Goal: Task Accomplishment & Management: Complete application form

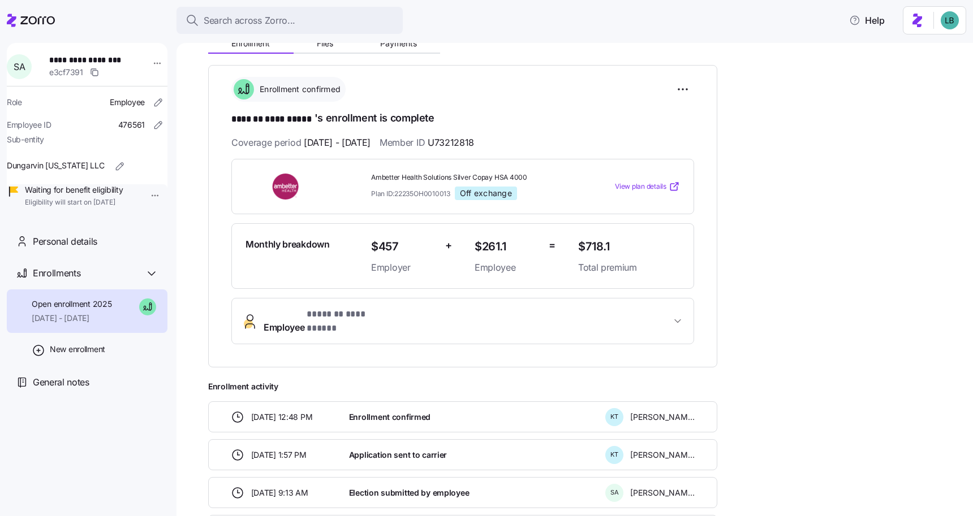
scroll to position [135, 0]
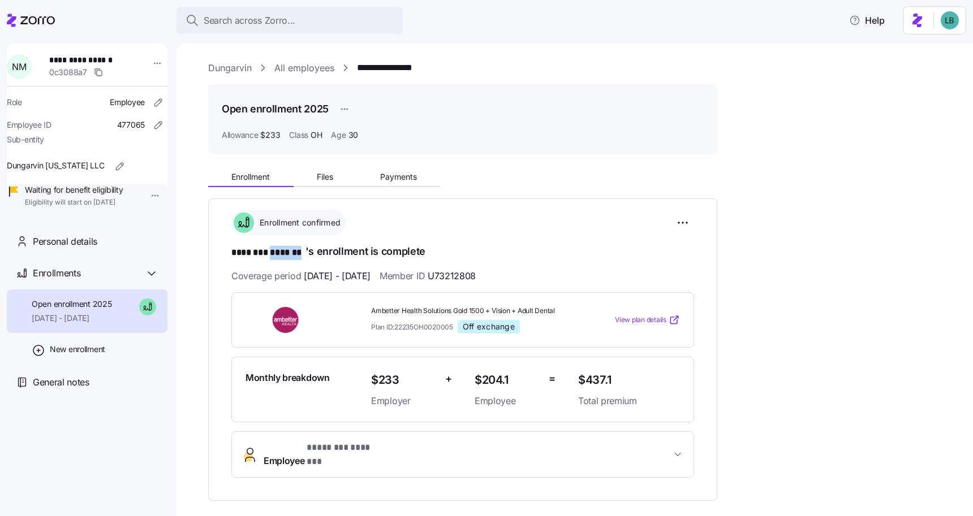
drag, startPoint x: 305, startPoint y: 252, endPoint x: 269, endPoint y: 249, distance: 36.4
click at [269, 249] on h1 "******** ******* 's enrollment is complete" at bounding box center [462, 252] width 463 height 16
copy span "*******"
click at [288, 250] on span "******** *******" at bounding box center [268, 253] width 74 height 14
click at [106, 59] on span "**********" at bounding box center [88, 59] width 79 height 11
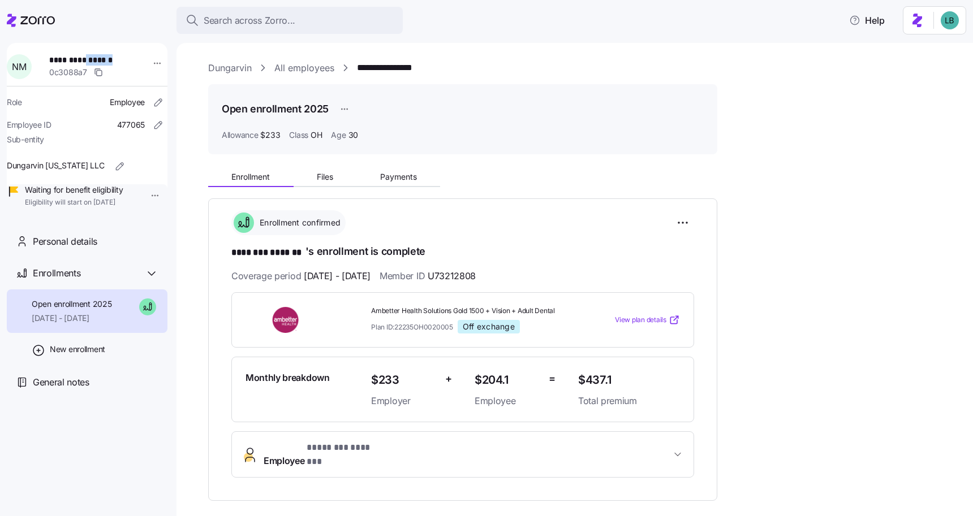
click at [106, 59] on span "**********" at bounding box center [88, 59] width 79 height 11
copy span "*******"
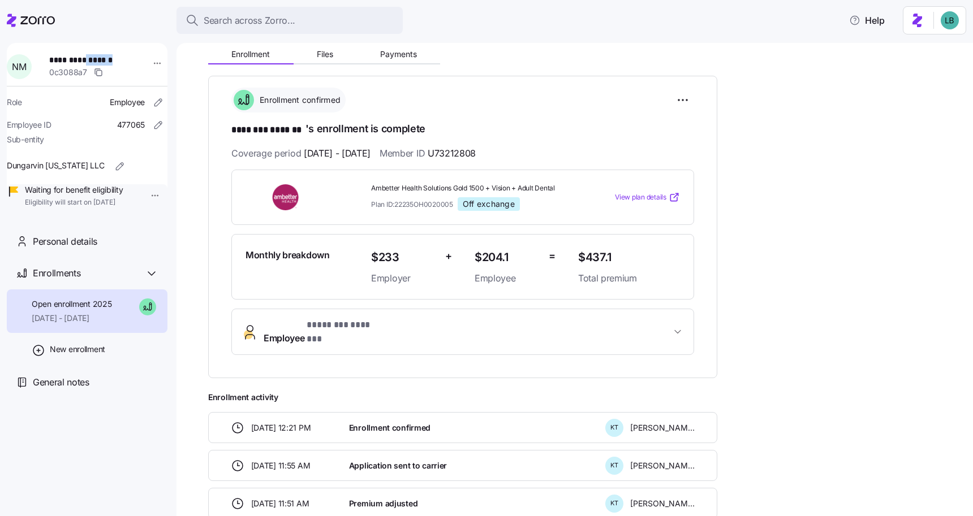
scroll to position [175, 0]
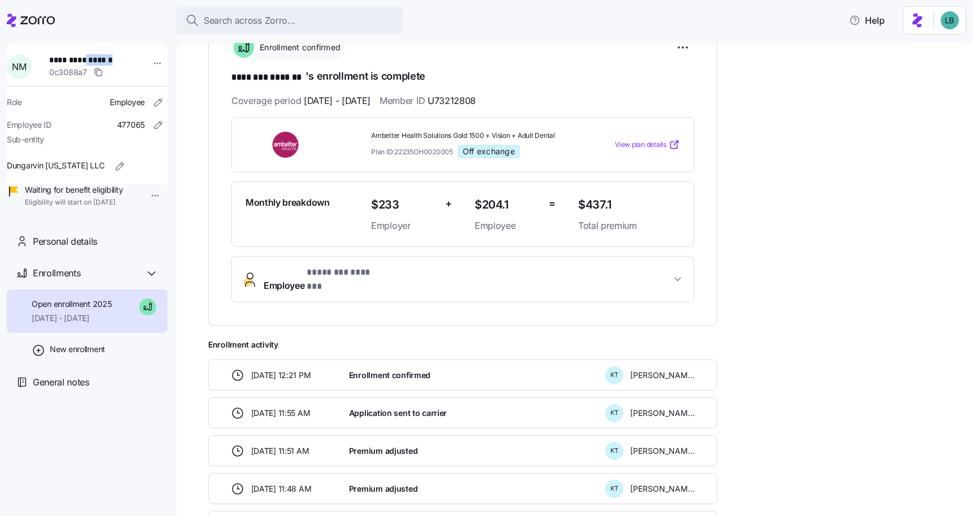
click at [403, 271] on span "Employee * ******** ******* *" at bounding box center [467, 279] width 407 height 27
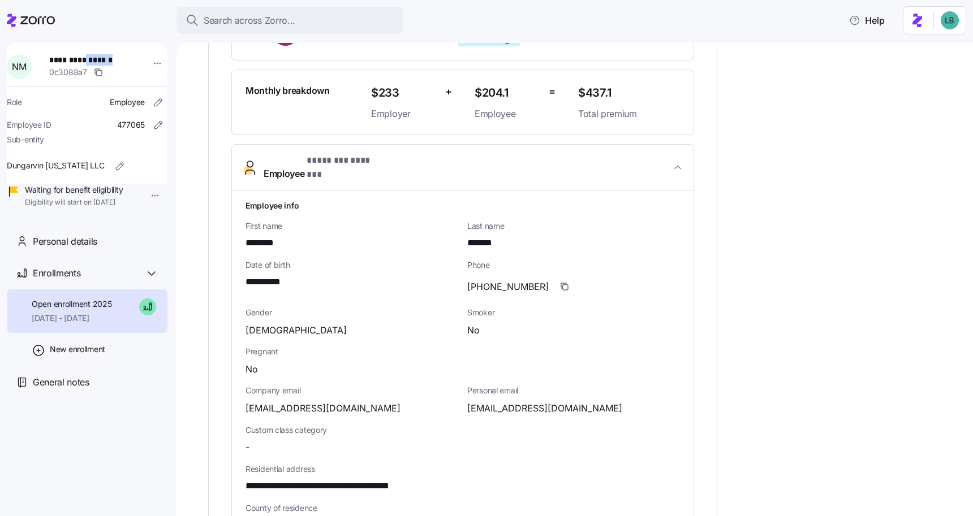
scroll to position [309, 0]
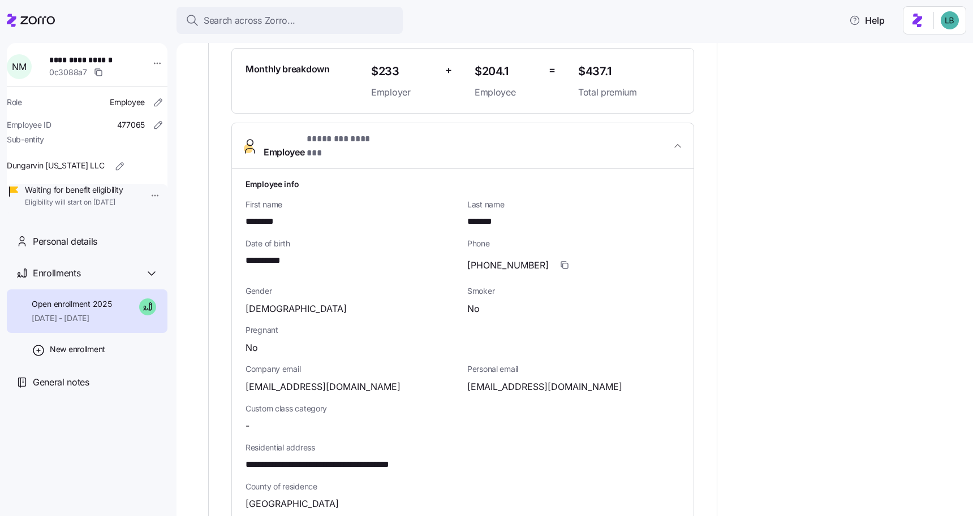
click at [385, 458] on span "**********" at bounding box center [348, 465] width 207 height 14
copy span "*****"
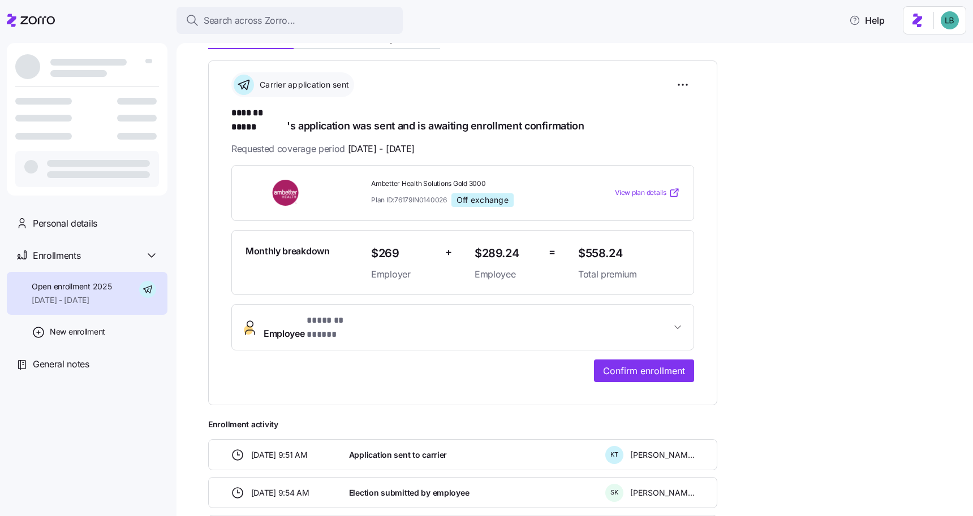
scroll to position [130, 0]
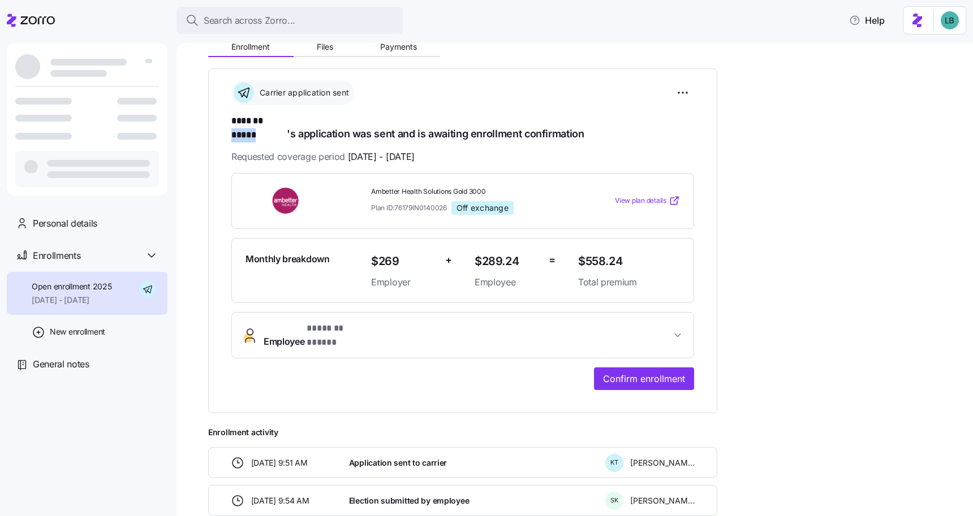
drag, startPoint x: 286, startPoint y: 122, endPoint x: 268, endPoint y: 121, distance: 18.1
click at [268, 121] on h1 "******* ***** 's application was sent and is awaiting enrollment confirmation" at bounding box center [462, 127] width 463 height 27
copy span "*****"
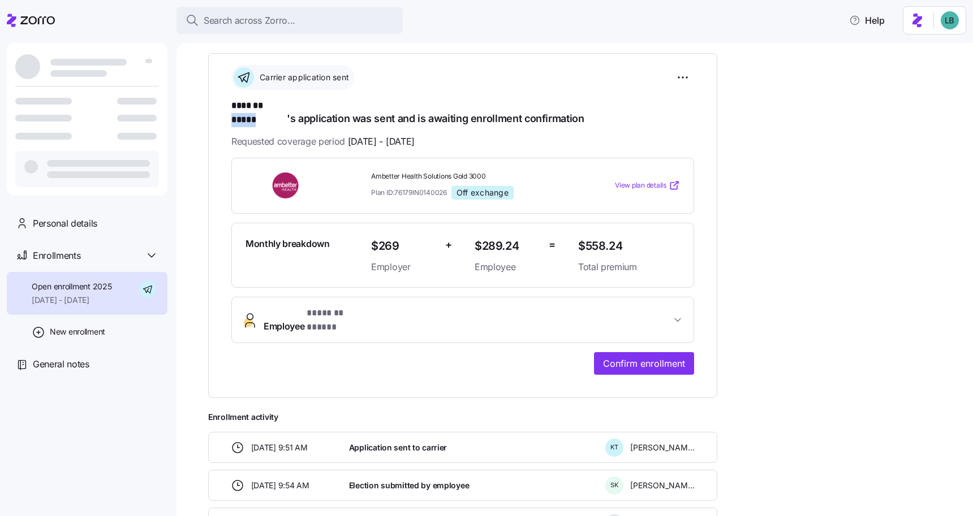
scroll to position [68, 0]
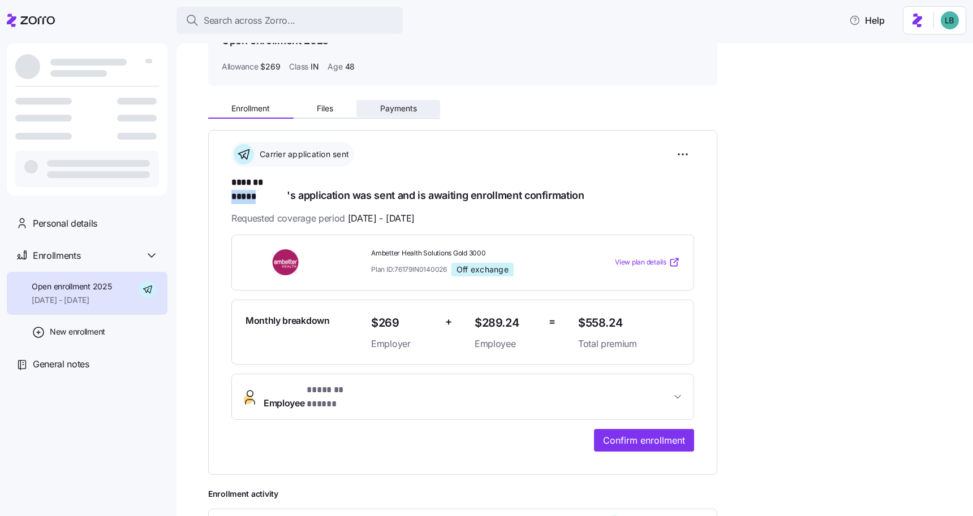
click at [386, 109] on span "Payments" at bounding box center [398, 109] width 37 height 8
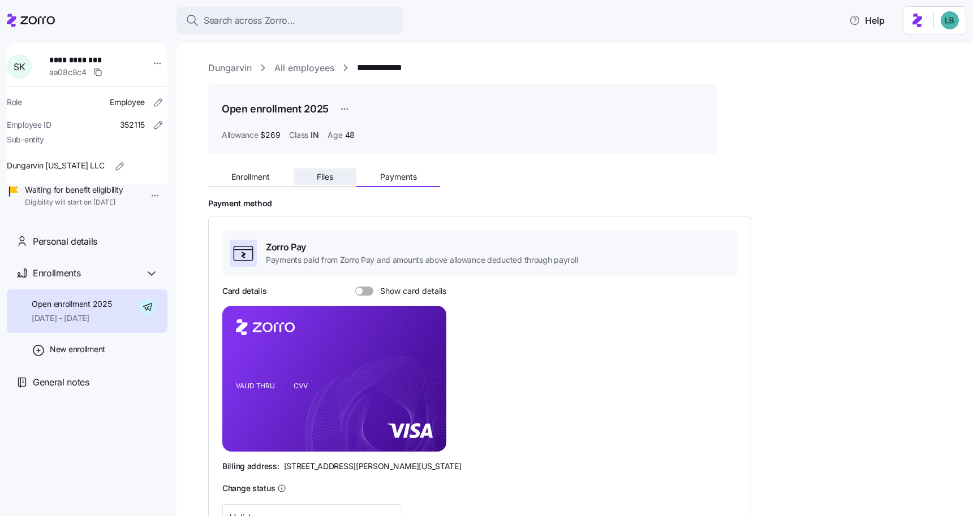
click at [326, 183] on button "Files" at bounding box center [325, 177] width 63 height 17
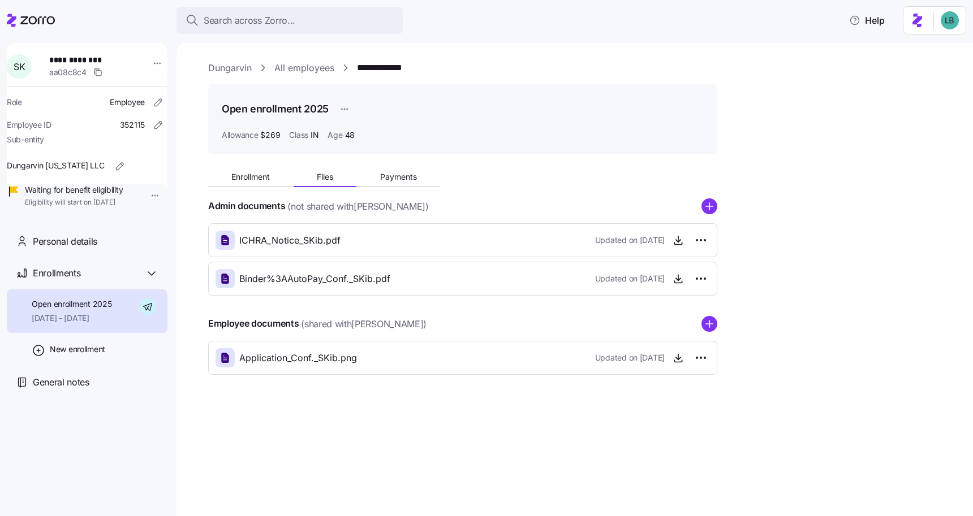
click at [380, 64] on link "**********" at bounding box center [385, 68] width 57 height 14
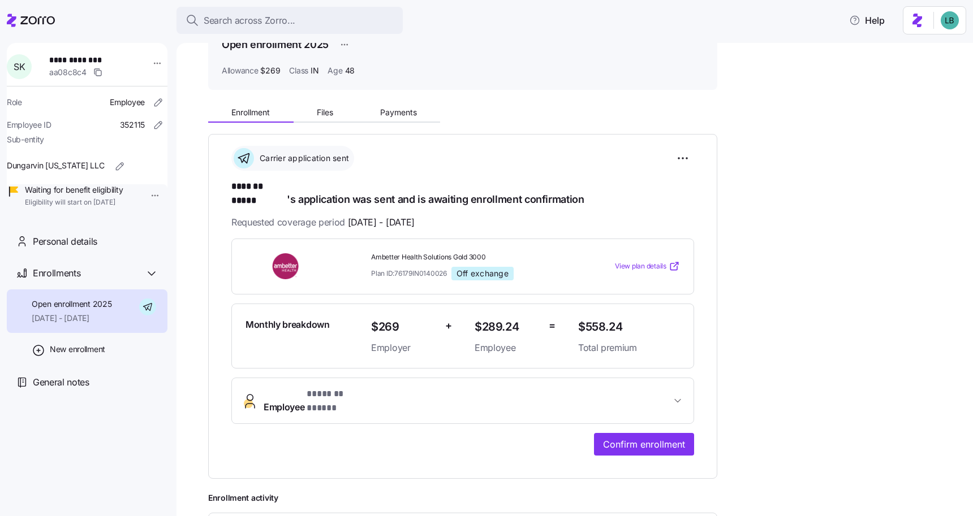
scroll to position [111, 0]
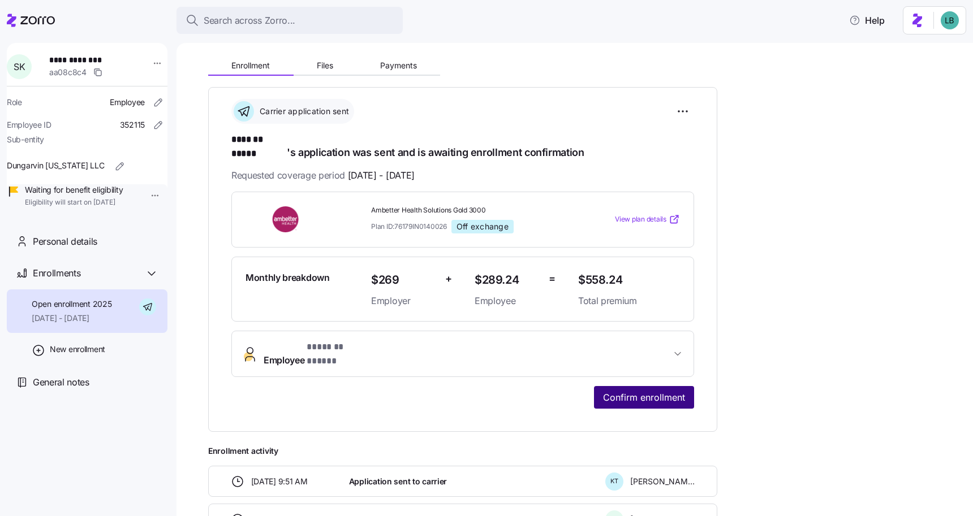
click at [680, 391] on span "Confirm enrollment" at bounding box center [644, 398] width 82 height 14
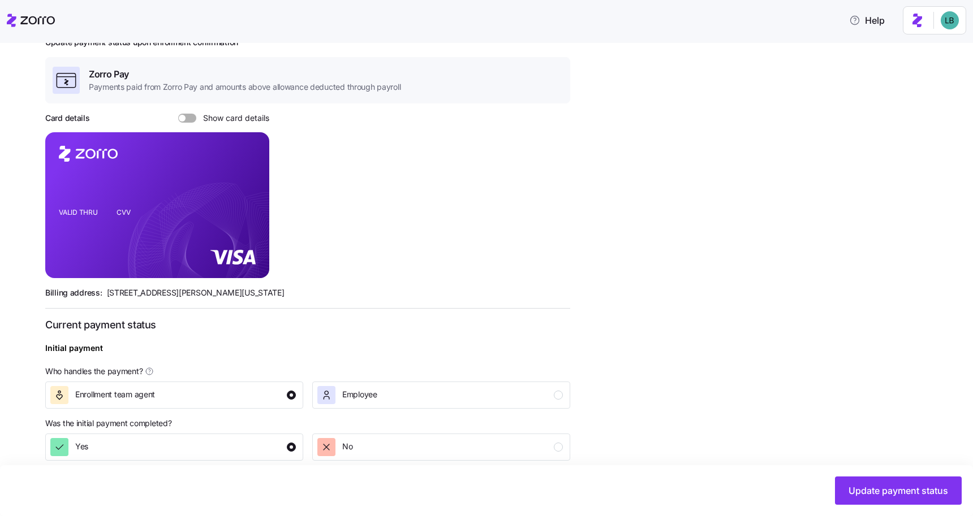
scroll to position [322, 0]
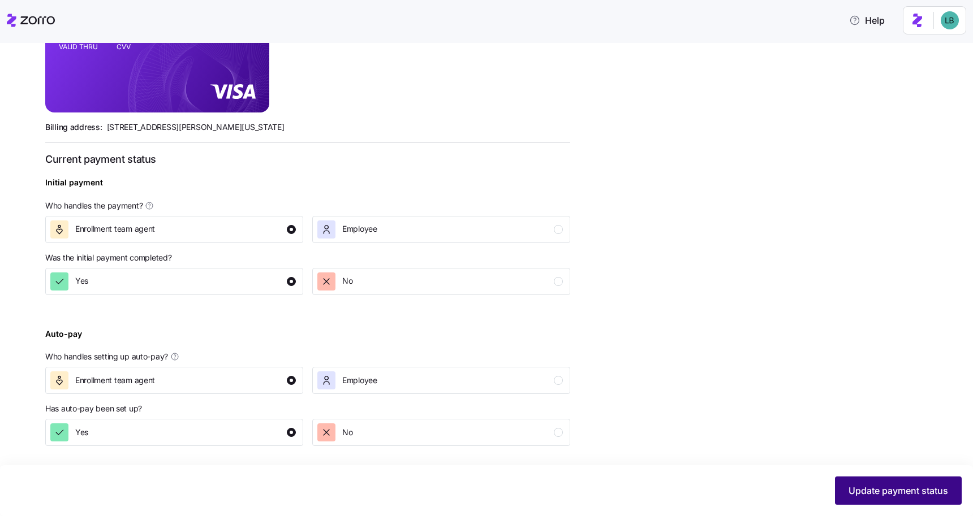
click at [857, 497] on span "Update payment status" at bounding box center [898, 491] width 100 height 14
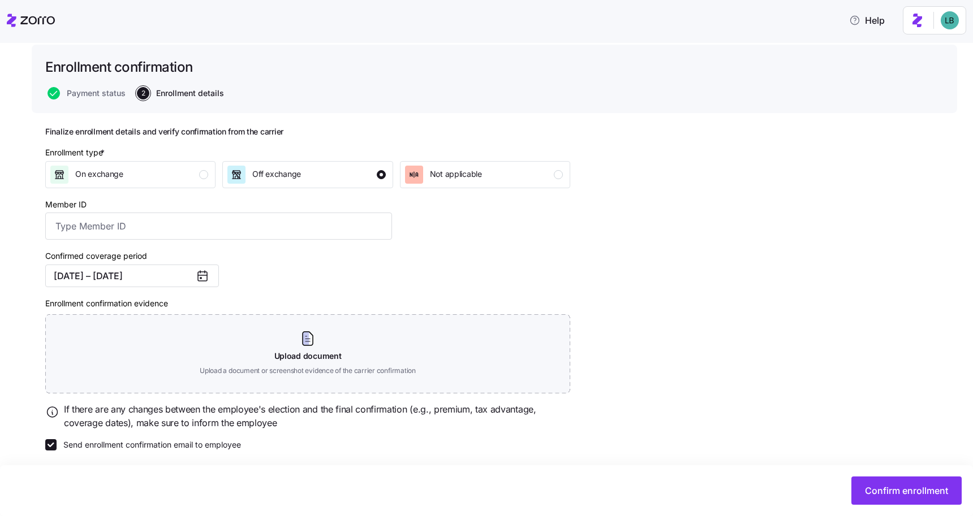
scroll to position [72, 0]
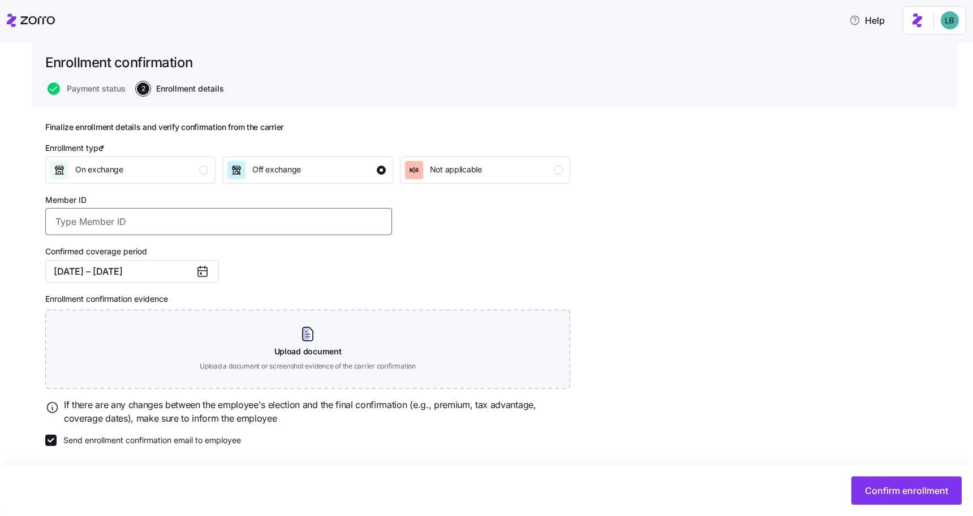
click at [107, 222] on input "Member ID" at bounding box center [218, 221] width 347 height 27
paste input "UZ1345655"
type input "UZ1345655"
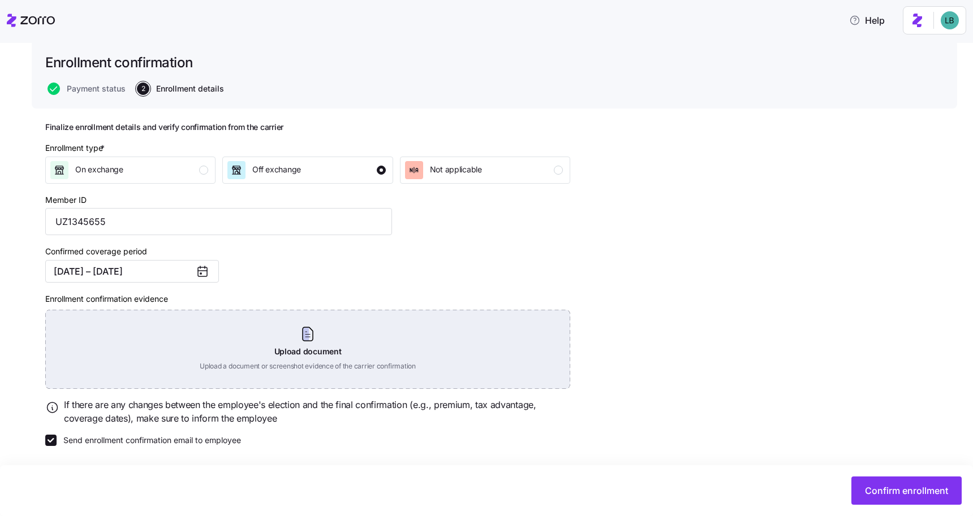
click at [292, 334] on div "Upload document Upload a document or screenshot evidence of the carrier confirm…" at bounding box center [307, 349] width 525 height 79
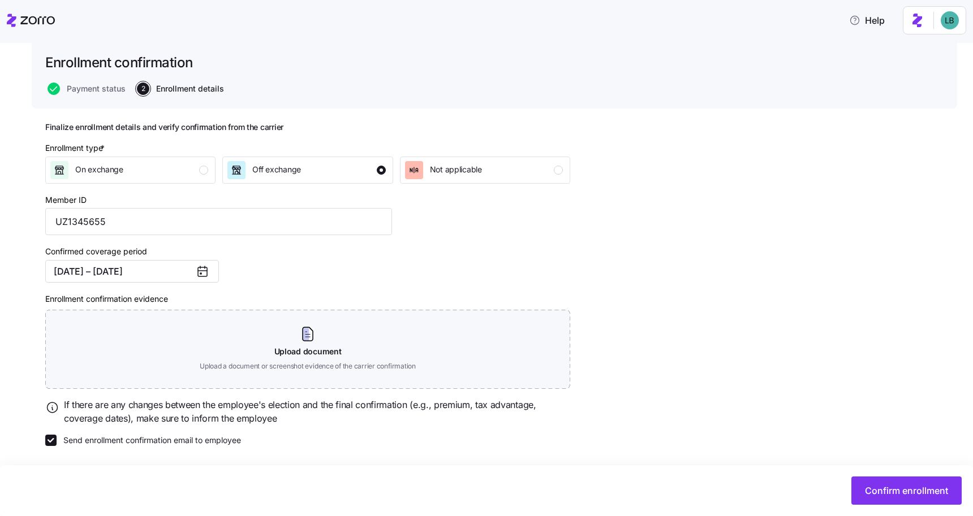
scroll to position [21, 0]
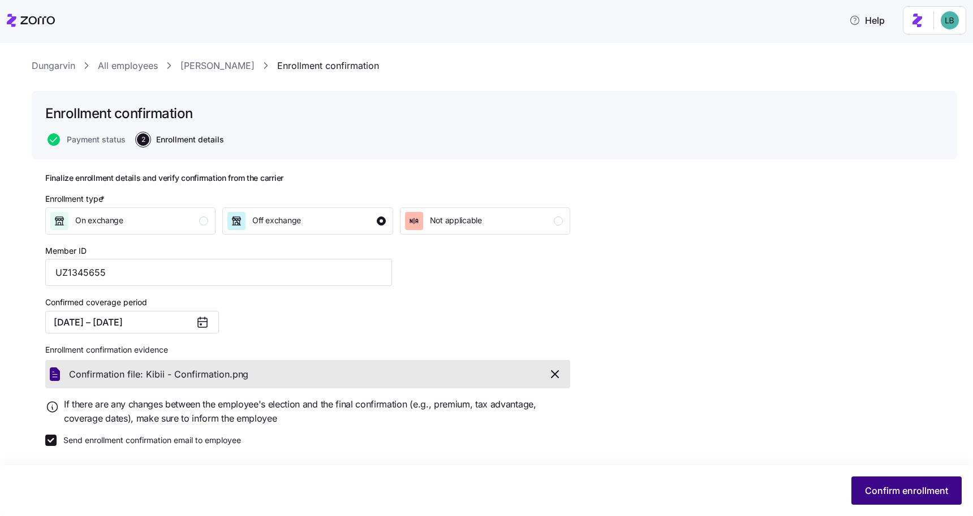
click at [885, 488] on span "Confirm enrollment" at bounding box center [906, 491] width 83 height 14
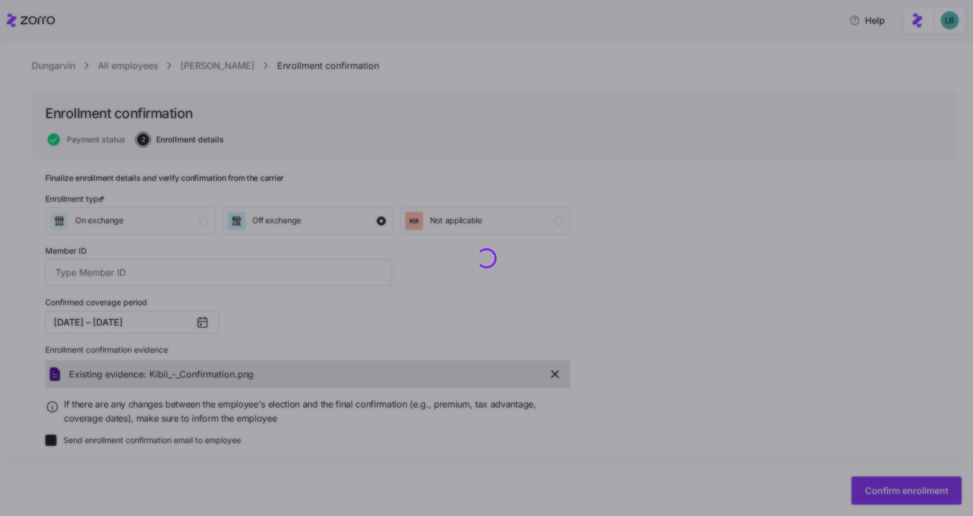
type input "UZ1345655"
checkbox input "false"
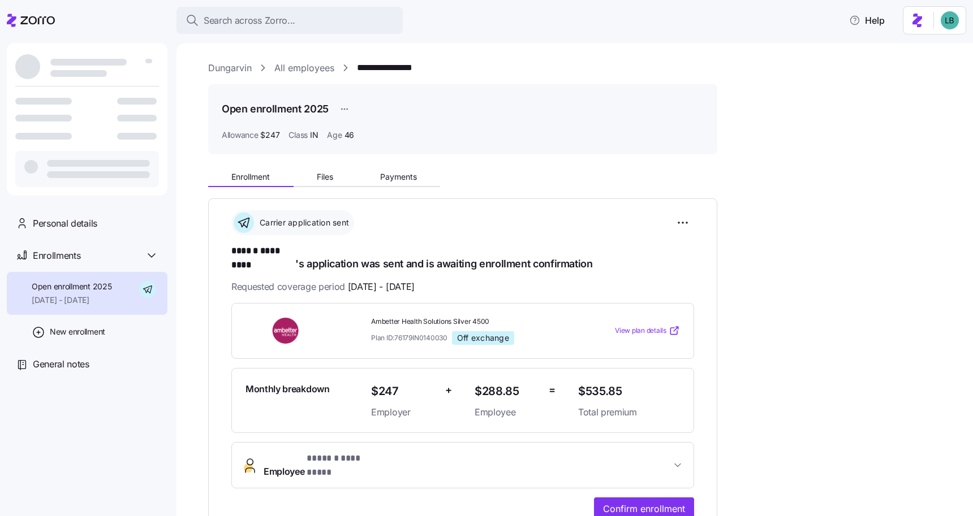
click at [271, 251] on span "****** *********" at bounding box center [263, 251] width 64 height 14
drag, startPoint x: 296, startPoint y: 255, endPoint x: 260, endPoint y: 252, distance: 36.3
click at [260, 252] on h1 "****** ********* 's application was sent and is awaiting enrollment confirmation" at bounding box center [462, 257] width 463 height 27
copy span "*********"
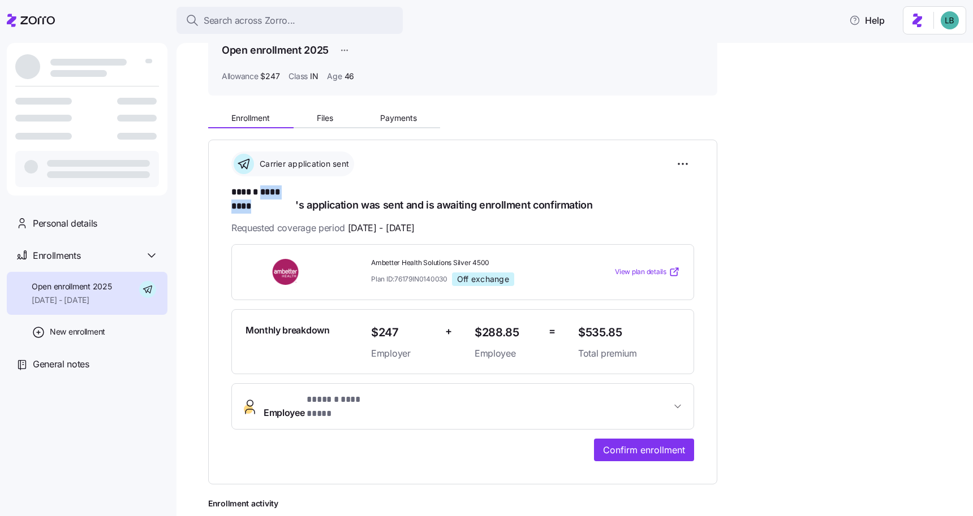
scroll to position [137, 0]
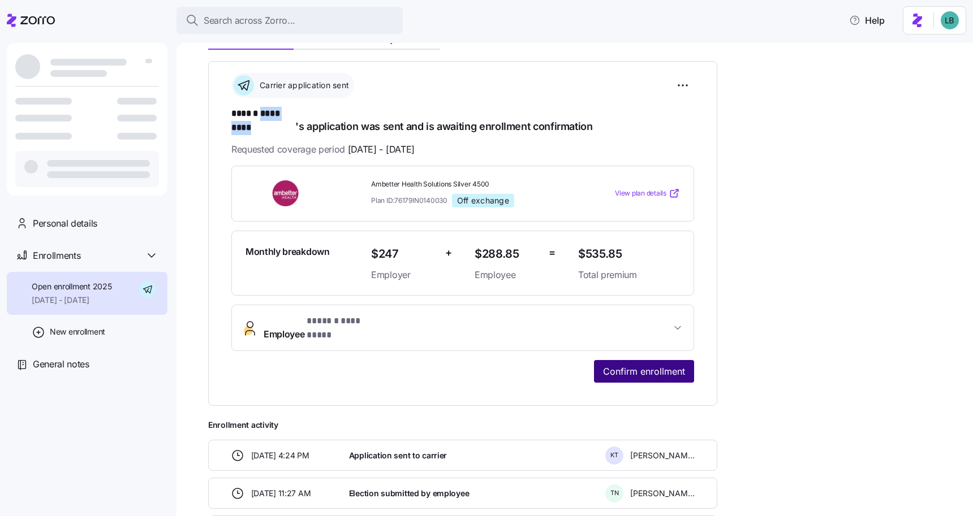
click at [675, 365] on span "Confirm enrollment" at bounding box center [644, 372] width 82 height 14
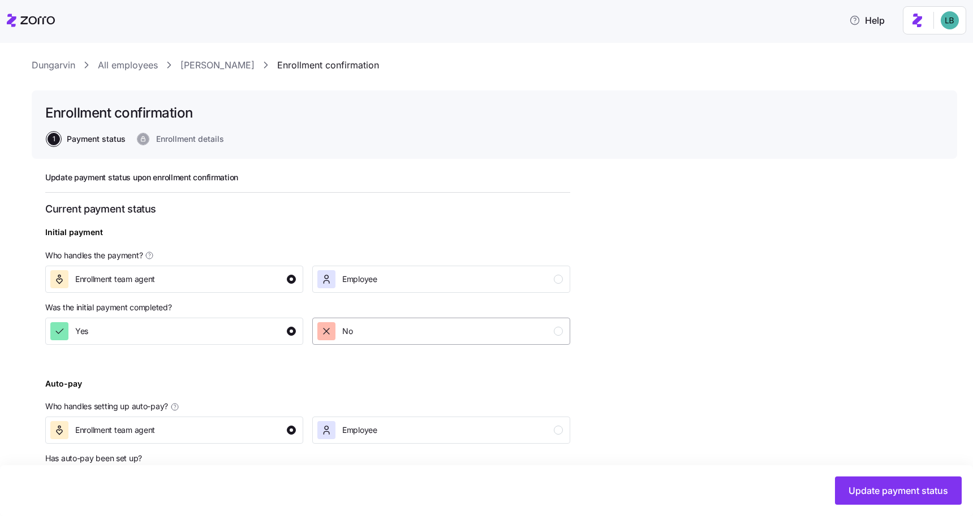
scroll to position [71, 0]
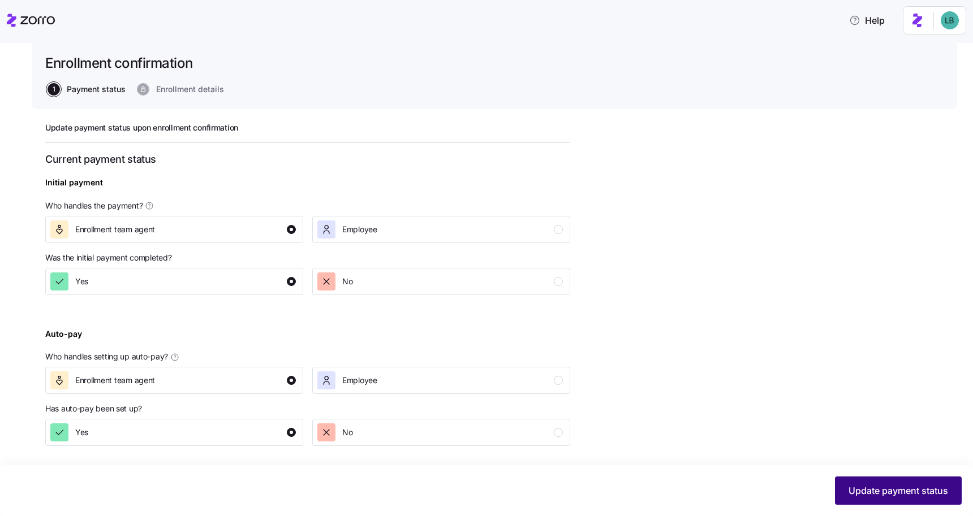
click at [883, 489] on span "Update payment status" at bounding box center [898, 491] width 100 height 14
click at [882, 489] on span "Update payment status" at bounding box center [898, 491] width 100 height 14
click at [882, 490] on span "Update payment status" at bounding box center [898, 491] width 100 height 14
click at [718, 328] on div "Update payment status upon enrollment confirmation Current payment status Initi…" at bounding box center [494, 313] width 898 height 380
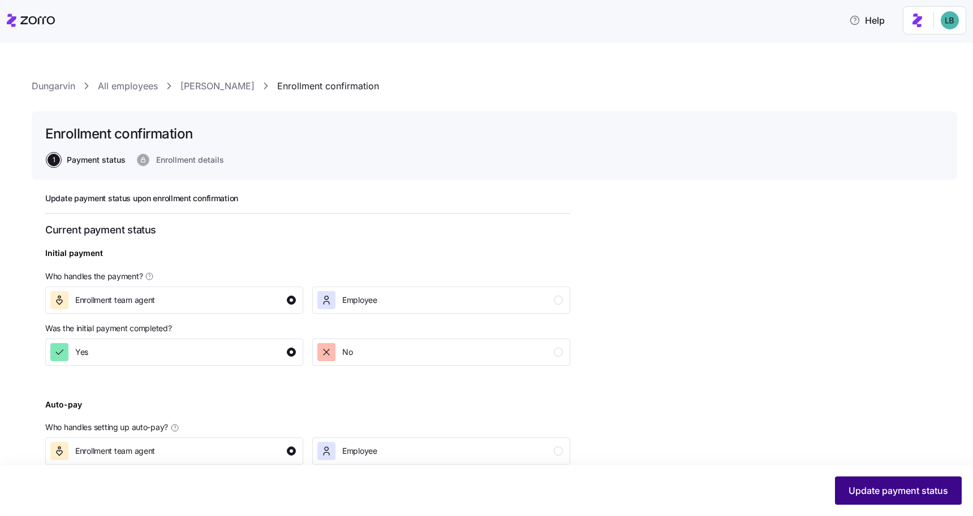
click at [864, 501] on button "Update payment status" at bounding box center [898, 491] width 127 height 28
click at [876, 498] on button "Update payment status" at bounding box center [898, 491] width 127 height 28
click at [202, 86] on link "[PERSON_NAME]" at bounding box center [217, 86] width 74 height 14
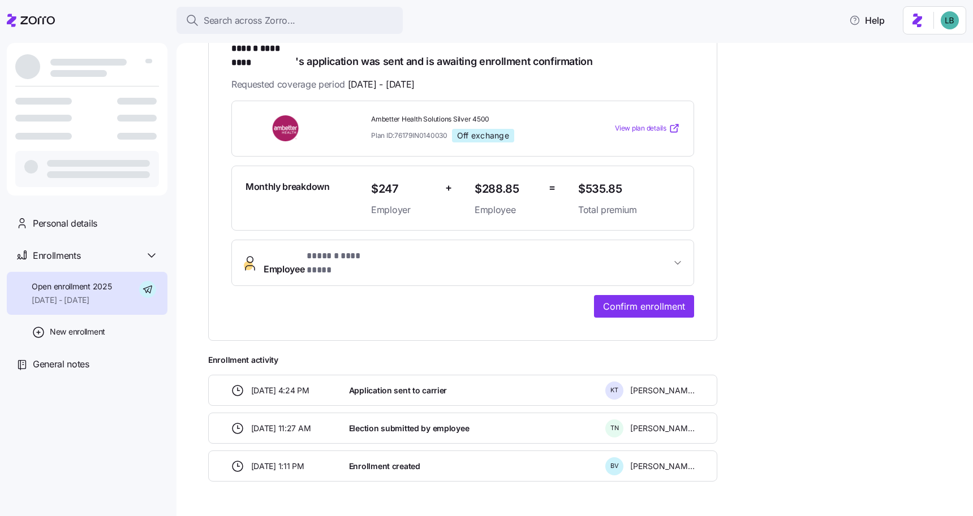
scroll to position [214, 0]
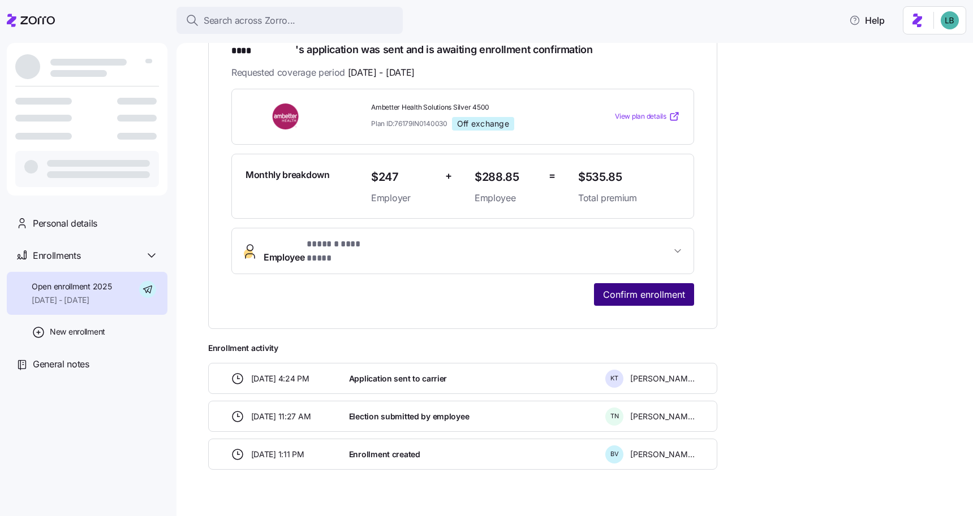
click at [648, 288] on span "Confirm enrollment" at bounding box center [644, 295] width 82 height 14
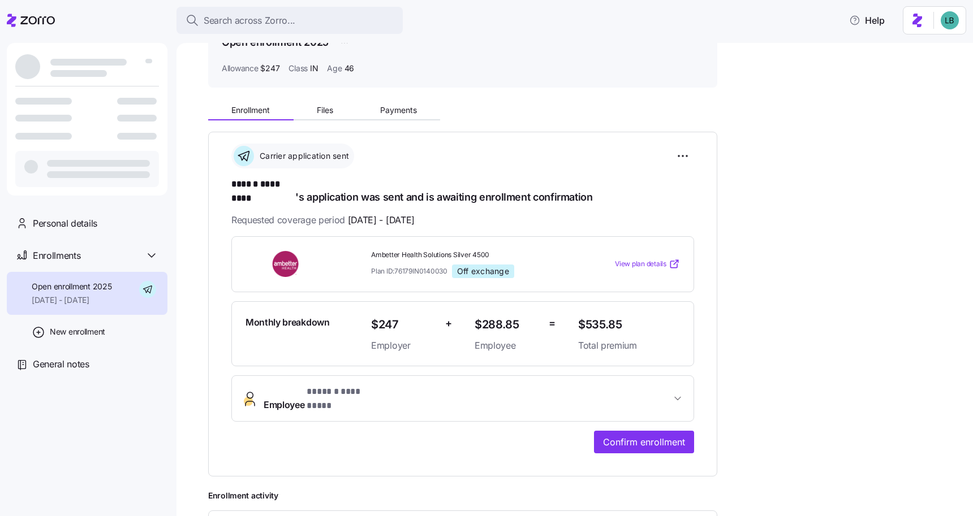
scroll to position [214, 0]
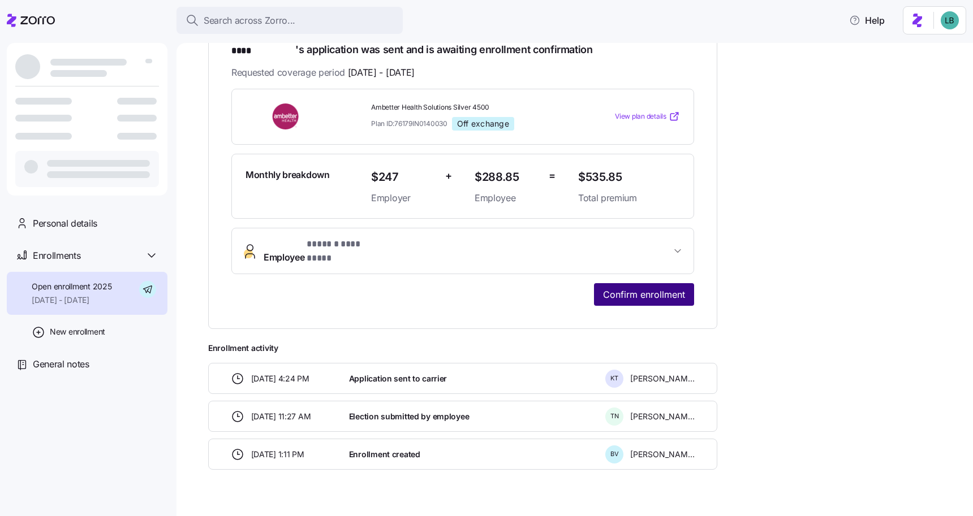
click at [624, 288] on span "Confirm enrollment" at bounding box center [644, 295] width 82 height 14
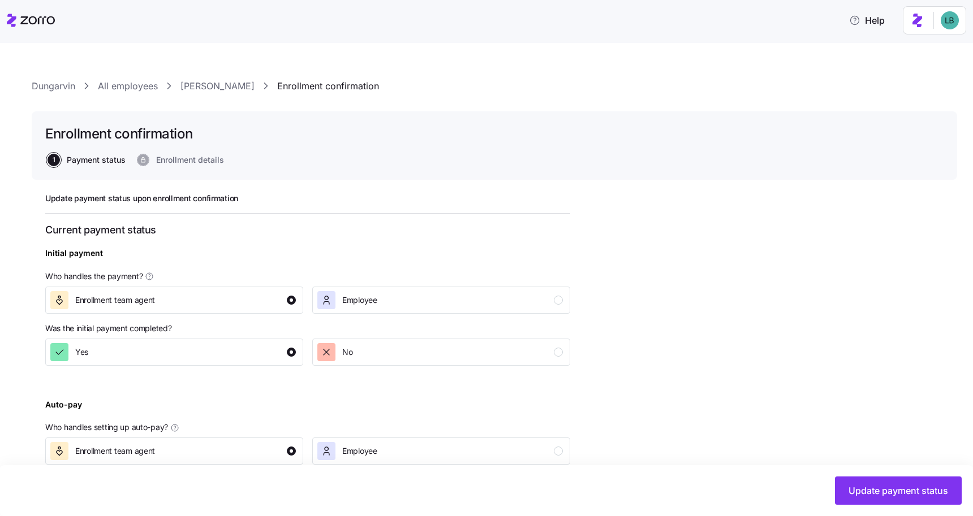
scroll to position [71, 0]
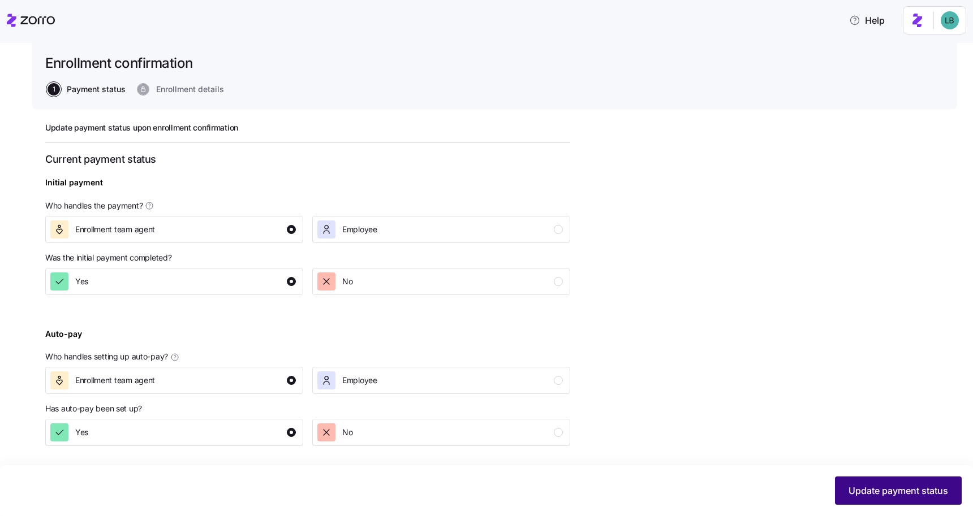
click at [863, 486] on span "Update payment status" at bounding box center [898, 491] width 100 height 14
click at [882, 493] on span "Update payment status" at bounding box center [898, 491] width 100 height 14
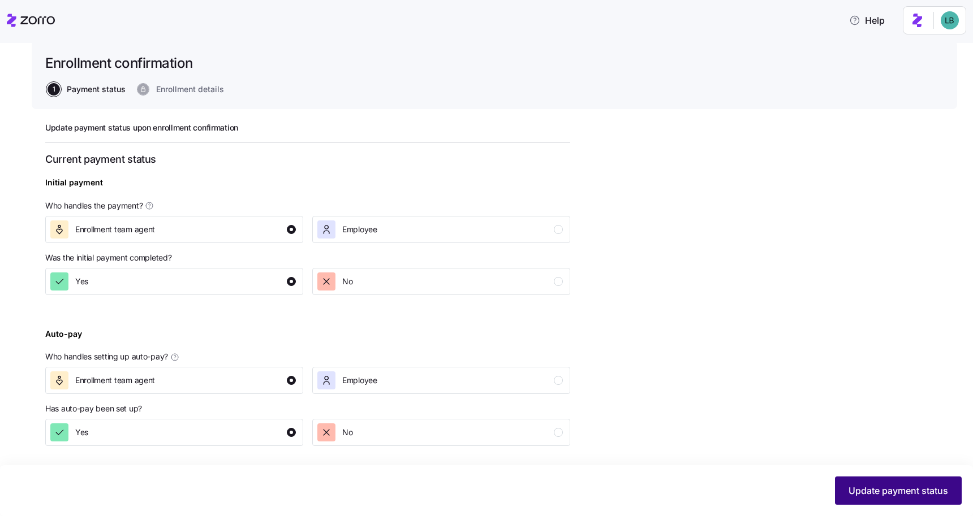
click at [882, 493] on span "Update payment status" at bounding box center [898, 491] width 100 height 14
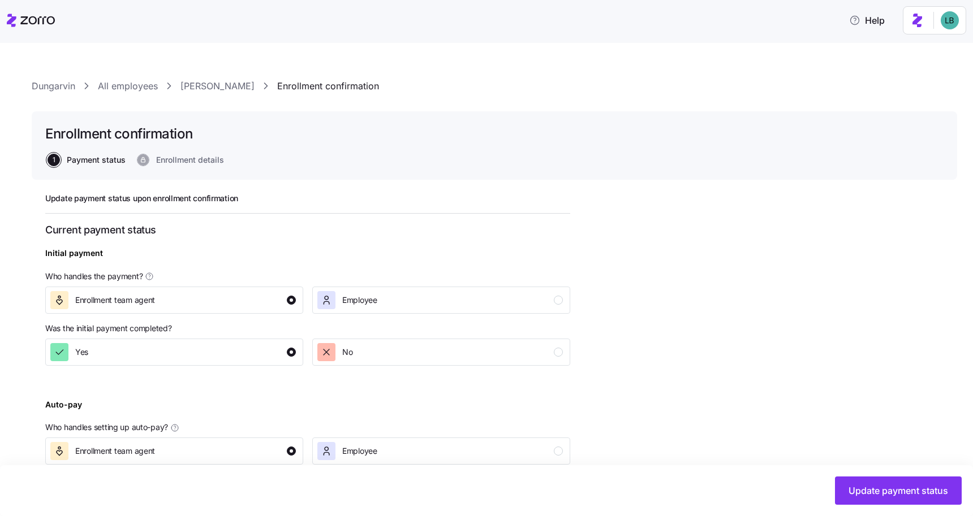
click at [222, 83] on link "Tracie Naillieux" at bounding box center [217, 86] width 74 height 14
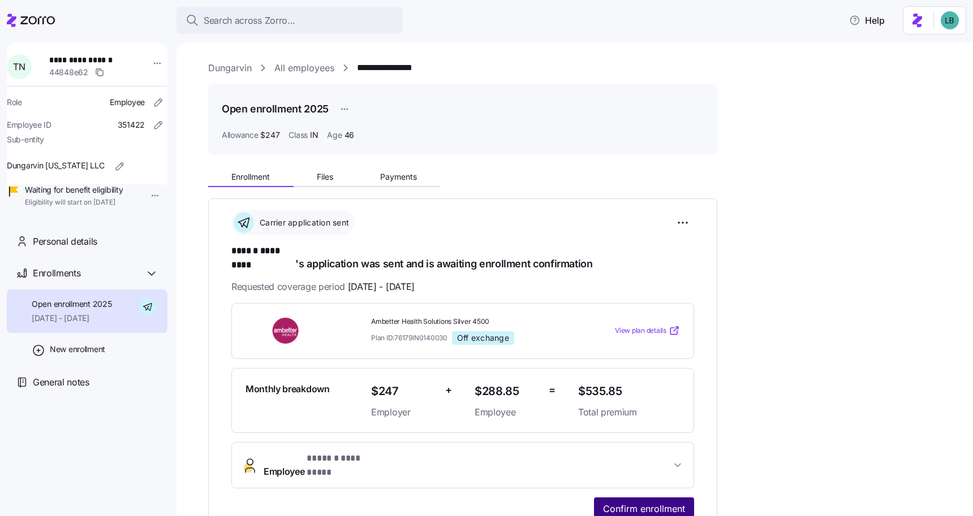
click at [670, 502] on span "Confirm enrollment" at bounding box center [644, 509] width 82 height 14
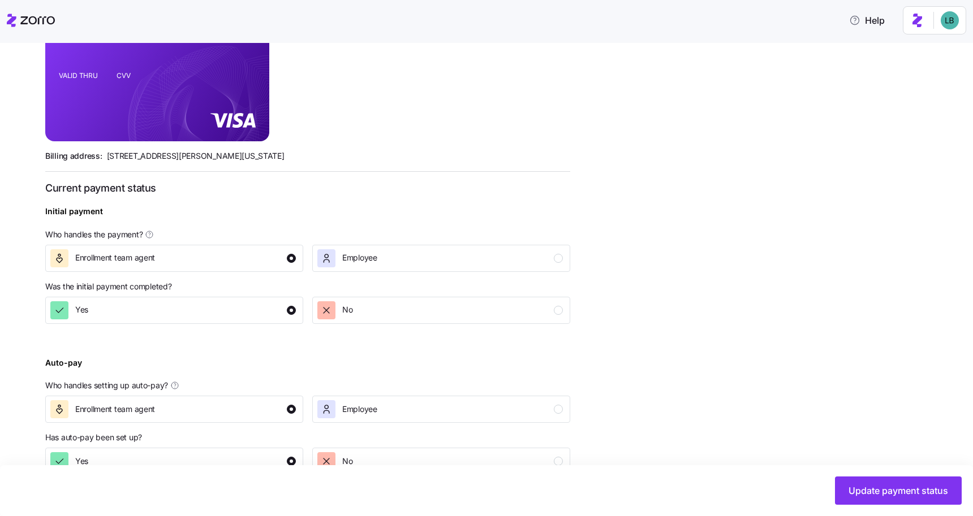
scroll to position [322, 0]
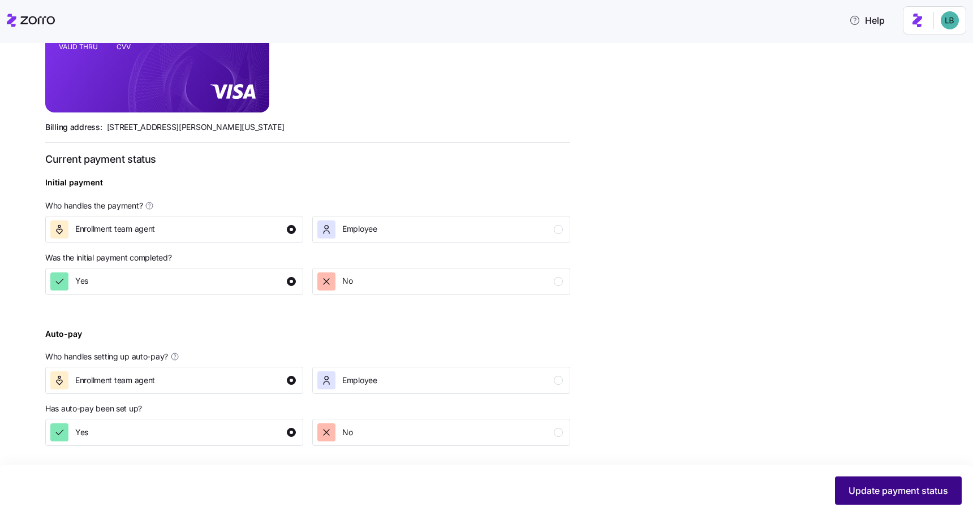
click at [868, 493] on span "Update payment status" at bounding box center [898, 491] width 100 height 14
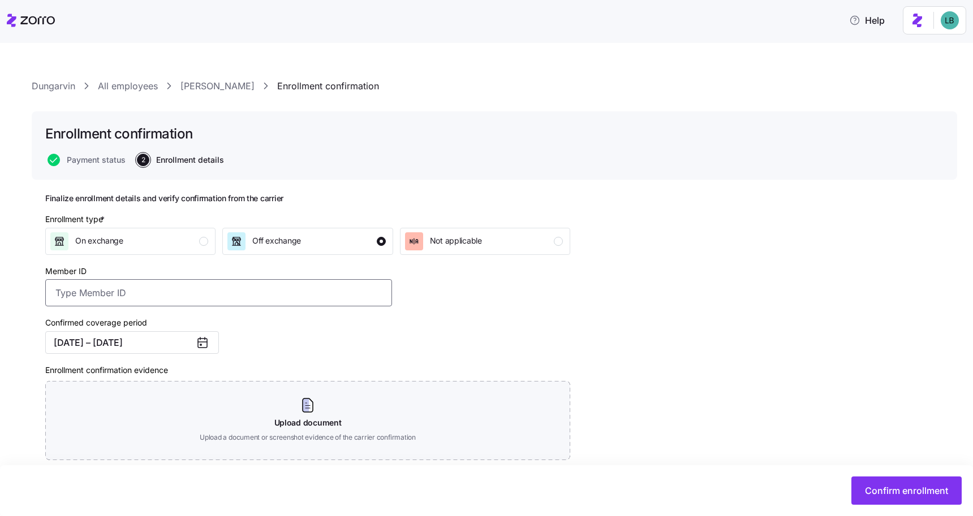
click at [131, 294] on input "Member ID" at bounding box center [218, 292] width 347 height 27
paste input "UZ1344138"
type input "UZ1344138"
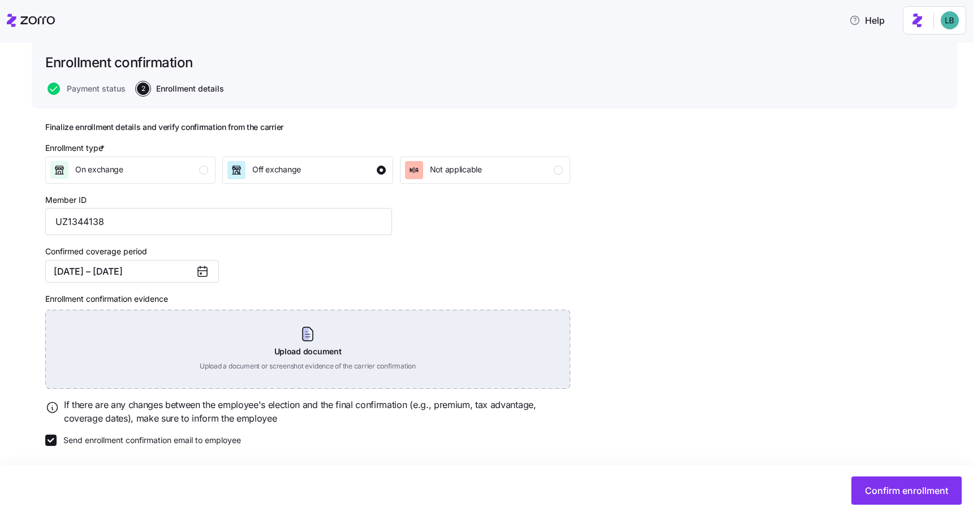
click at [308, 330] on div "Upload document Upload a document or screenshot evidence of the carrier confirm…" at bounding box center [307, 349] width 525 height 79
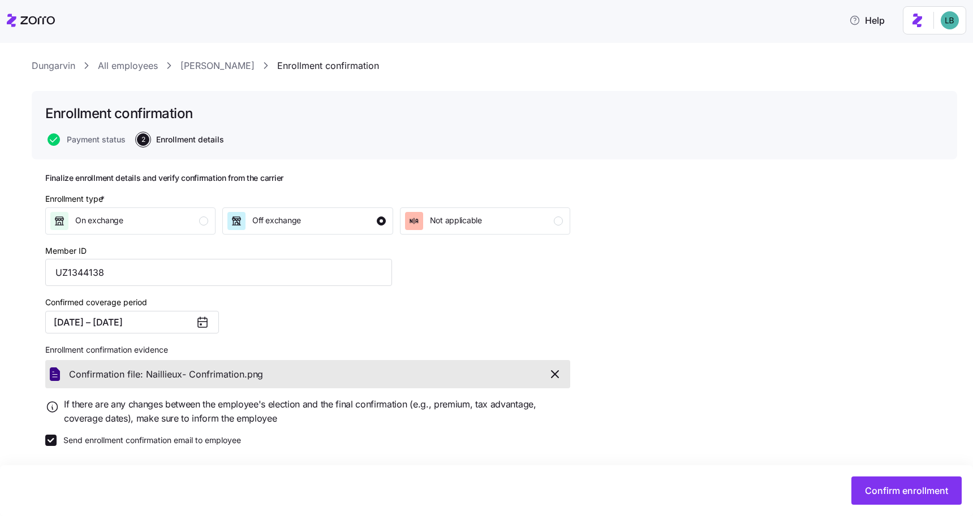
scroll to position [21, 0]
click at [912, 492] on span "Confirm enrollment" at bounding box center [906, 491] width 83 height 14
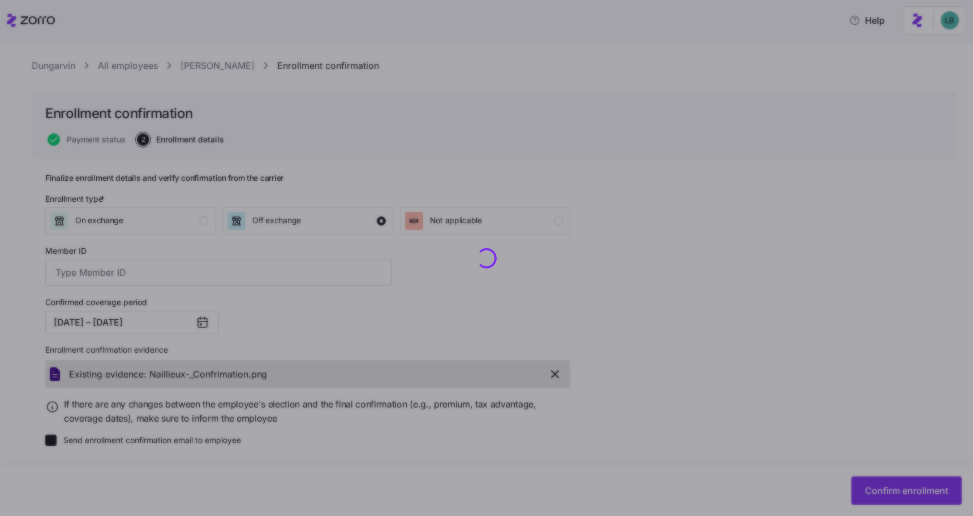
type input "UZ1344138"
checkbox input "false"
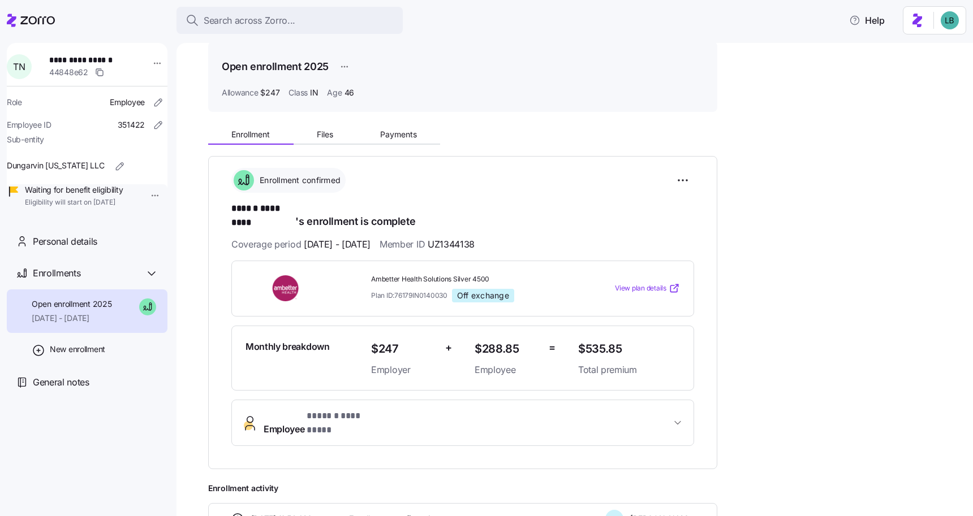
scroll to position [51, 0]
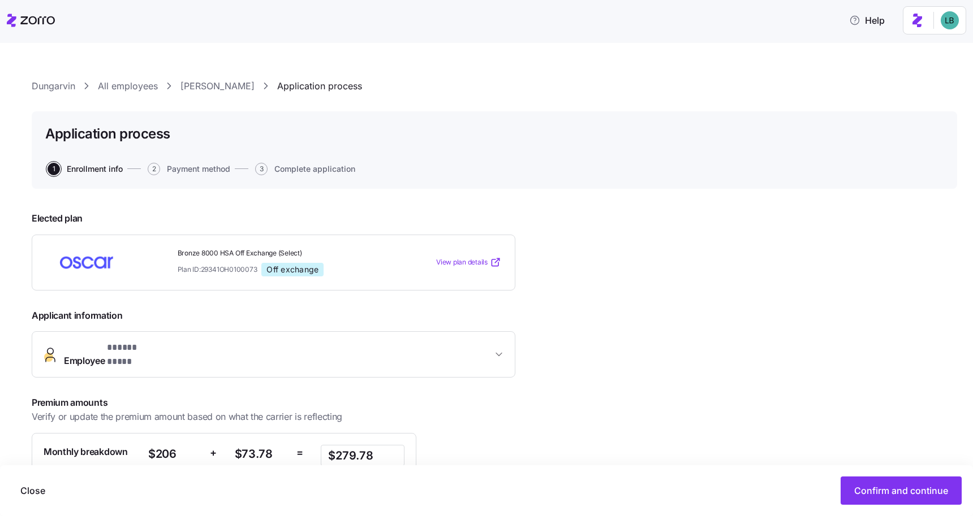
scroll to position [119, 0]
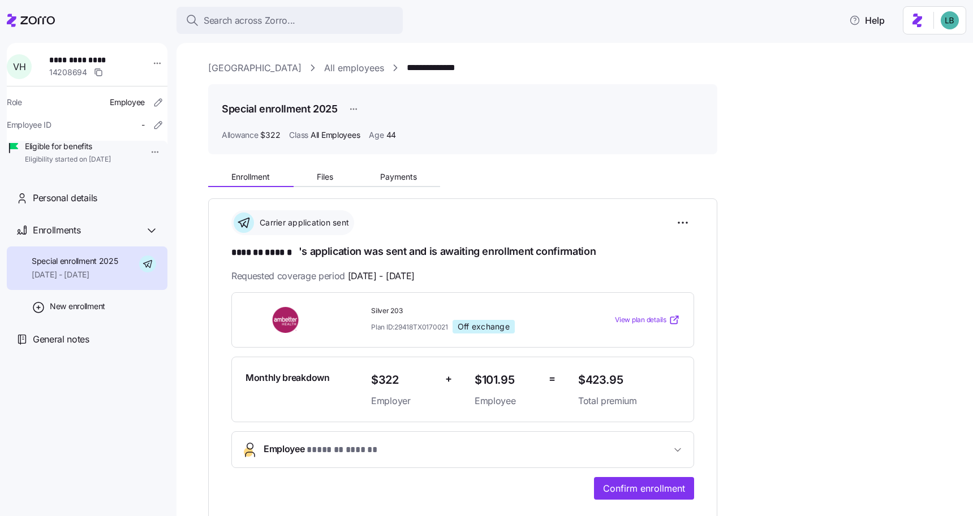
click at [284, 253] on span "******* ******" at bounding box center [264, 253] width 67 height 14
click at [95, 60] on span "**********" at bounding box center [88, 59] width 79 height 11
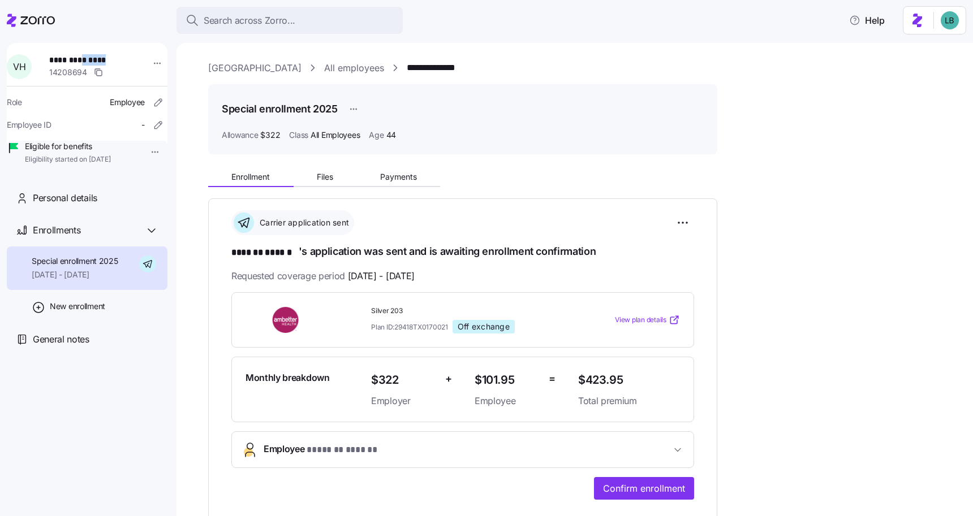
copy span "******"
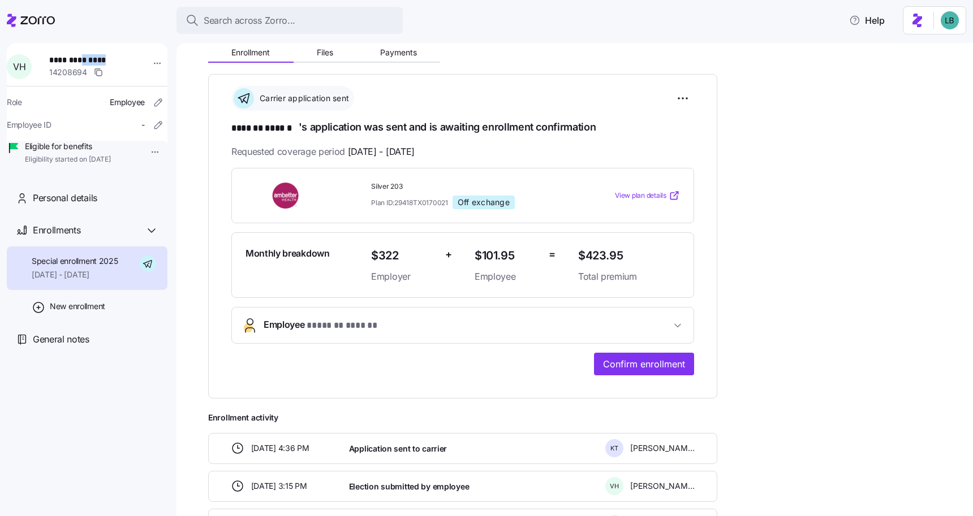
scroll to position [252, 0]
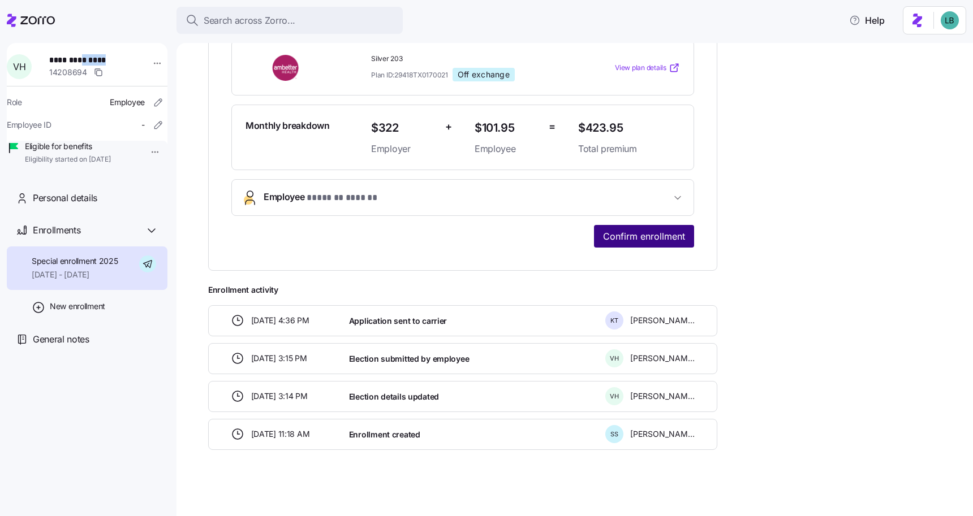
click at [617, 235] on span "Confirm enrollment" at bounding box center [644, 237] width 82 height 14
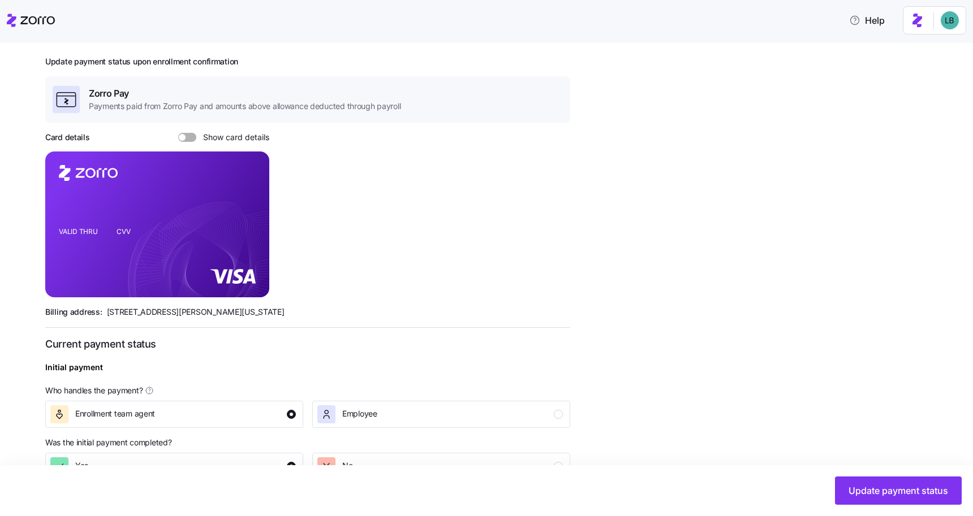
scroll to position [322, 0]
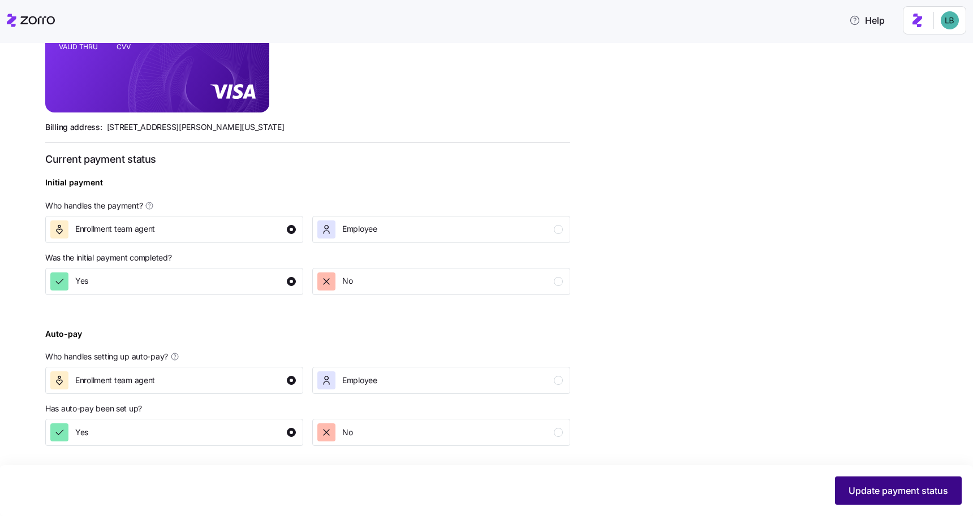
click at [866, 489] on span "Update payment status" at bounding box center [898, 491] width 100 height 14
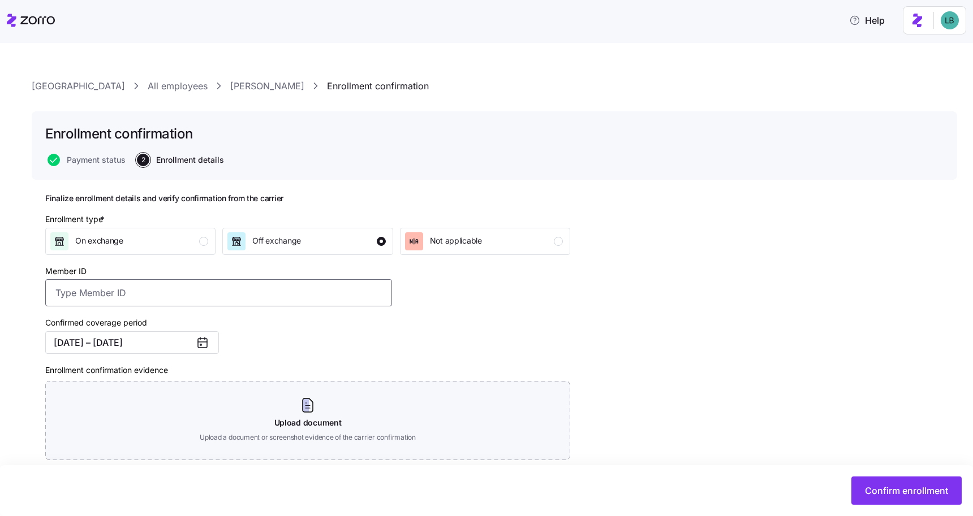
click at [184, 299] on input "Member ID" at bounding box center [218, 292] width 347 height 27
click at [99, 295] on input "Member ID" at bounding box center [218, 292] width 347 height 27
paste input "U96185941"
type input "U96185941"
click at [353, 313] on div "Confirmed coverage period 09/01/2025 – 12/31/2025" at bounding box center [219, 335] width 356 height 48
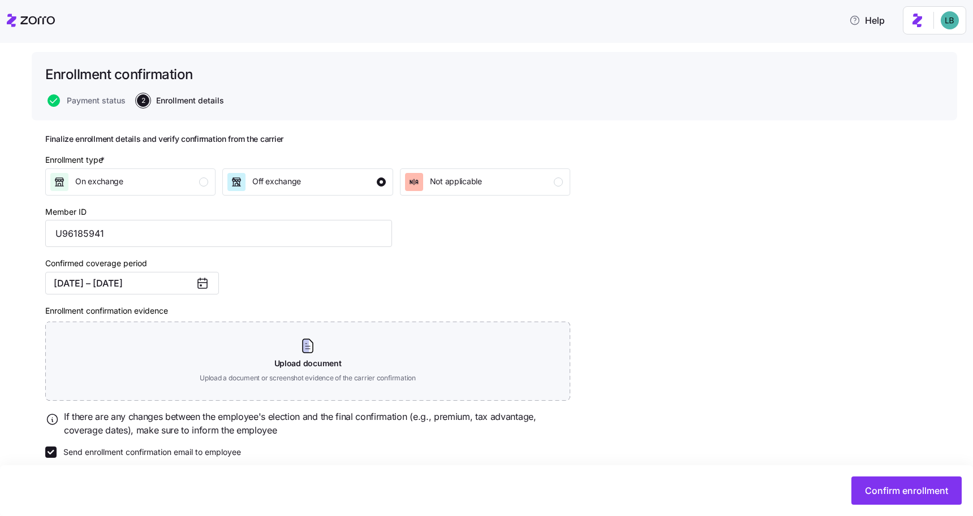
scroll to position [72, 0]
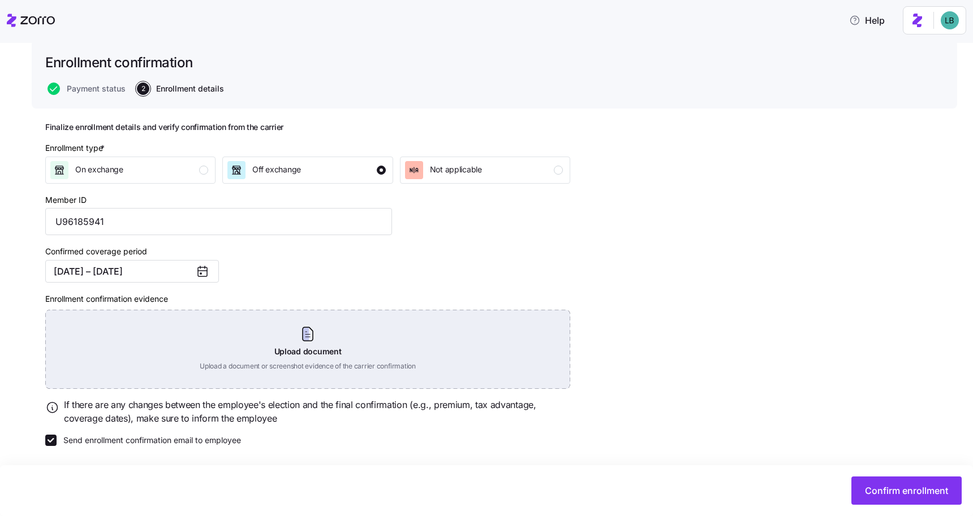
click at [309, 330] on div "Upload document Upload a document or screenshot evidence of the carrier confirm…" at bounding box center [307, 349] width 525 height 79
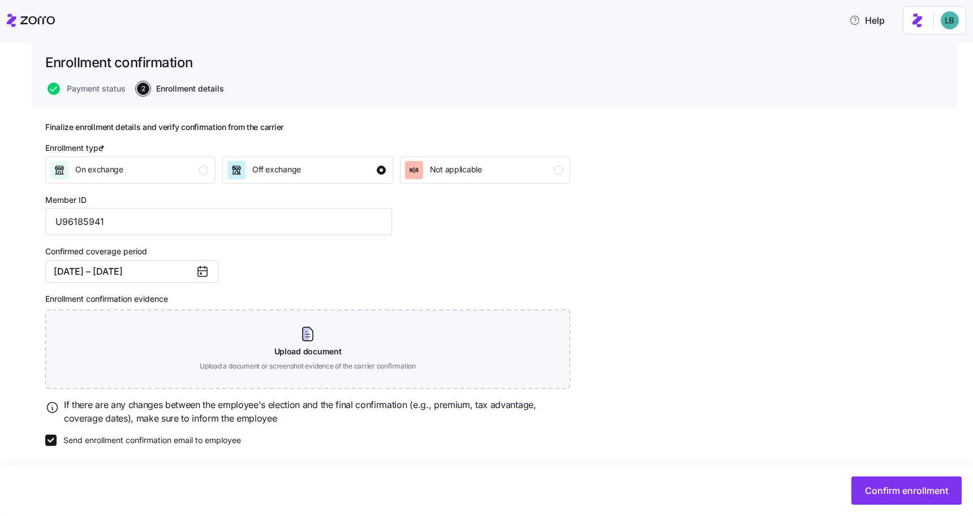
scroll to position [21, 0]
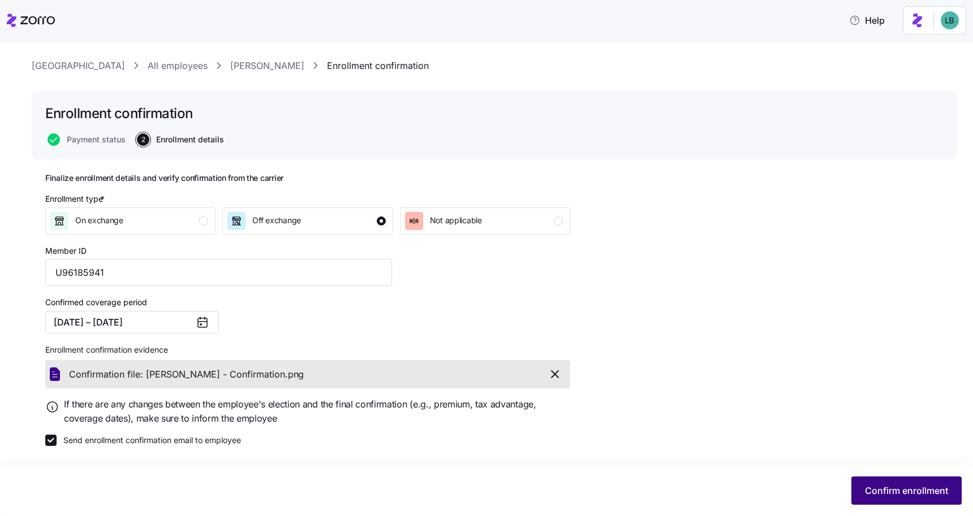
click at [917, 490] on span "Confirm enrollment" at bounding box center [906, 491] width 83 height 14
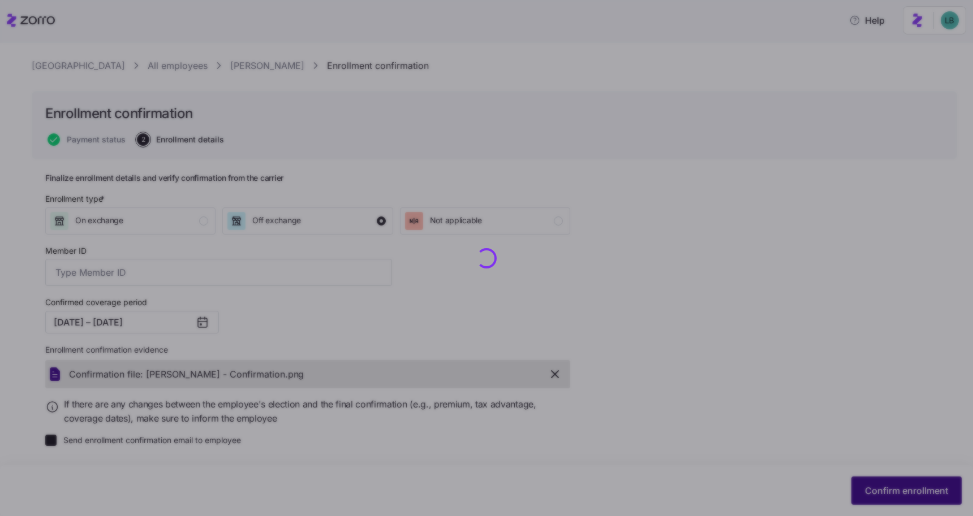
type input "U96185941"
checkbox input "false"
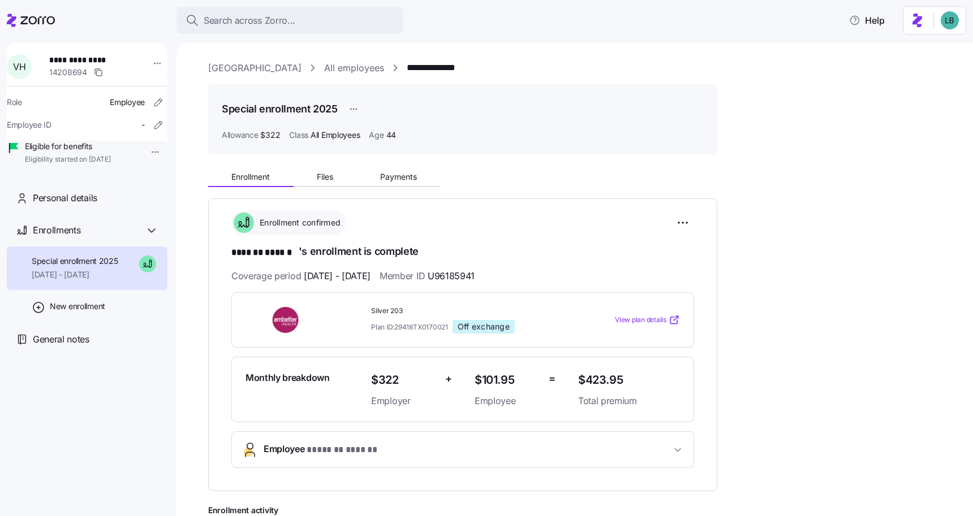
scroll to position [22, 0]
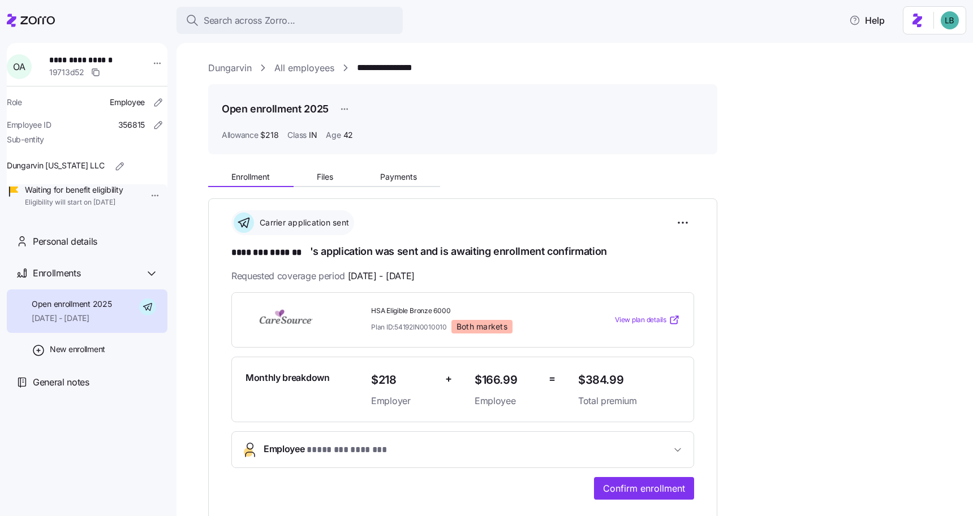
click at [111, 58] on span "**********" at bounding box center [88, 59] width 79 height 11
copy span "*******"
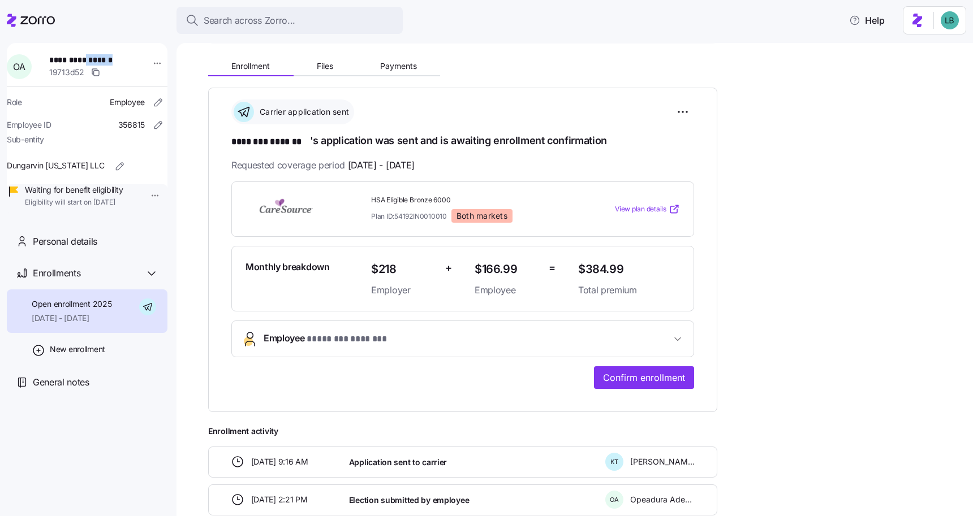
scroll to position [113, 0]
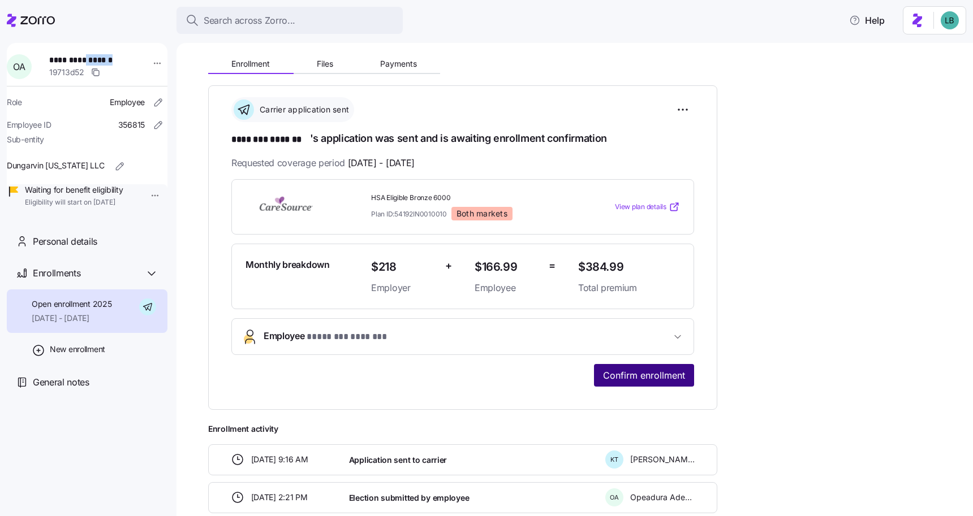
click at [630, 373] on span "Confirm enrollment" at bounding box center [644, 376] width 82 height 14
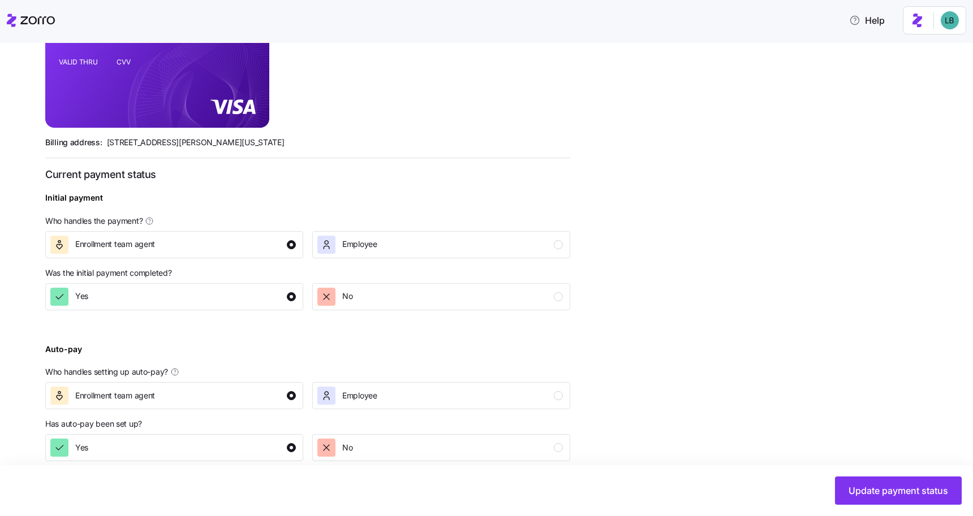
scroll to position [322, 0]
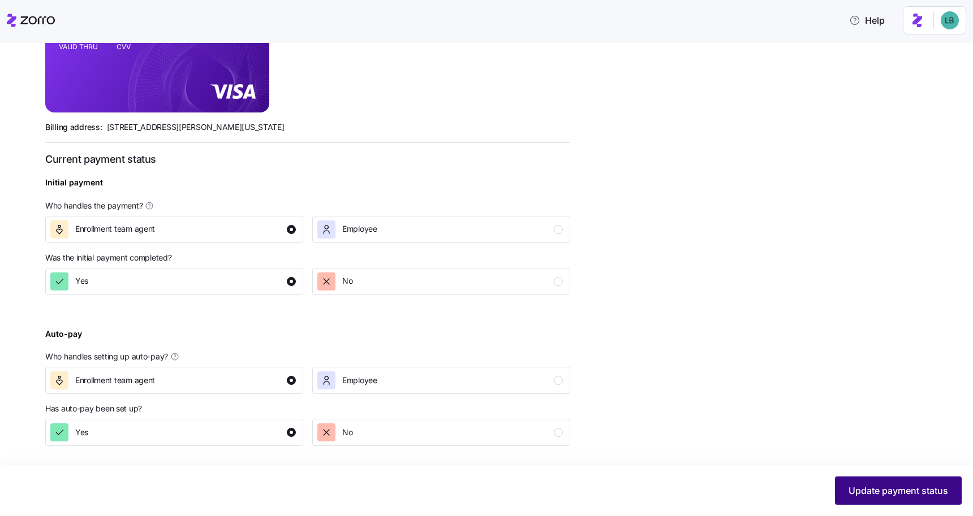
click at [881, 495] on span "Update payment status" at bounding box center [898, 491] width 100 height 14
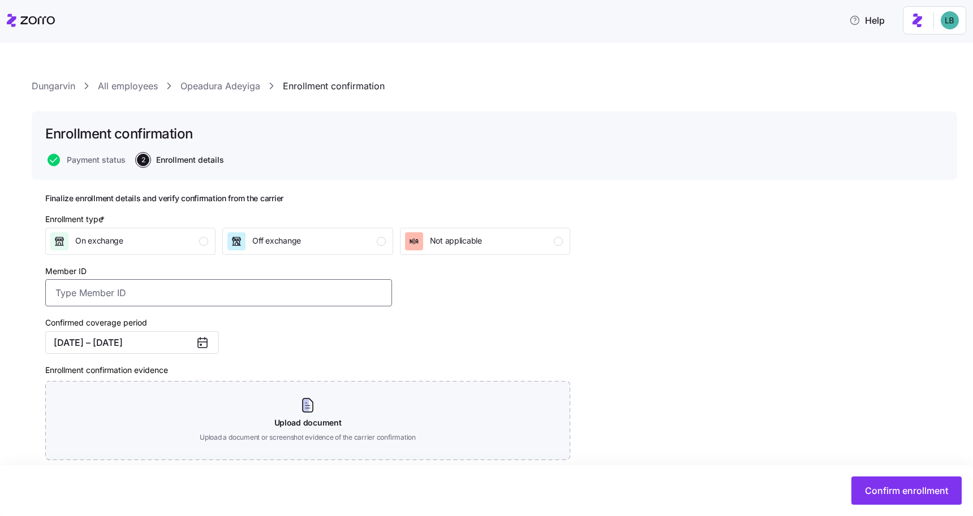
click at [250, 295] on input "Member ID" at bounding box center [218, 292] width 347 height 27
paste input "112793841"
type input "112793841"
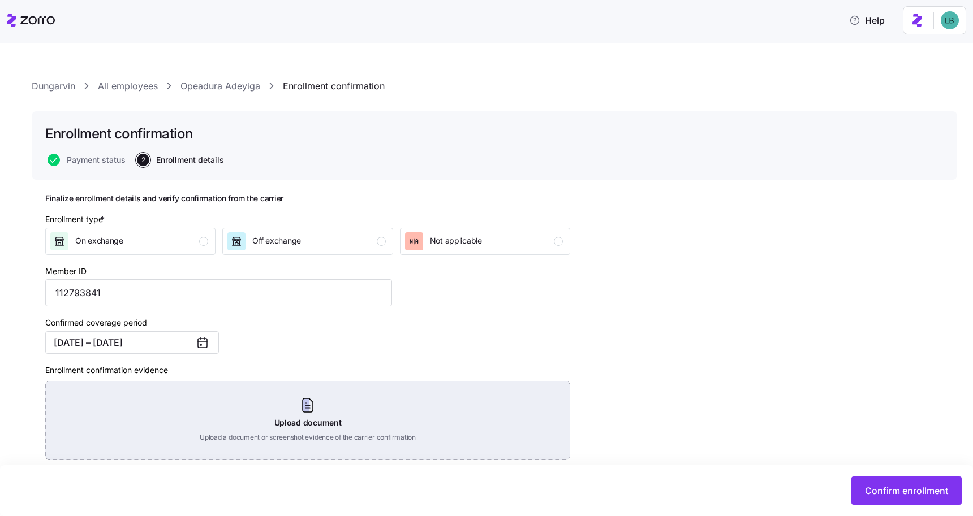
click at [309, 411] on div "Upload document Upload a document or screenshot evidence of the carrier confirm…" at bounding box center [307, 420] width 525 height 79
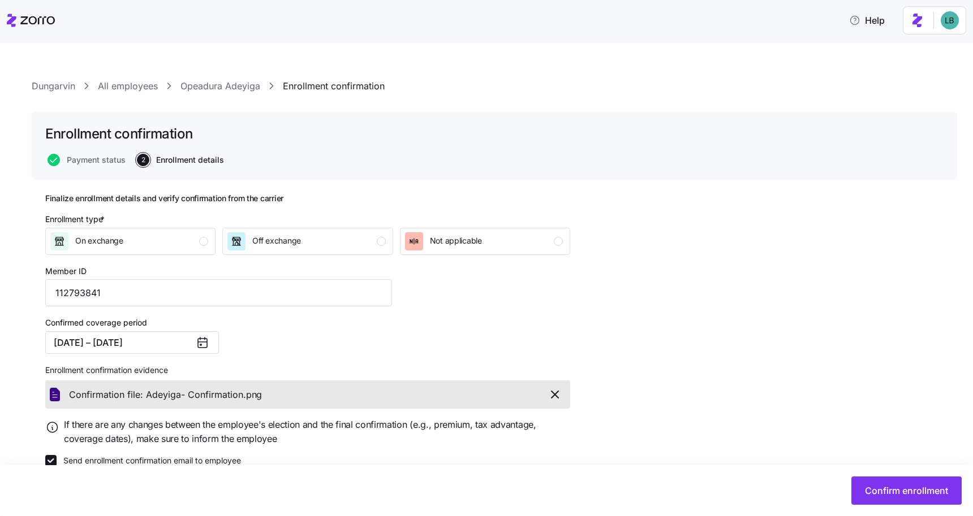
scroll to position [21, 0]
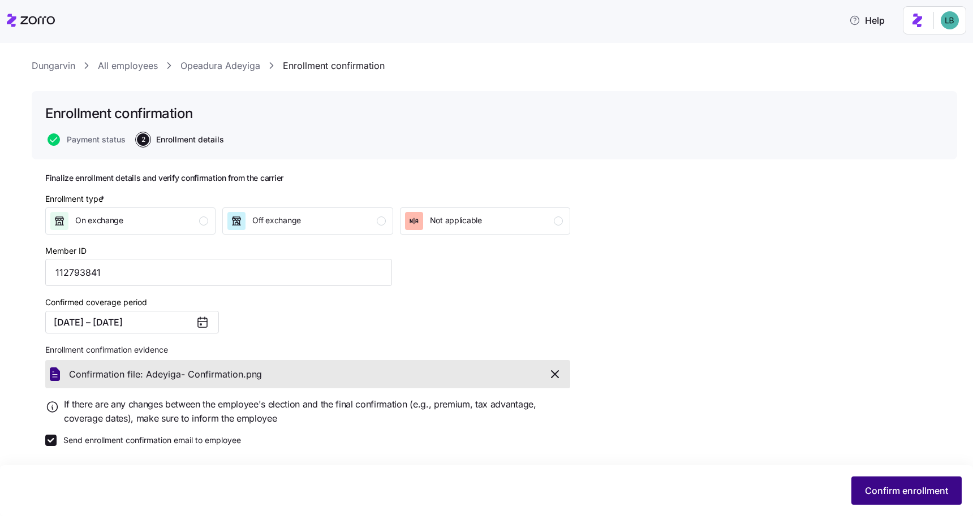
click at [876, 496] on span "Confirm enrollment" at bounding box center [906, 491] width 83 height 14
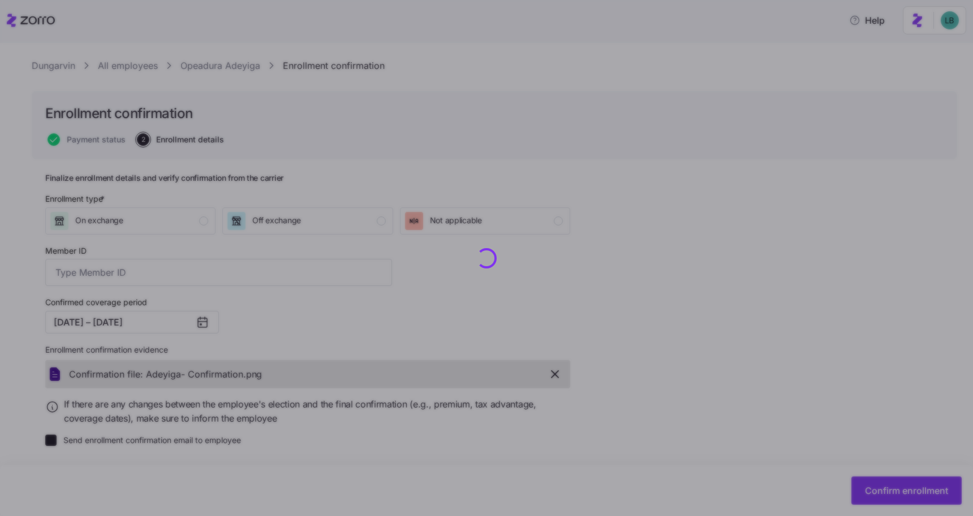
type input "112793841"
checkbox input "false"
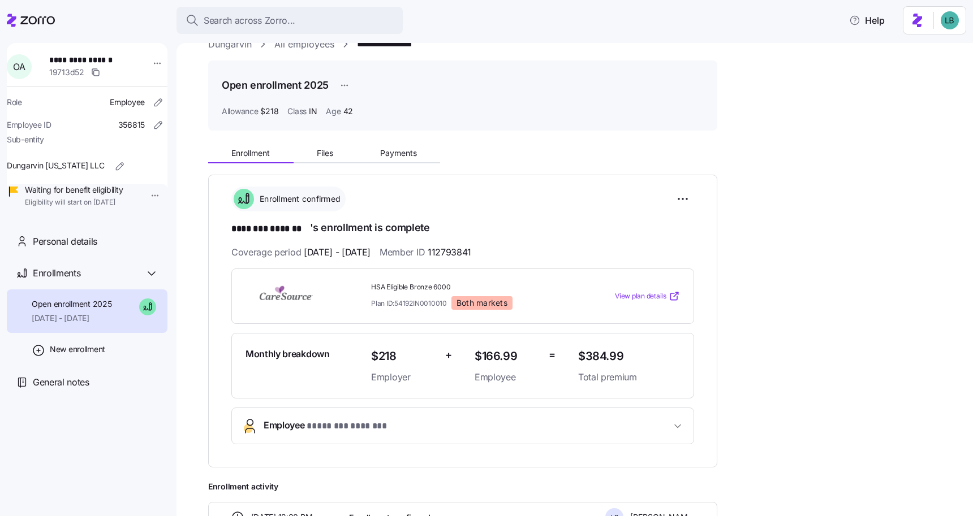
scroll to position [25, 0]
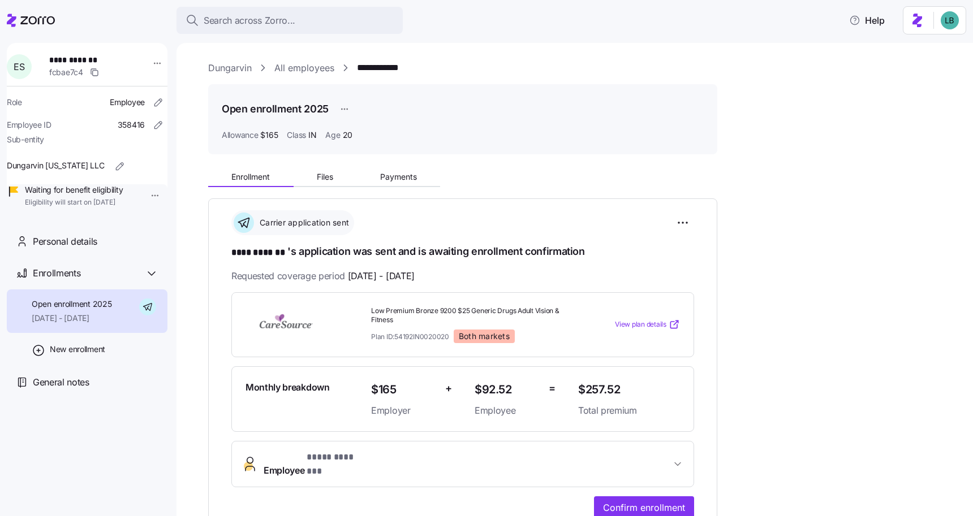
click at [85, 54] on span "**********" at bounding box center [88, 59] width 79 height 11
copy span "*******"
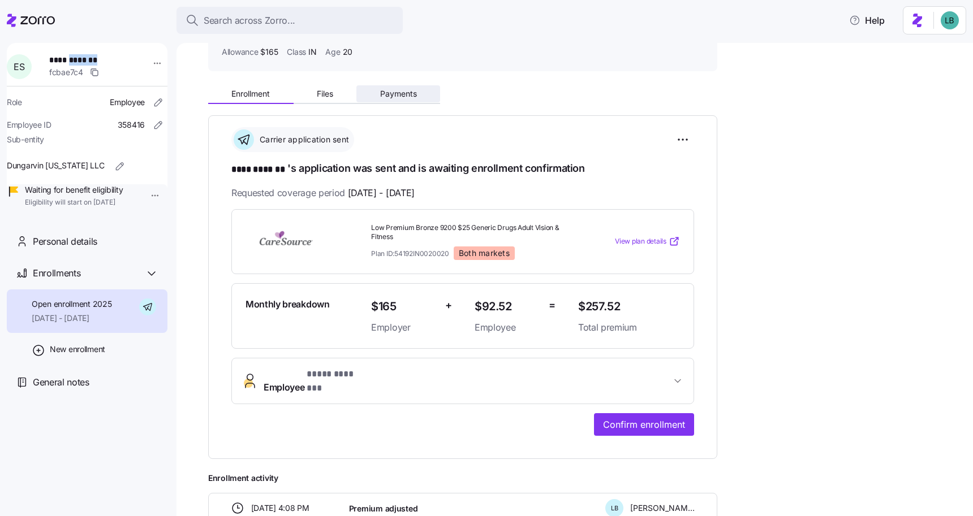
scroll to position [112, 0]
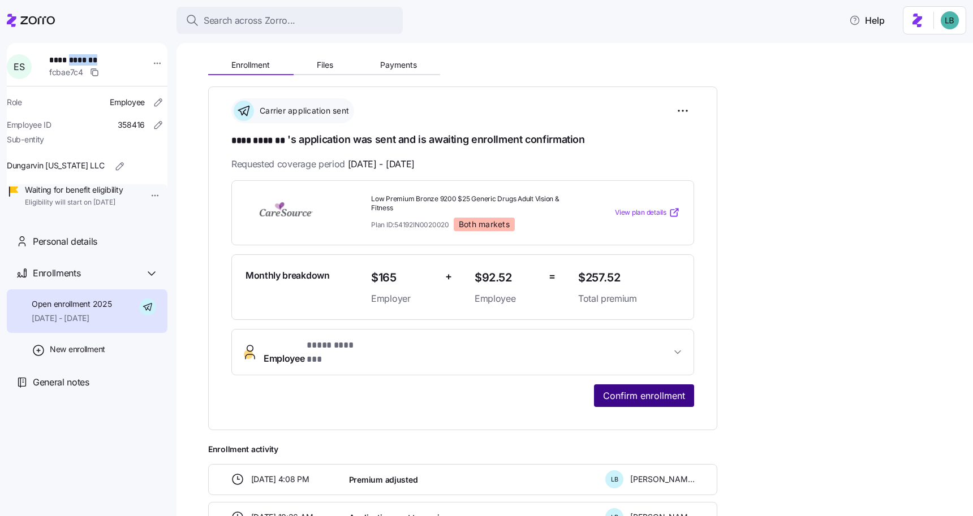
click at [629, 389] on span "Confirm enrollment" at bounding box center [644, 396] width 82 height 14
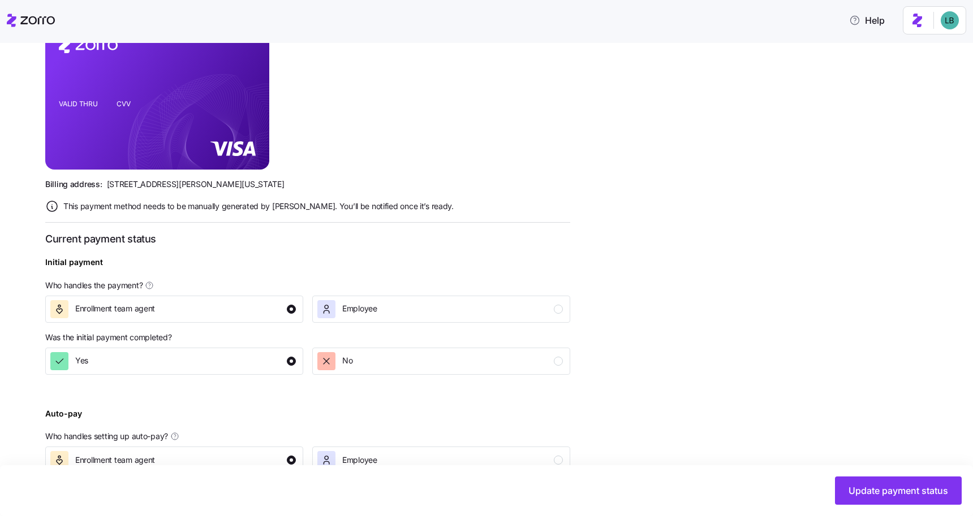
scroll to position [345, 0]
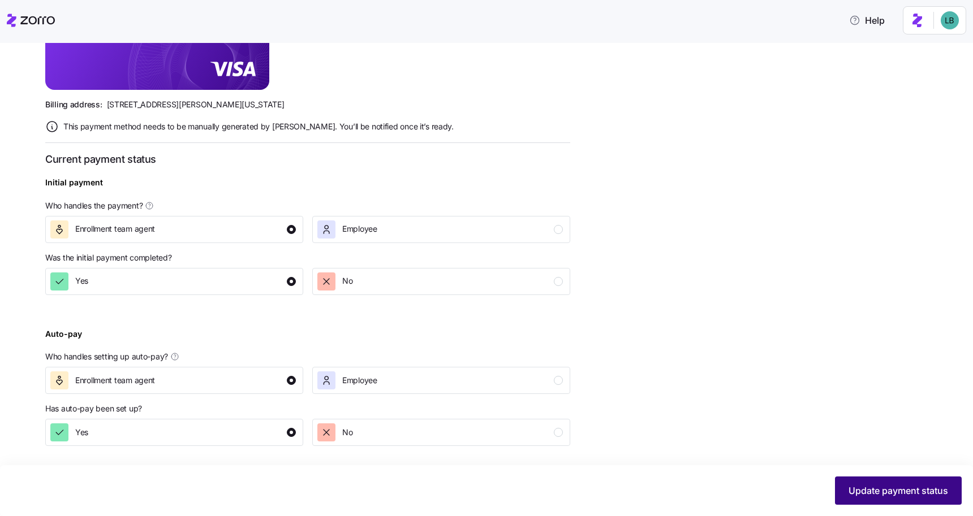
click at [918, 490] on span "Update payment status" at bounding box center [898, 491] width 100 height 14
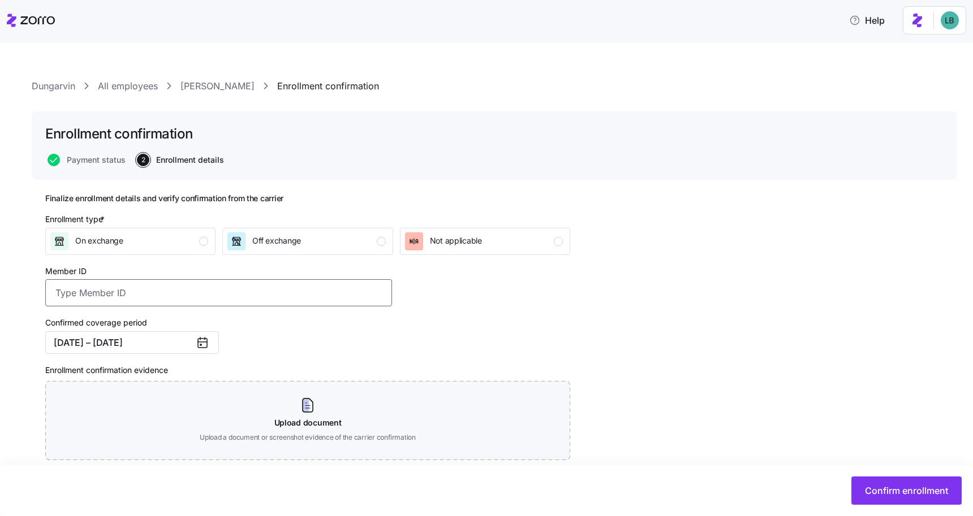
click at [190, 288] on input "Member ID" at bounding box center [218, 292] width 347 height 27
paste input "112794930"
type input "112794930"
click at [341, 242] on div "Off exchange" at bounding box center [306, 241] width 158 height 18
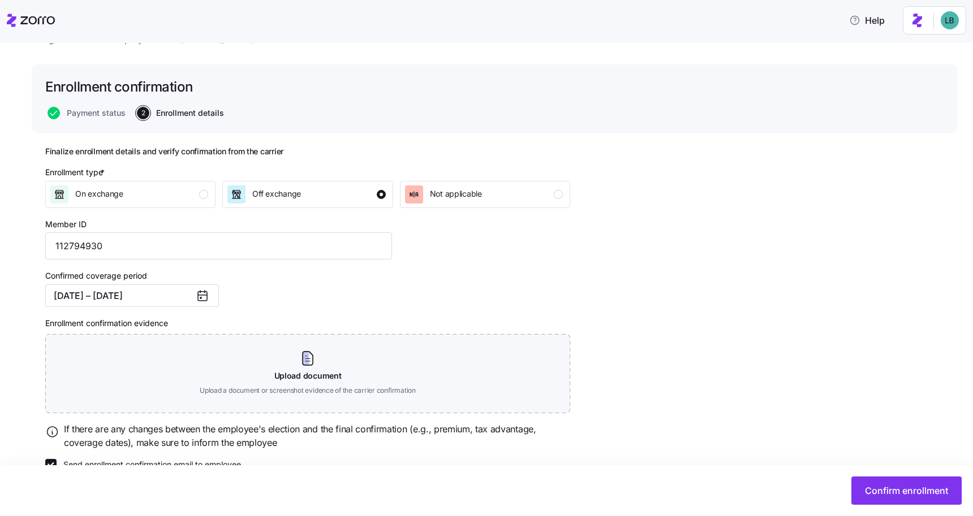
scroll to position [72, 0]
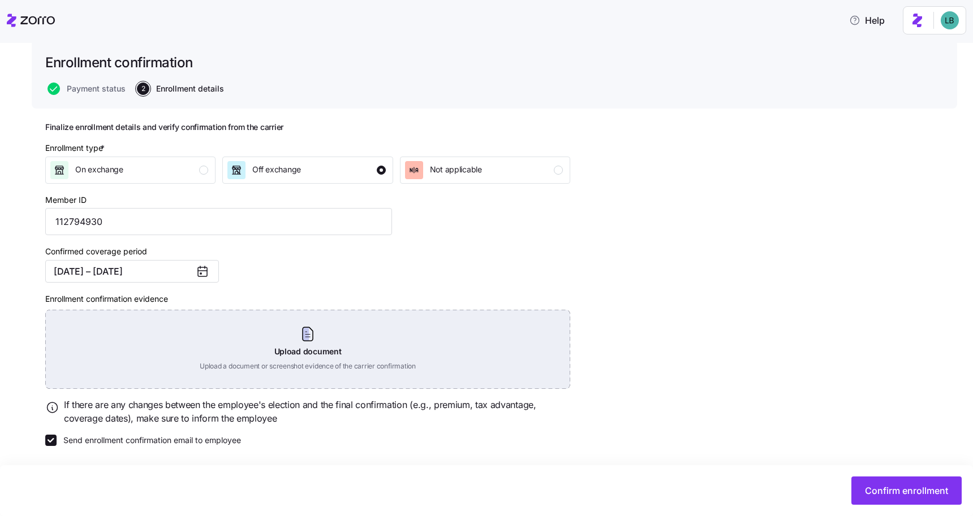
click at [314, 333] on div "Upload document Upload a document or screenshot evidence of the carrier confirm…" at bounding box center [307, 349] width 525 height 79
click at [304, 341] on div "Upload document Upload a document or screenshot evidence of the carrier confirm…" at bounding box center [307, 349] width 525 height 79
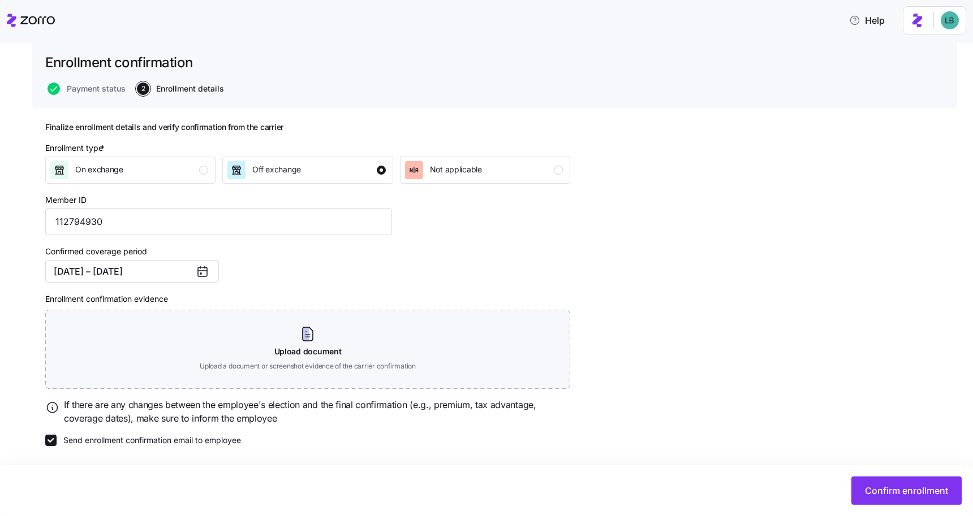
scroll to position [21, 0]
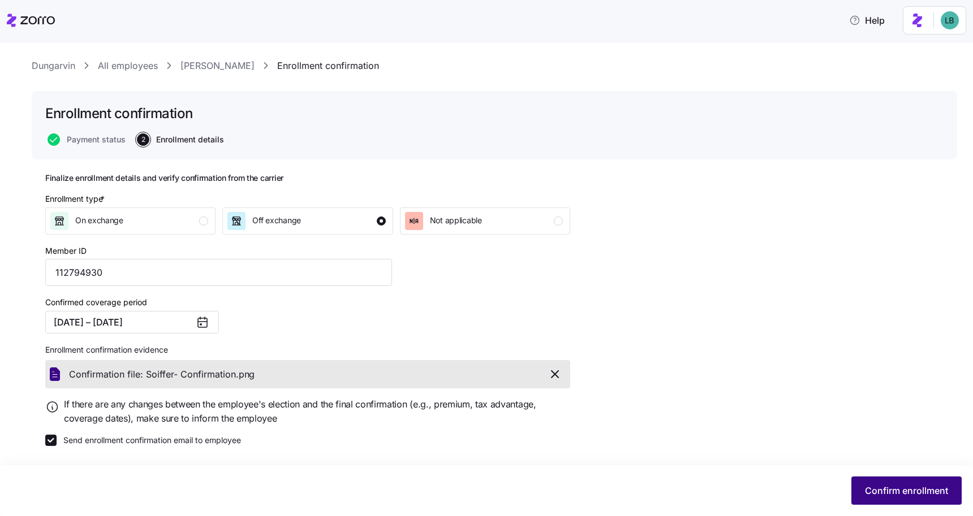
click at [892, 490] on span "Confirm enrollment" at bounding box center [906, 491] width 83 height 14
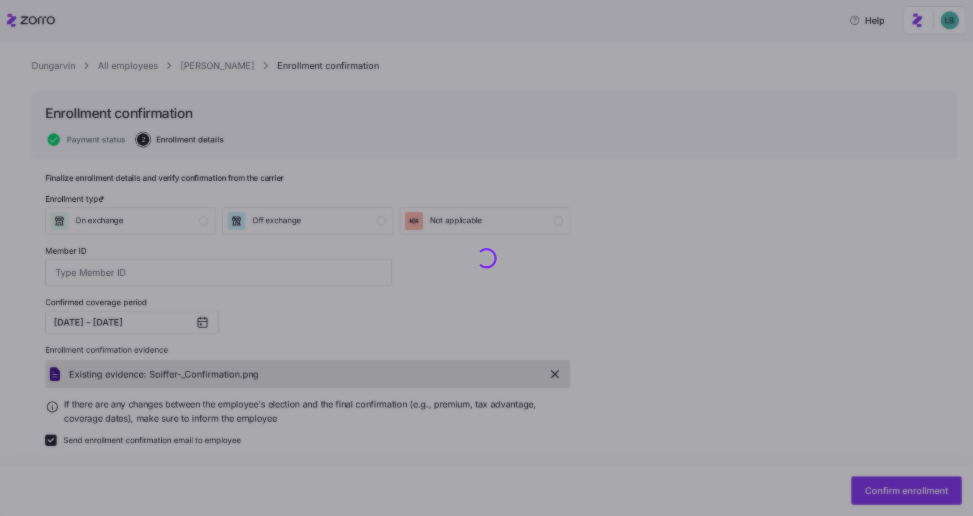
type input "112794930"
checkbox input "false"
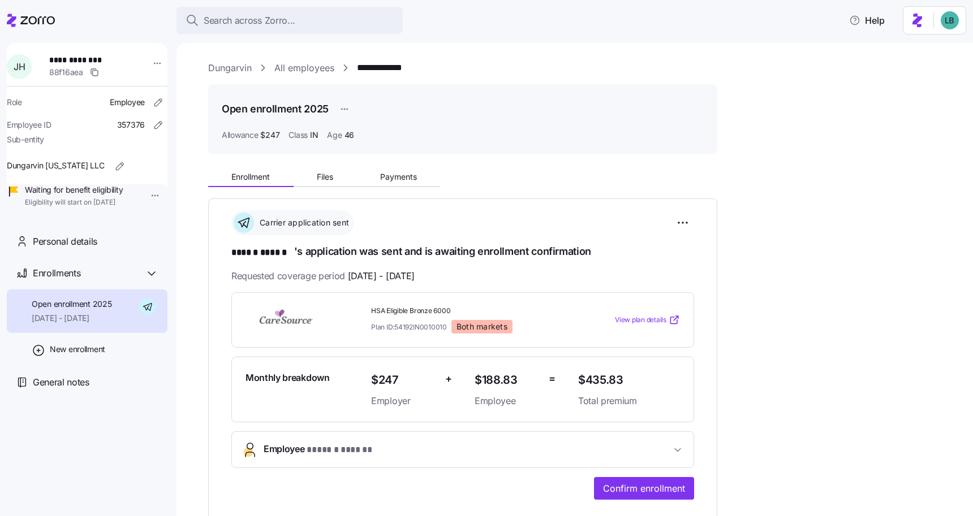
scroll to position [14, 0]
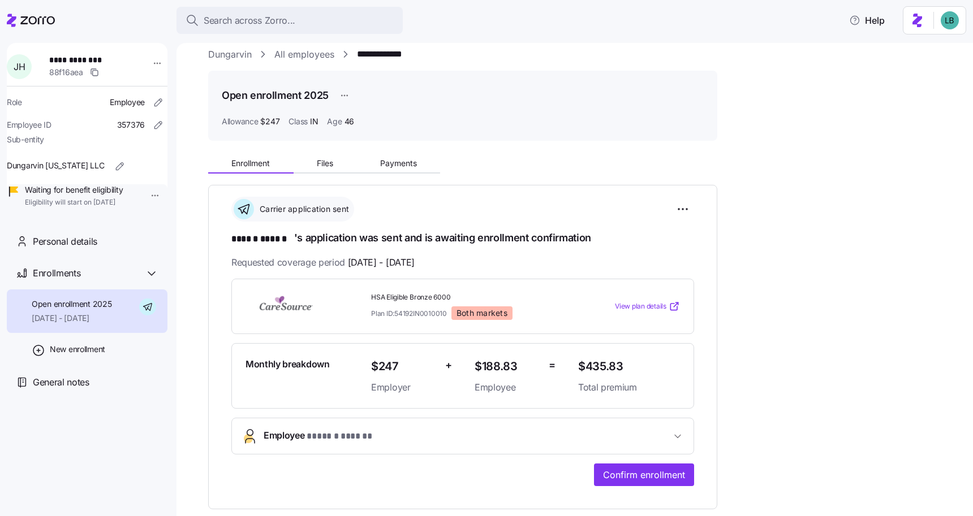
click at [101, 57] on span "**********" at bounding box center [88, 59] width 79 height 11
copy span "******"
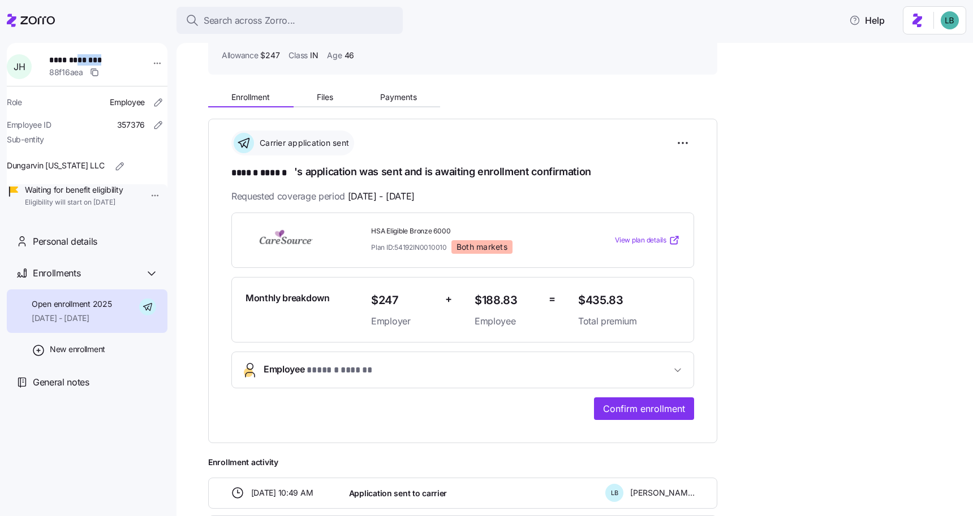
scroll to position [93, 0]
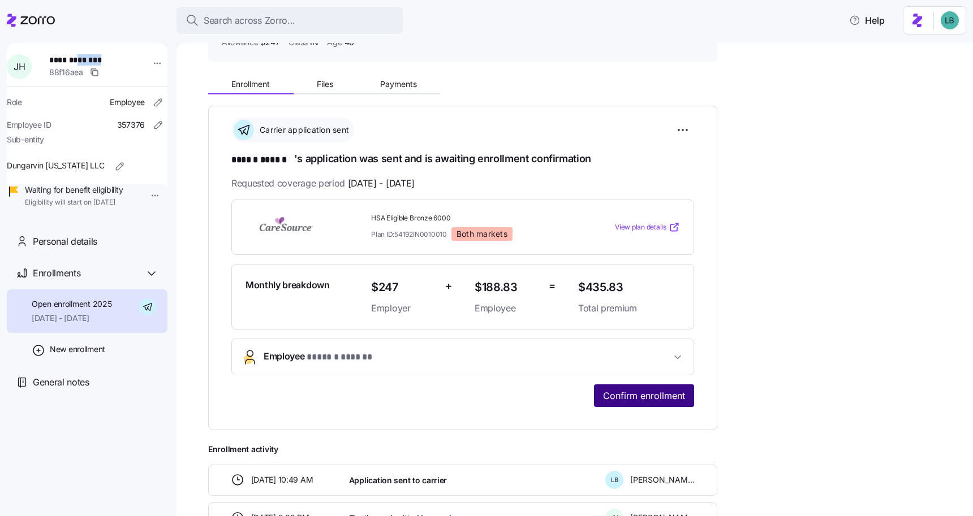
click at [625, 395] on span "Confirm enrollment" at bounding box center [644, 396] width 82 height 14
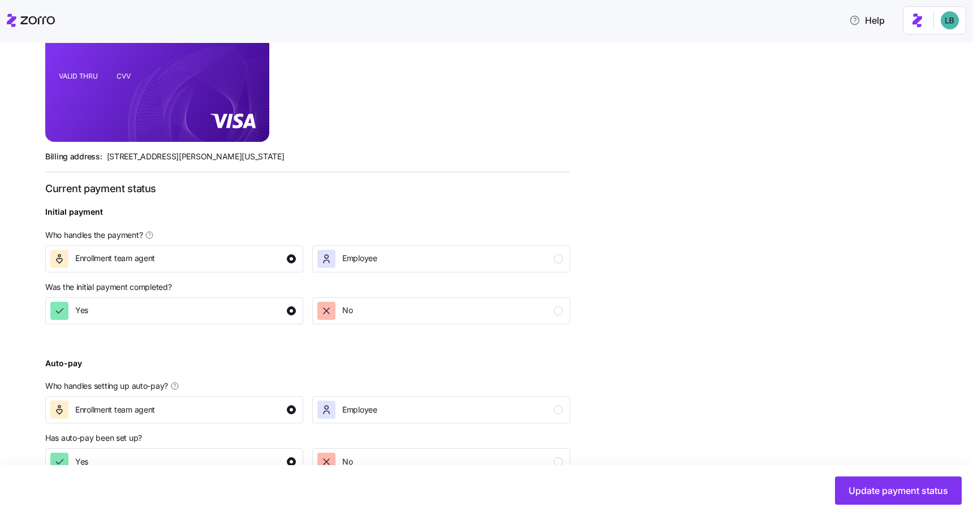
scroll to position [322, 0]
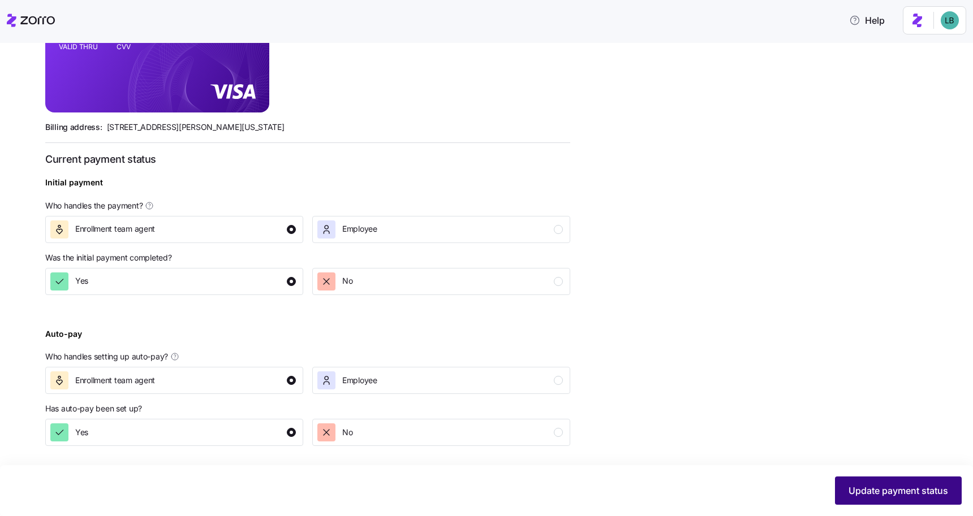
click at [915, 496] on span "Update payment status" at bounding box center [898, 491] width 100 height 14
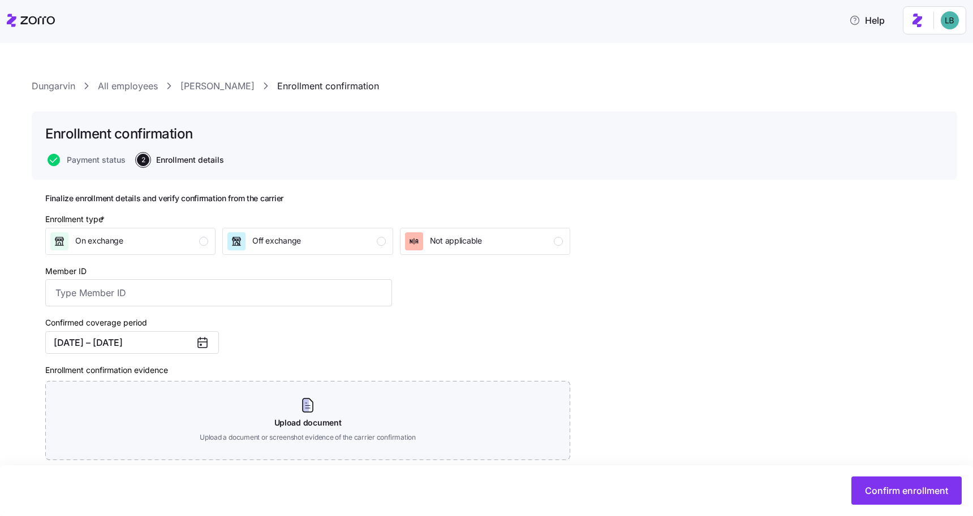
click at [257, 258] on div "Enrollment type * On exchange Off exchange Not applicable" at bounding box center [308, 234] width 534 height 51
click at [292, 234] on div "Off exchange" at bounding box center [276, 241] width 49 height 18
click at [166, 290] on input "Member ID" at bounding box center [218, 292] width 347 height 27
paste input "112794931"
type input "112794931"
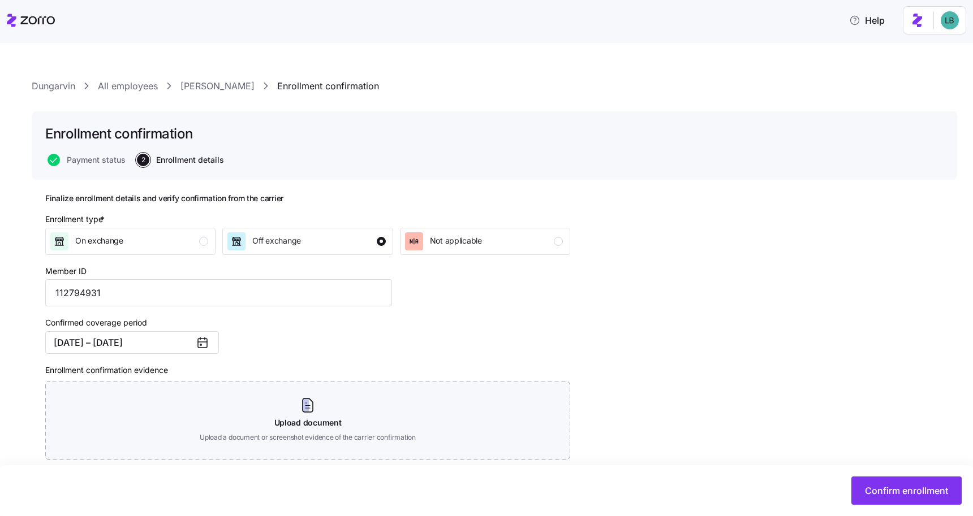
click at [387, 315] on div "Confirmed coverage period 09/01/2025 – 12/31/2025" at bounding box center [219, 335] width 356 height 48
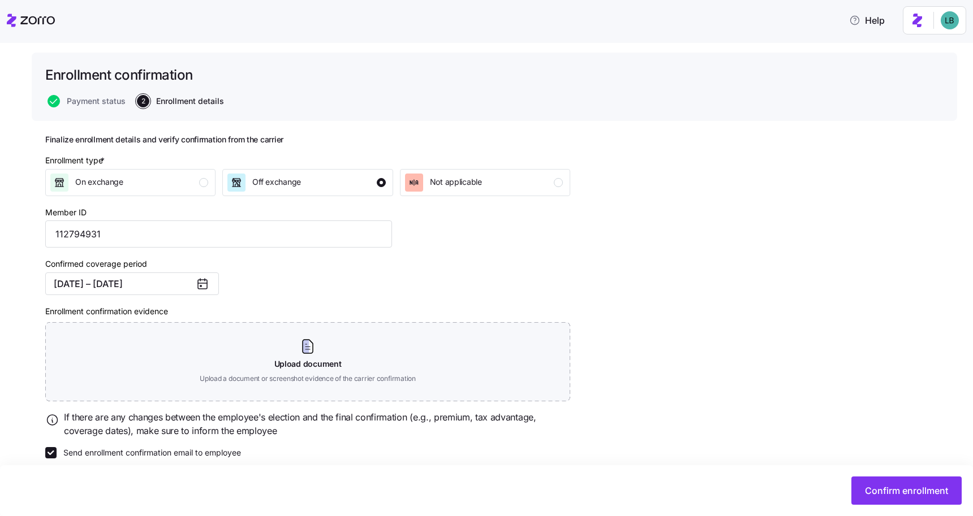
scroll to position [72, 0]
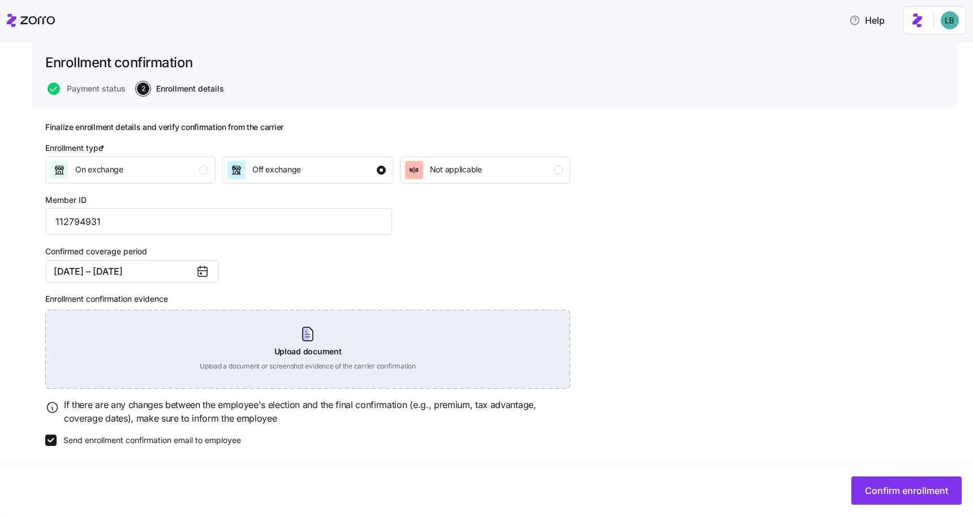
click at [306, 340] on div "Upload document Upload a document or screenshot evidence of the carrier confirm…" at bounding box center [307, 349] width 525 height 79
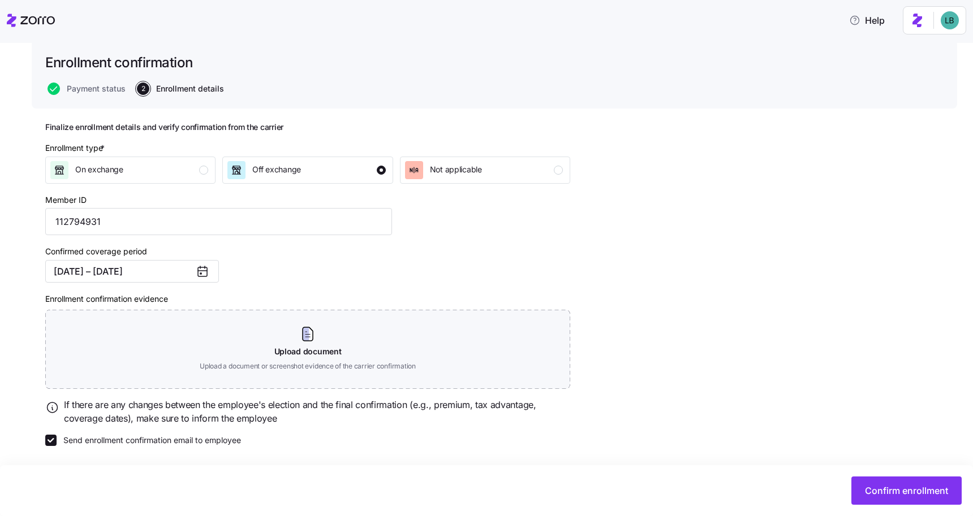
scroll to position [21, 0]
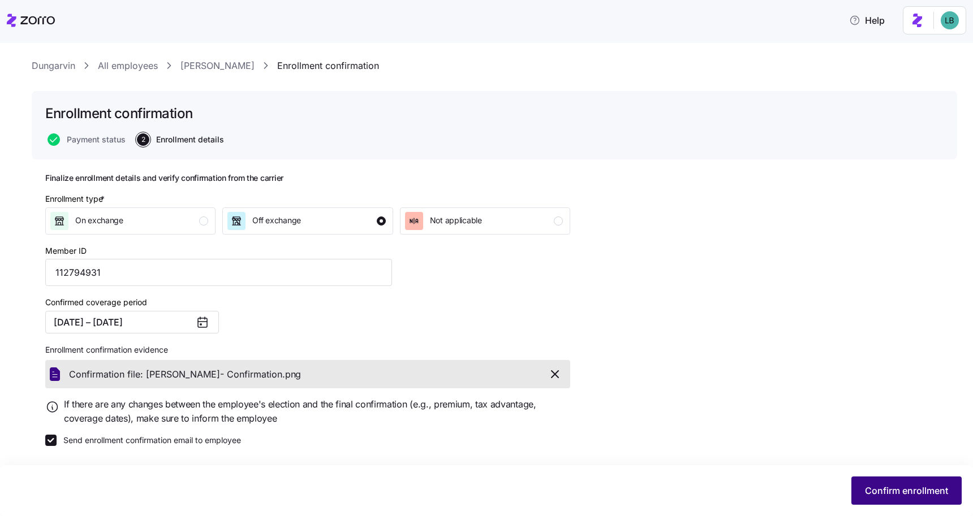
click at [883, 489] on span "Confirm enrollment" at bounding box center [906, 491] width 83 height 14
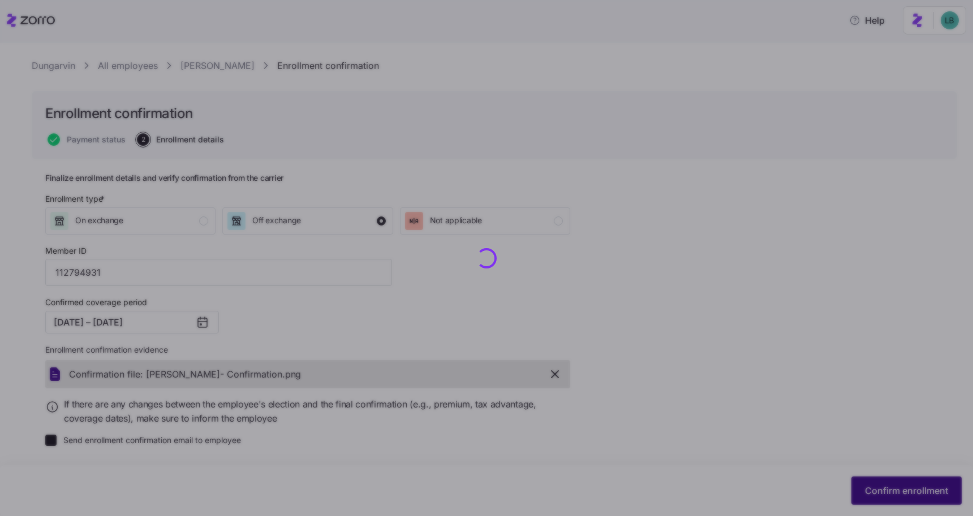
checkbox input "false"
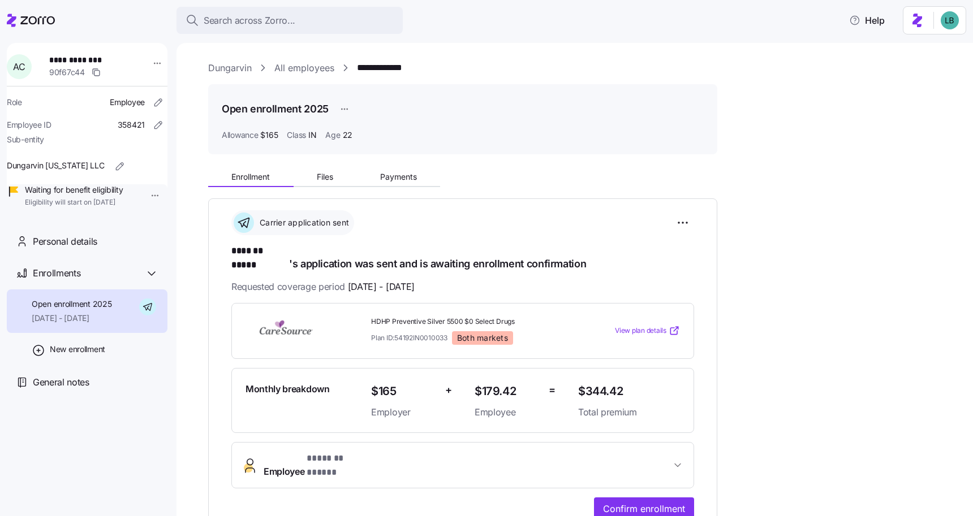
click at [102, 61] on span "**********" at bounding box center [88, 59] width 79 height 11
copy span "*****"
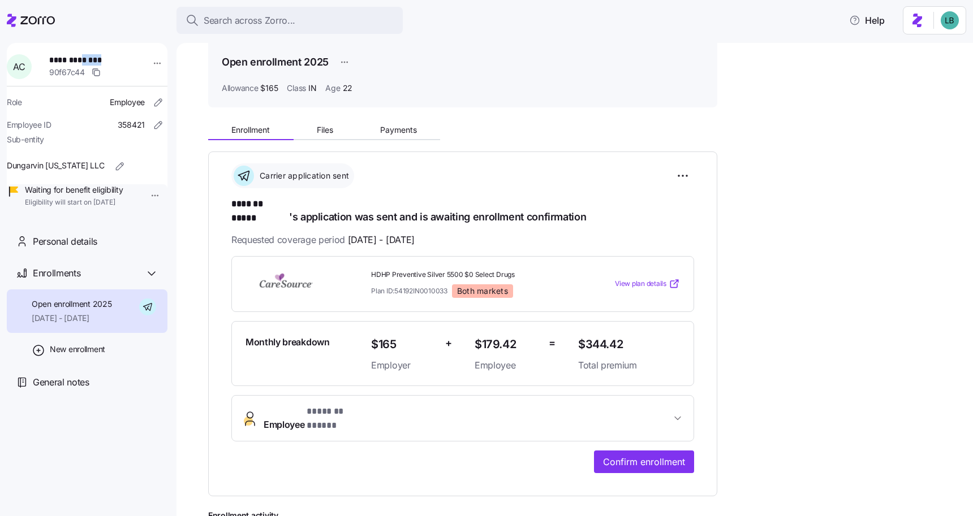
scroll to position [75, 0]
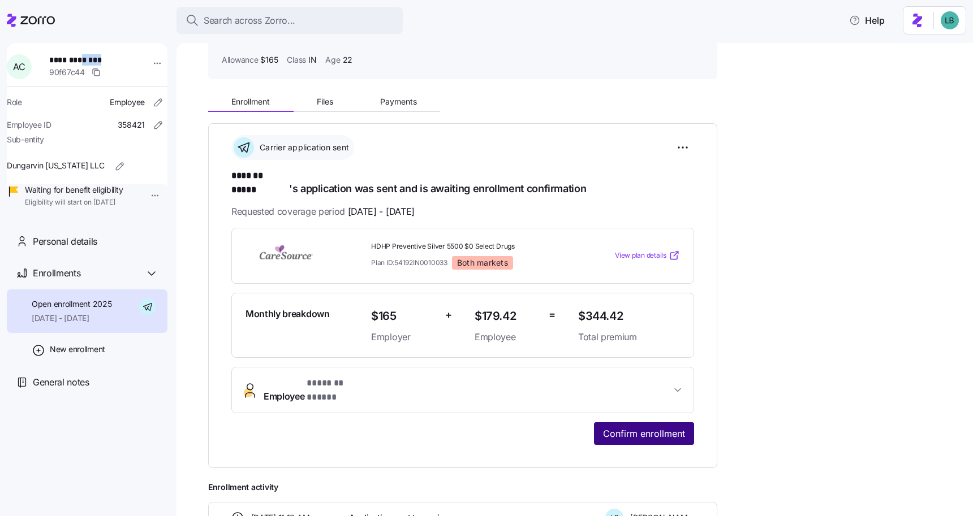
click at [619, 427] on span "Confirm enrollment" at bounding box center [644, 434] width 82 height 14
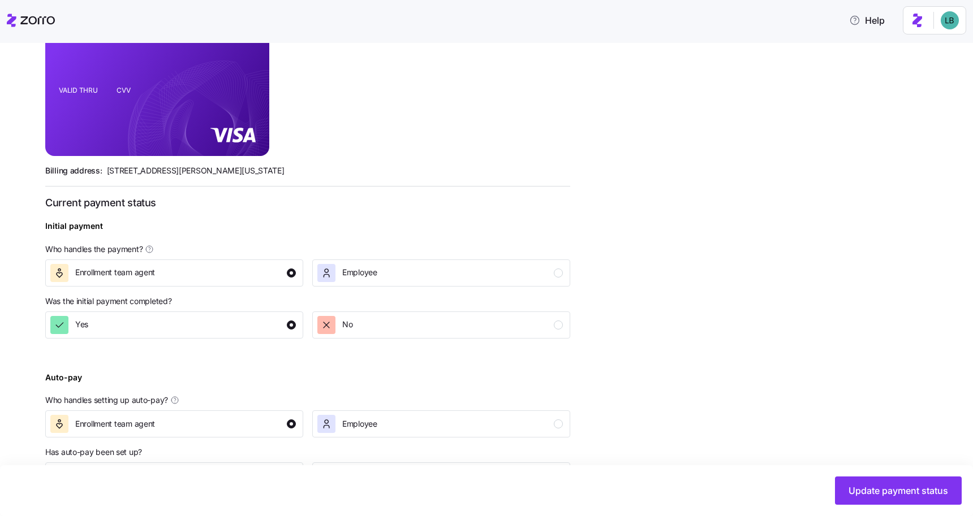
scroll to position [322, 0]
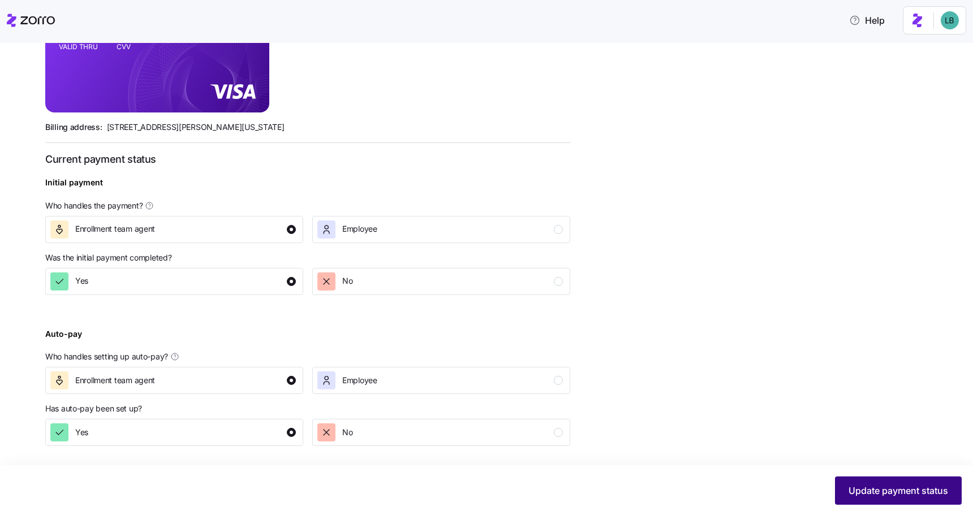
click at [874, 487] on span "Update payment status" at bounding box center [898, 491] width 100 height 14
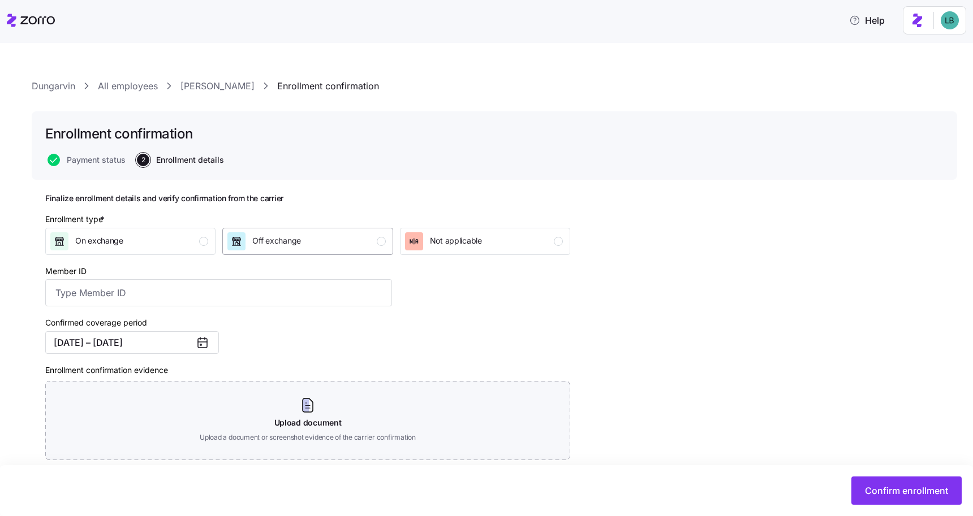
click at [376, 245] on div "Off exchange" at bounding box center [306, 241] width 158 height 18
click at [215, 294] on input "Member ID" at bounding box center [218, 292] width 347 height 27
paste input "112794929"
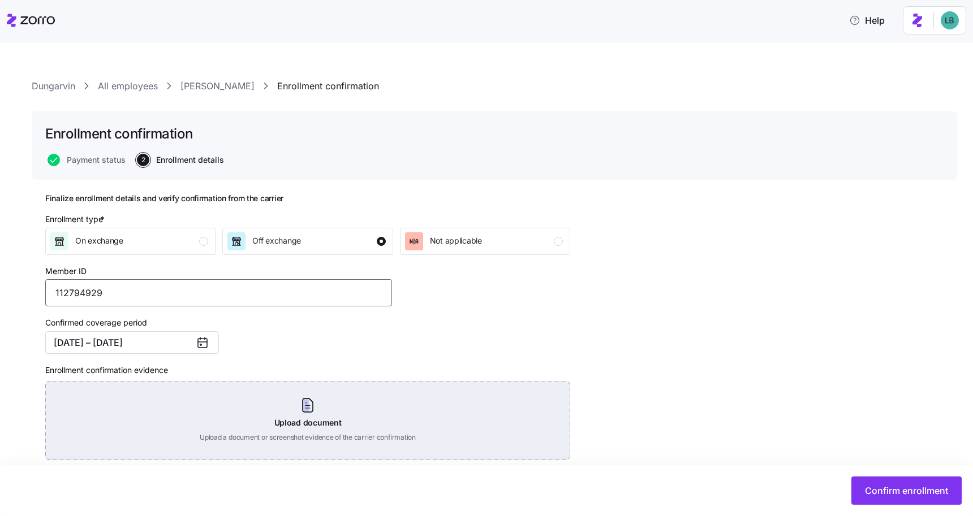
type input "112794929"
click at [304, 404] on div "Upload document Upload a document or screenshot evidence of the carrier confirm…" at bounding box center [307, 420] width 525 height 79
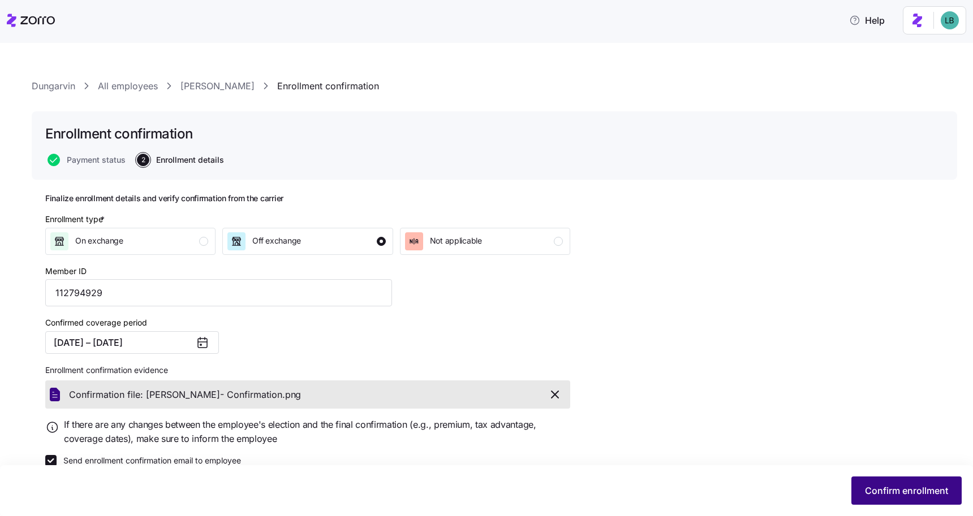
click at [902, 493] on span "Confirm enrollment" at bounding box center [906, 491] width 83 height 14
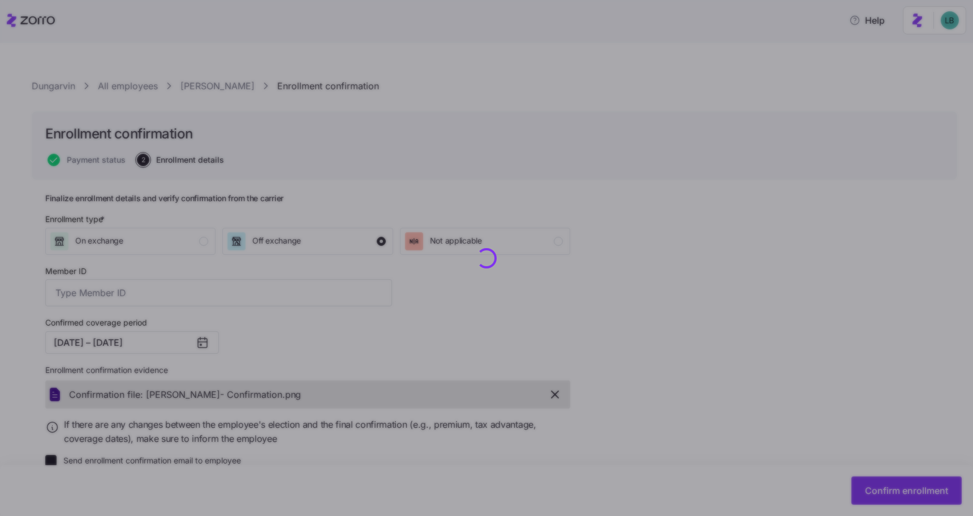
type input "112794929"
checkbox input "false"
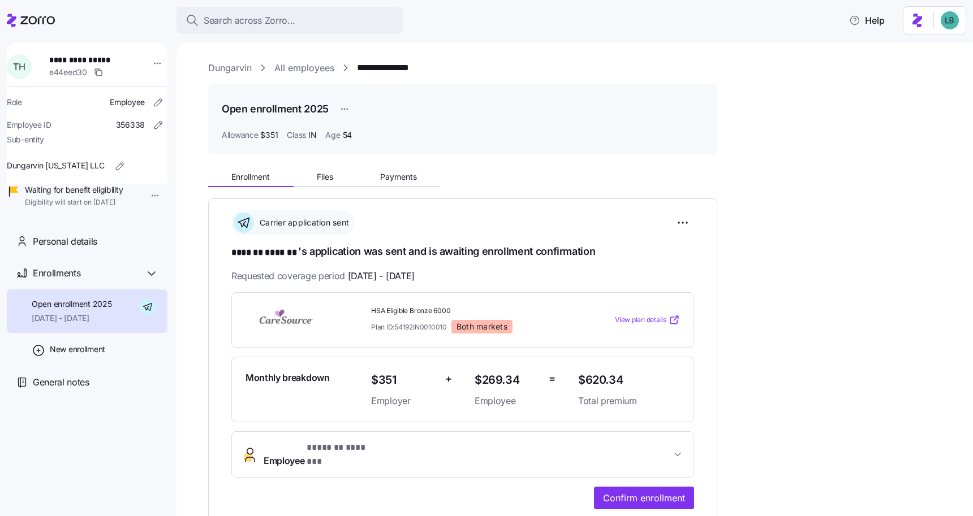
click at [281, 252] on span "******* *******" at bounding box center [264, 253] width 67 height 14
click at [96, 59] on span "**********" at bounding box center [88, 59] width 79 height 11
copy span "*******"
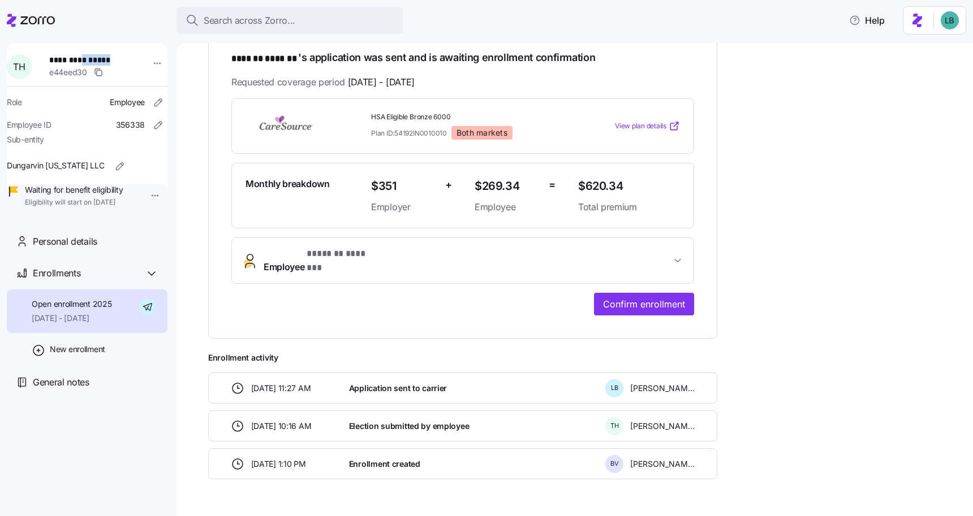
scroll to position [198, 0]
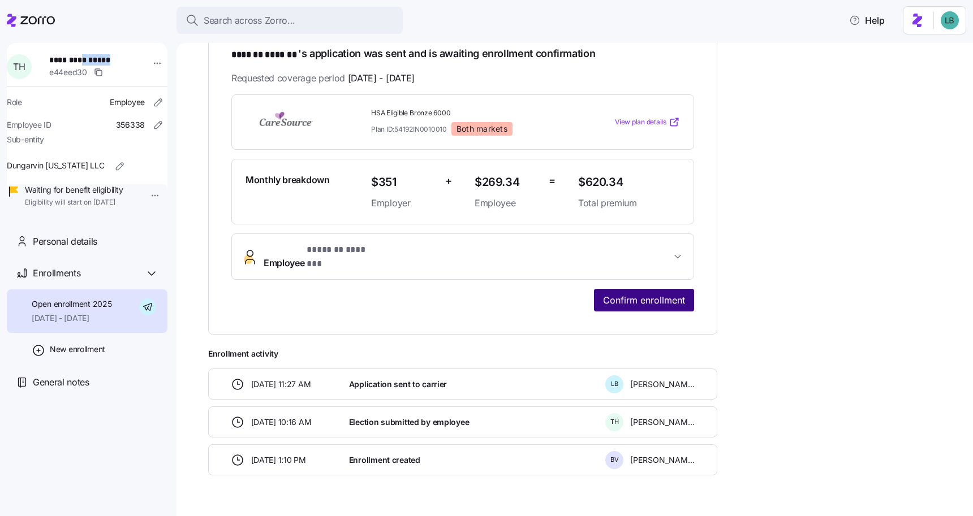
click at [627, 294] on span "Confirm enrollment" at bounding box center [644, 301] width 82 height 14
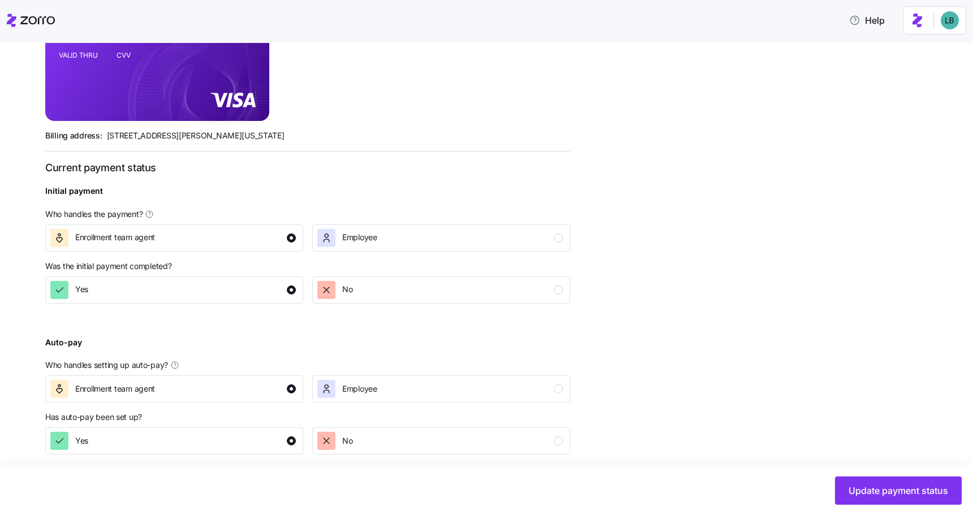
scroll to position [322, 0]
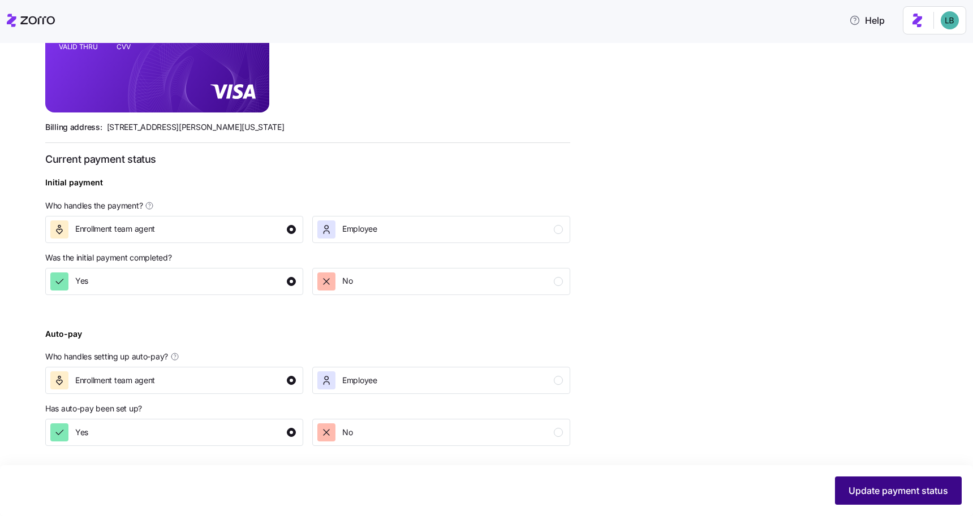
click at [899, 499] on button "Update payment status" at bounding box center [898, 491] width 127 height 28
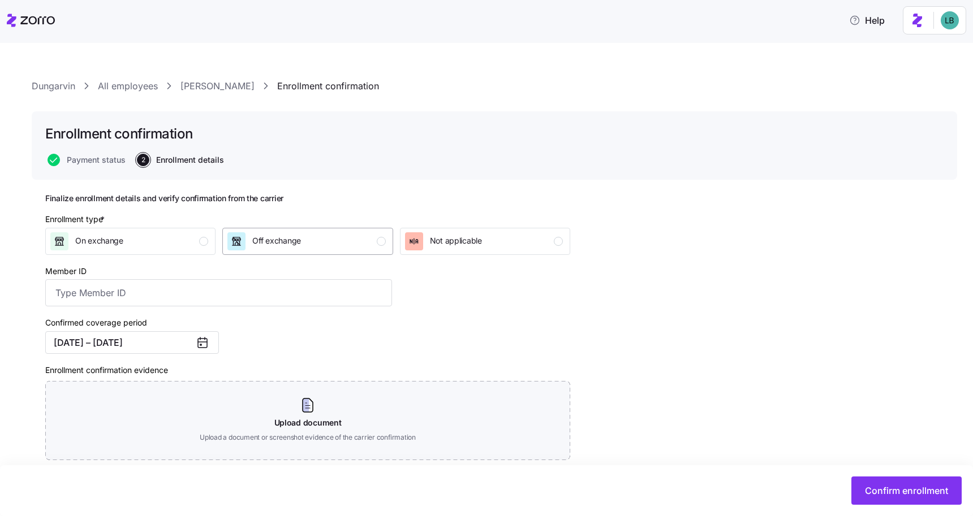
click at [347, 243] on div "Off exchange" at bounding box center [306, 241] width 158 height 18
click at [191, 298] on input "Member ID" at bounding box center [218, 292] width 347 height 27
paste input "112794933"
type input "112794933"
click at [449, 331] on div "Enrollment type * On exchange Off exchange Not applicable Member ID 112794933 C…" at bounding box center [308, 365] width 534 height 313
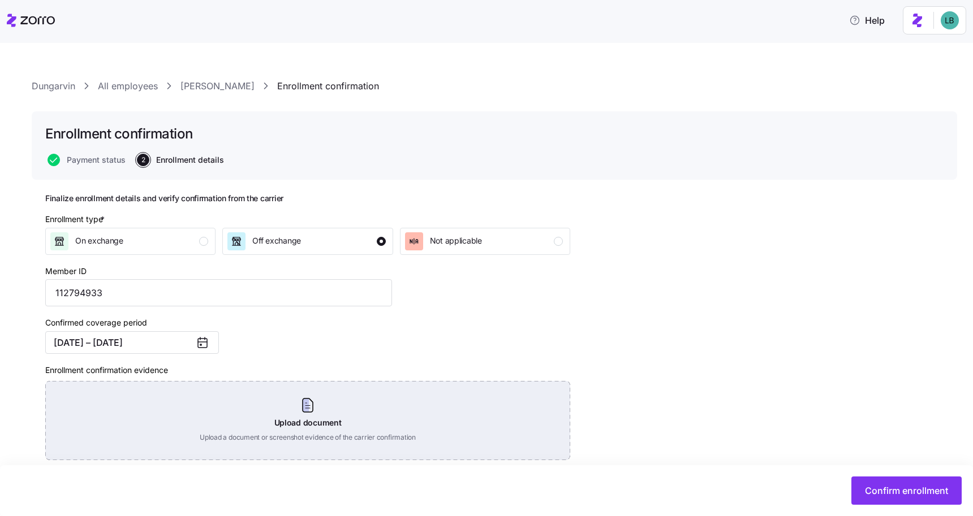
click at [316, 405] on div "Upload document Upload a document or screenshot evidence of the carrier confirm…" at bounding box center [307, 420] width 525 height 79
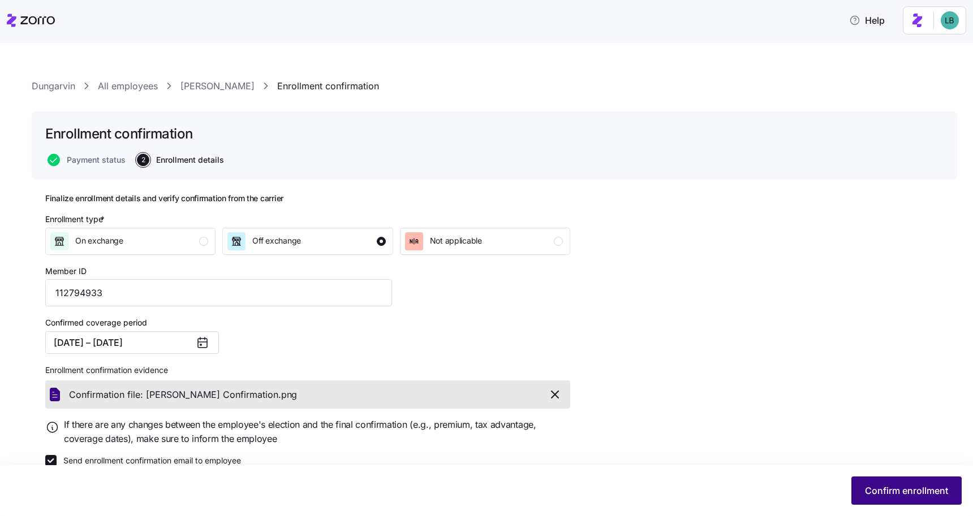
click at [873, 484] on button "Confirm enrollment" at bounding box center [906, 491] width 110 height 28
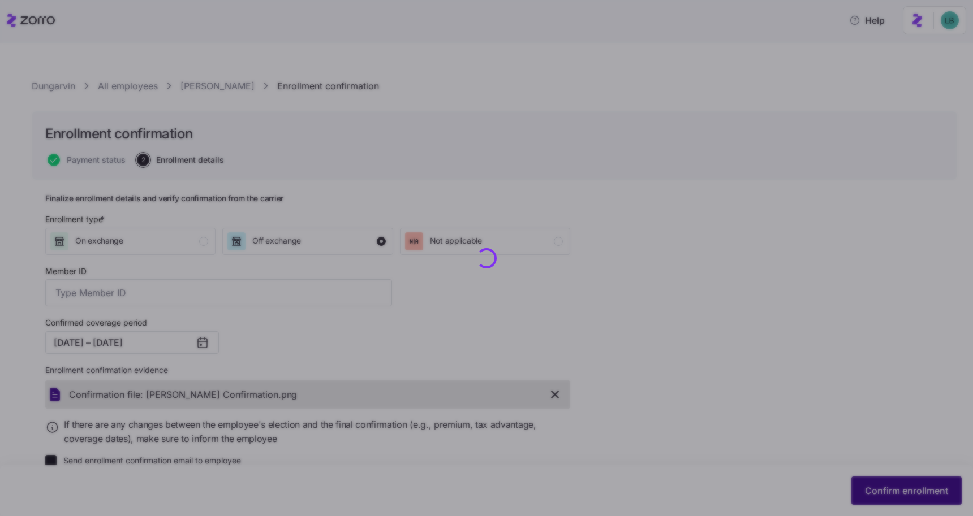
type input "112794933"
checkbox input "false"
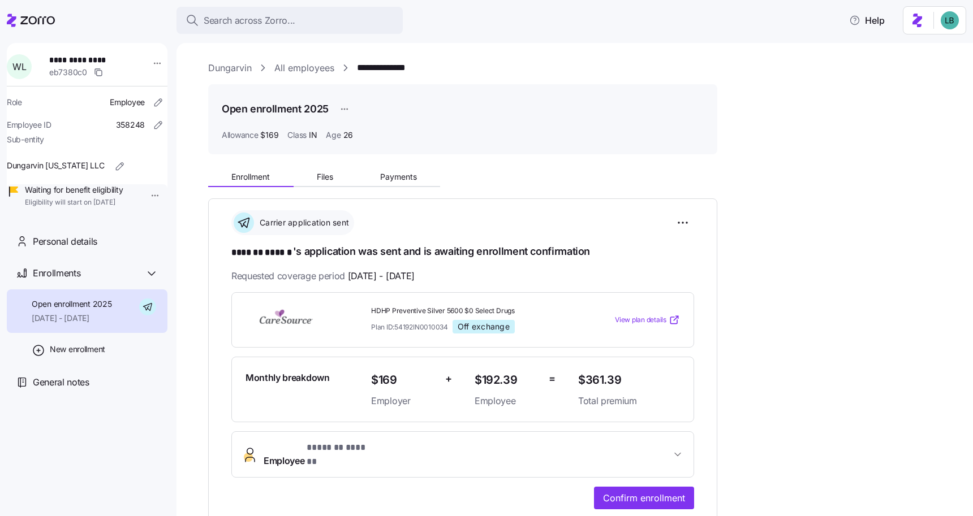
click at [96, 55] on span "**********" at bounding box center [88, 59] width 79 height 11
copy span "******"
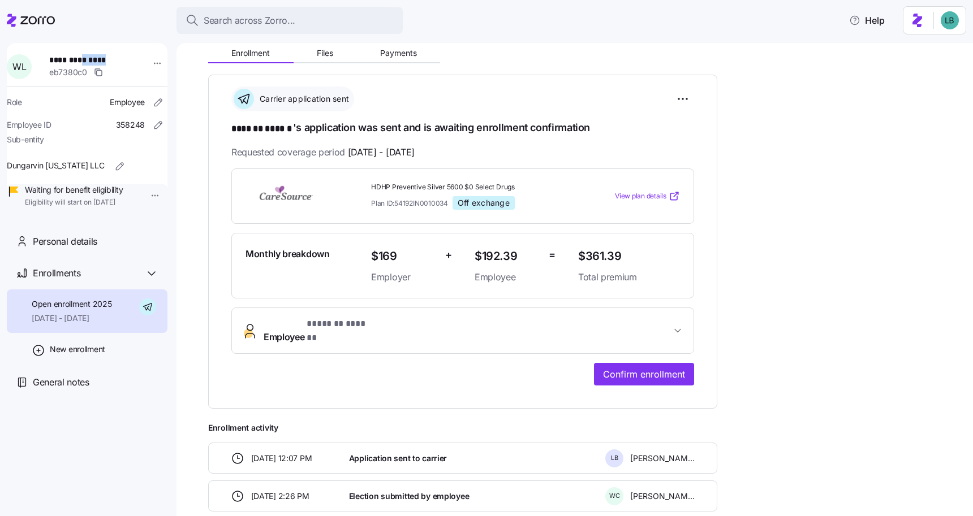
scroll to position [158, 0]
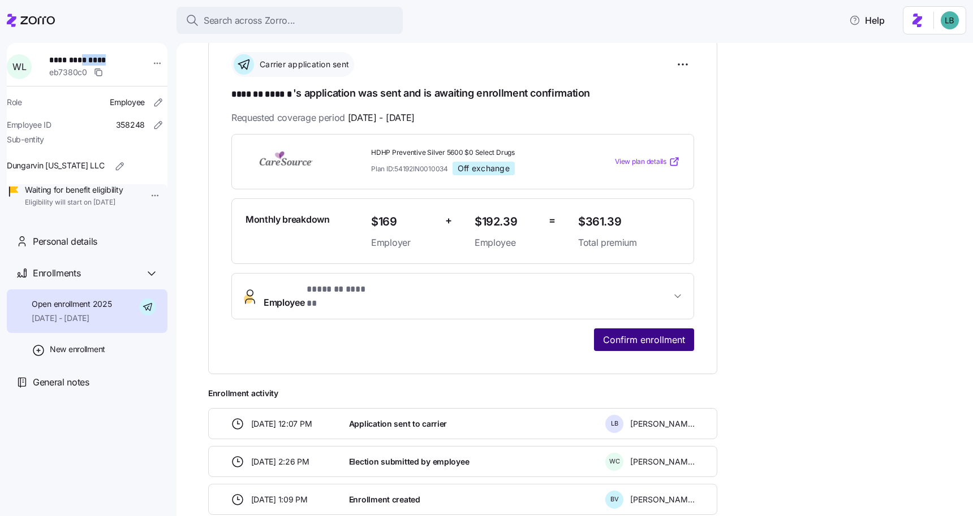
click at [620, 333] on span "Confirm enrollment" at bounding box center [644, 340] width 82 height 14
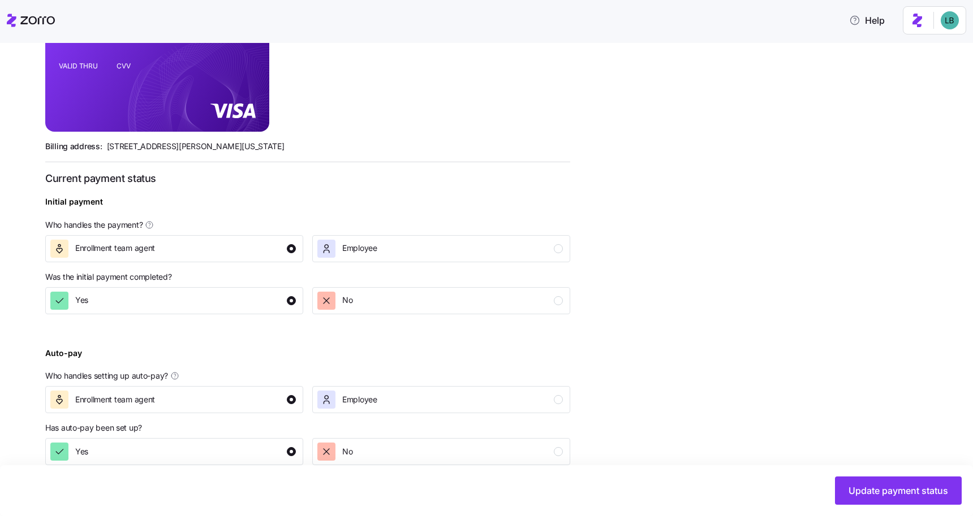
scroll to position [322, 0]
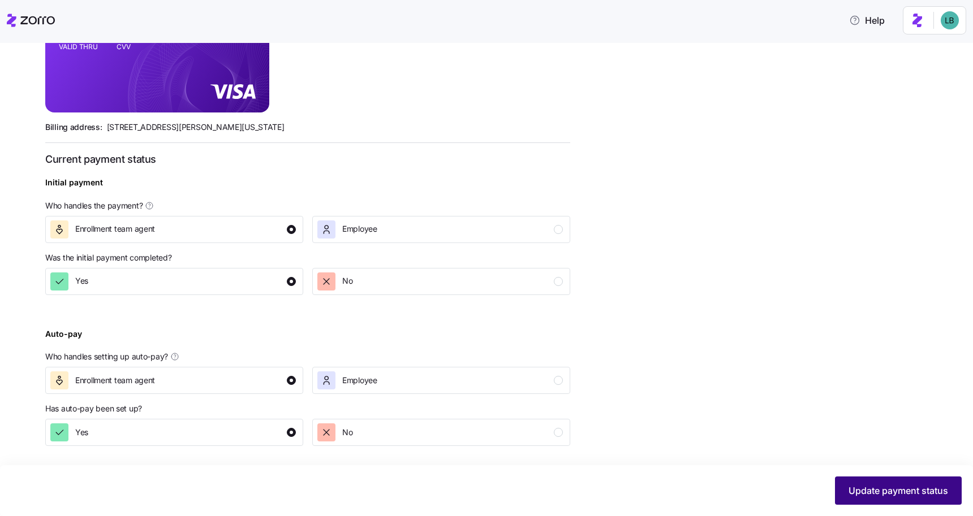
click at [926, 488] on span "Update payment status" at bounding box center [898, 491] width 100 height 14
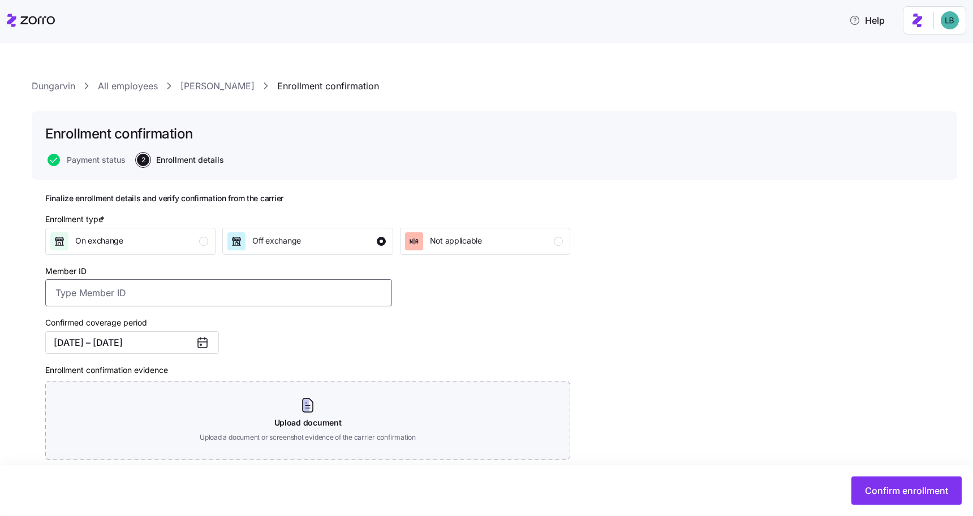
click at [161, 291] on input "Member ID" at bounding box center [218, 292] width 347 height 27
paste input "112794934"
type input "112794934"
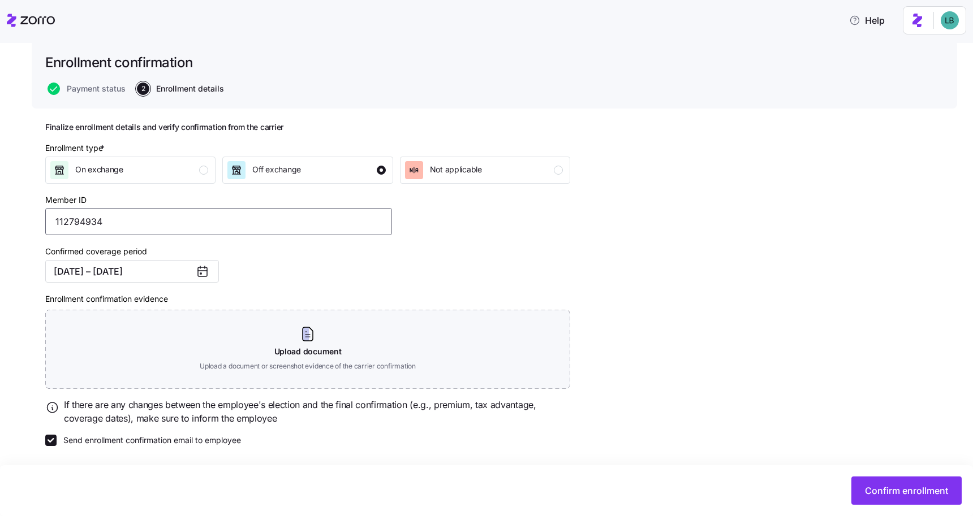
scroll to position [72, 0]
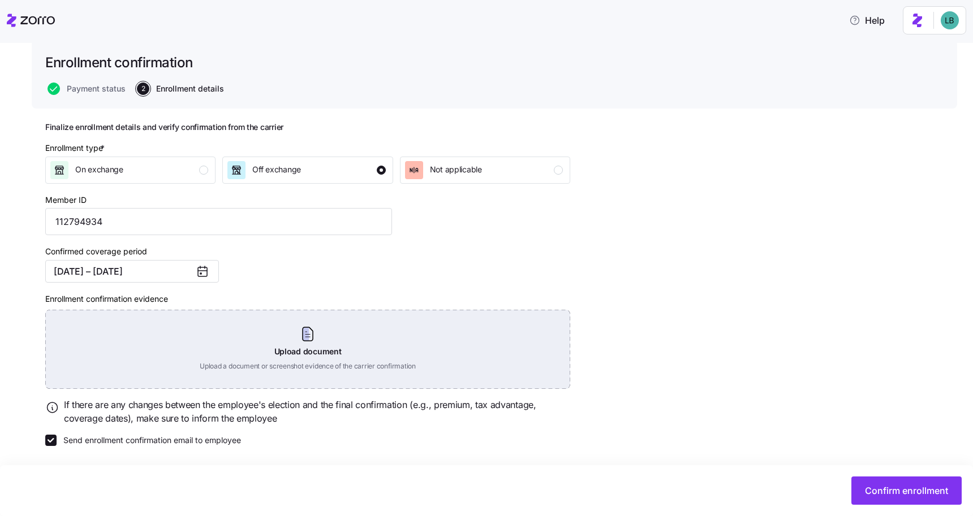
click at [307, 331] on div "Upload document Upload a document or screenshot evidence of the carrier confirm…" at bounding box center [307, 349] width 525 height 79
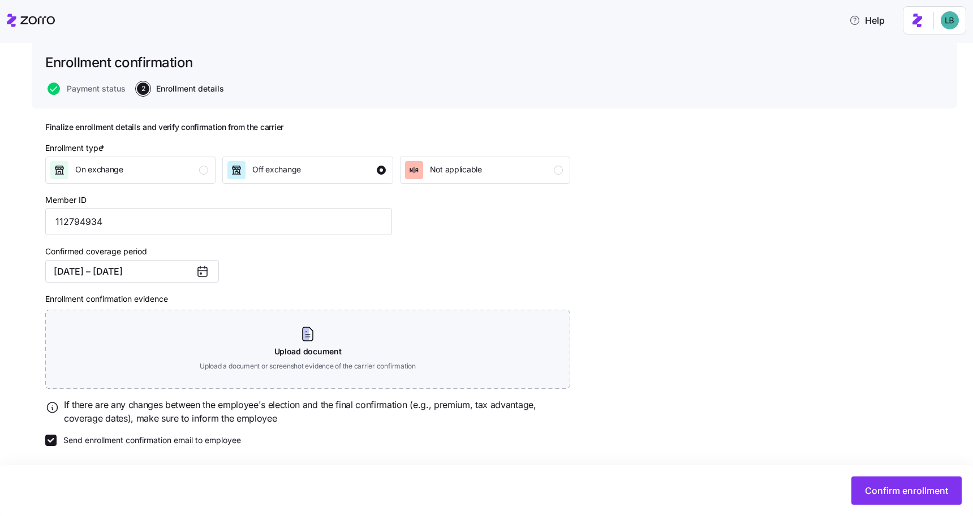
scroll to position [21, 0]
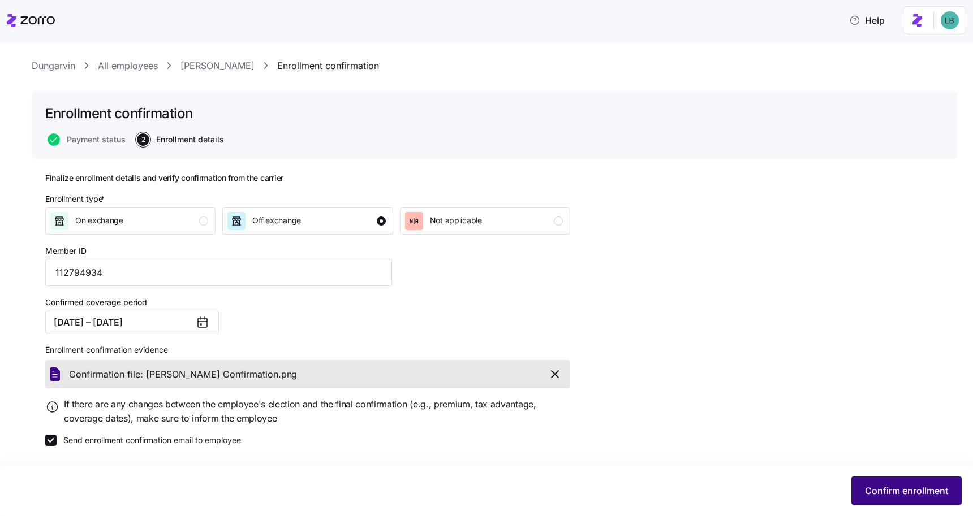
click at [883, 490] on span "Confirm enrollment" at bounding box center [906, 491] width 83 height 14
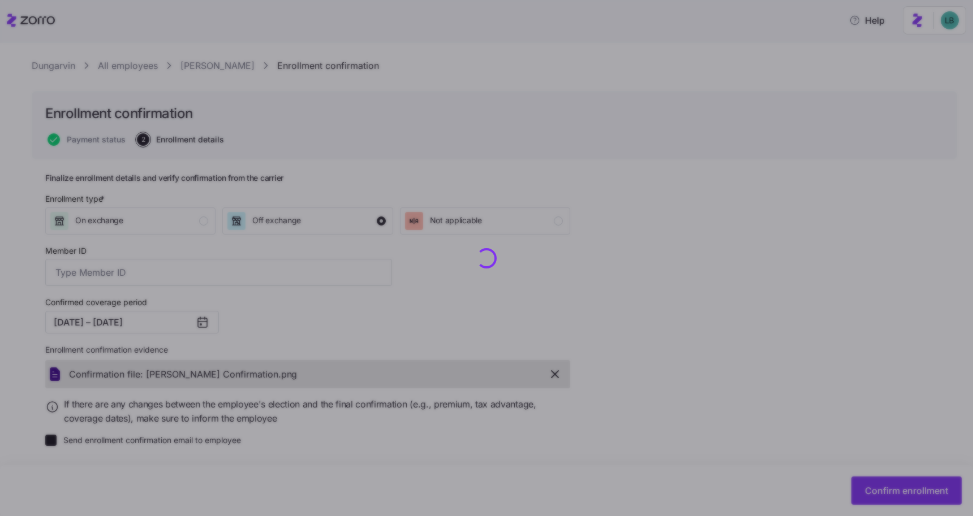
type input "112794934"
checkbox input "false"
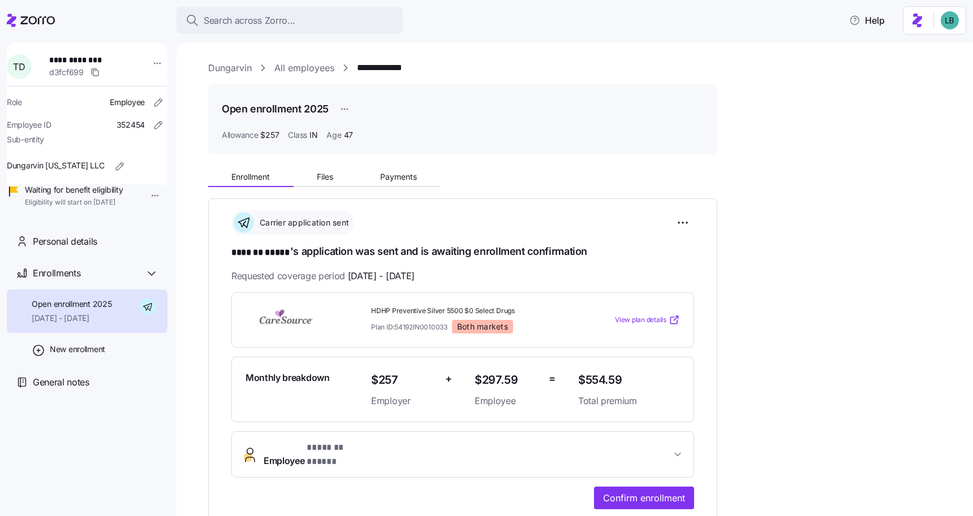
click at [79, 61] on span "**********" at bounding box center [88, 59] width 79 height 11
copy span "**********"
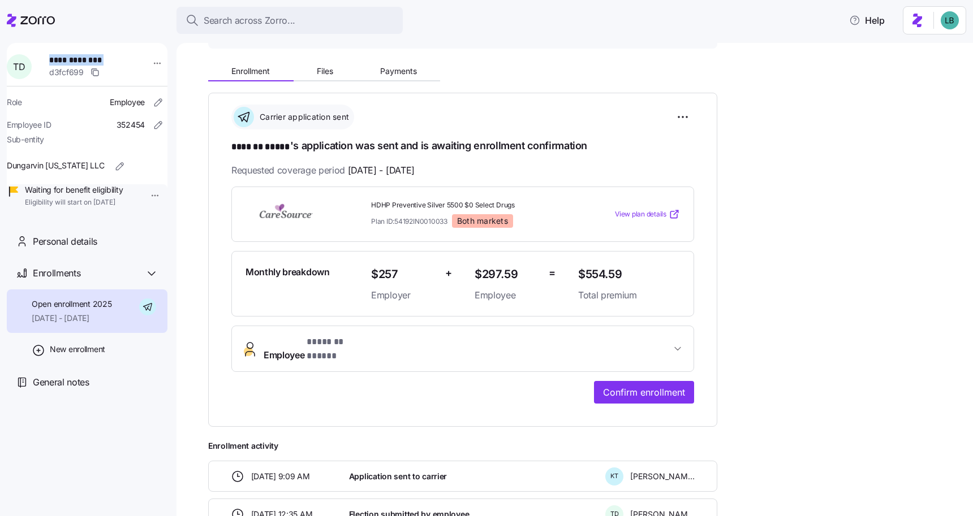
scroll to position [113, 0]
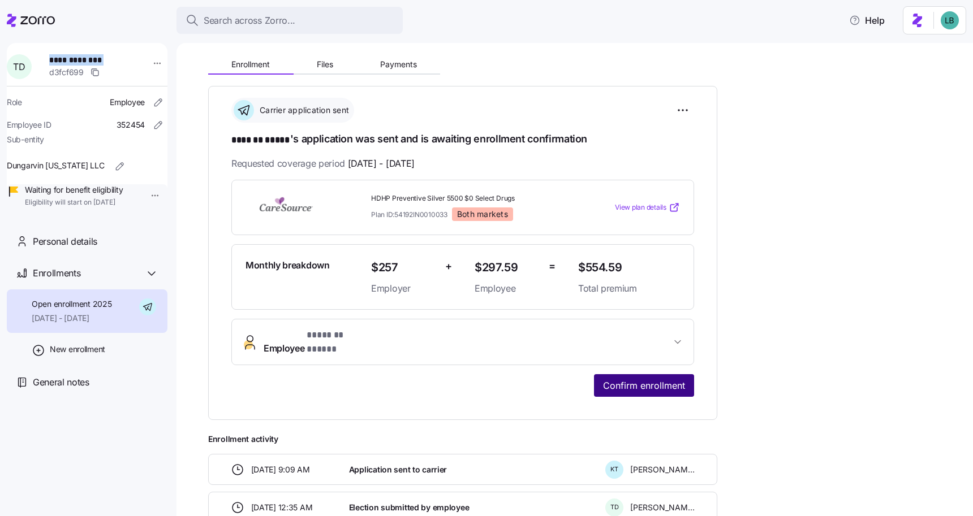
click at [643, 379] on span "Confirm enrollment" at bounding box center [644, 386] width 82 height 14
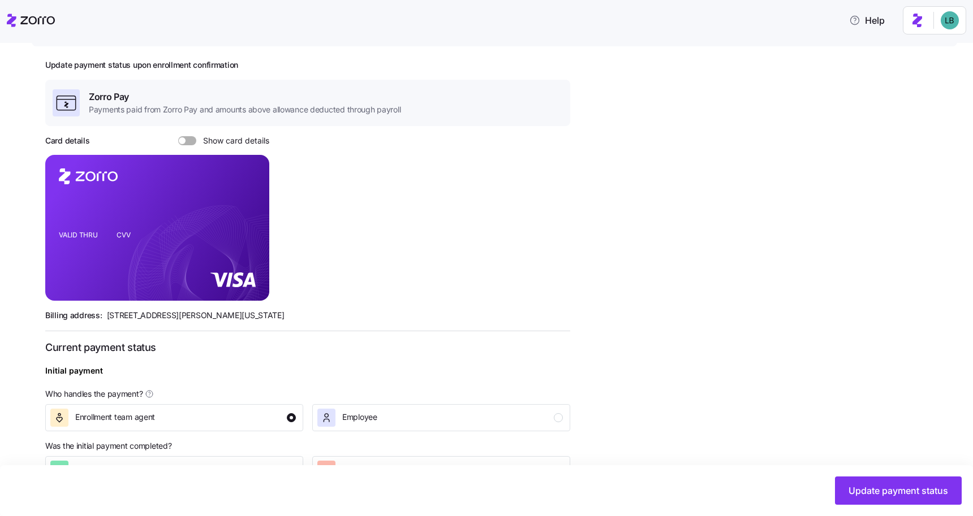
scroll to position [322, 0]
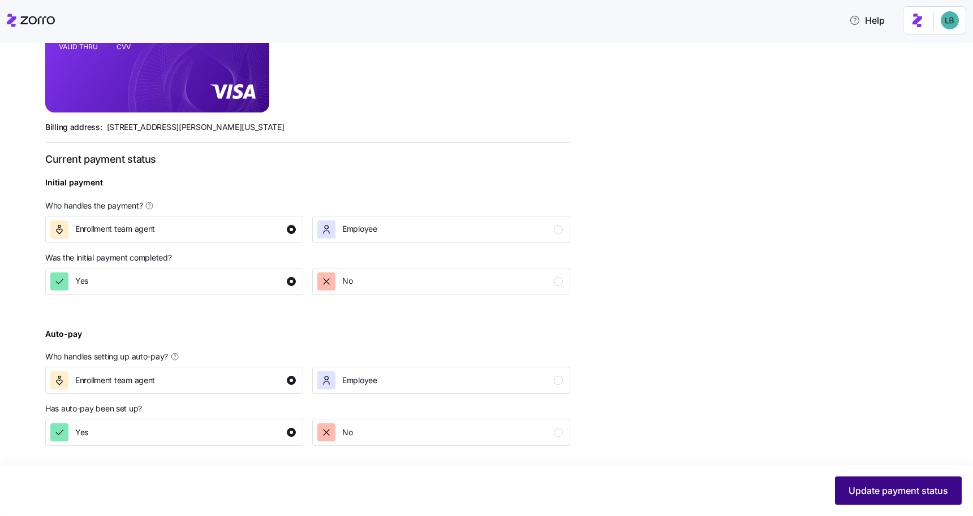
click at [874, 487] on span "Update payment status" at bounding box center [898, 491] width 100 height 14
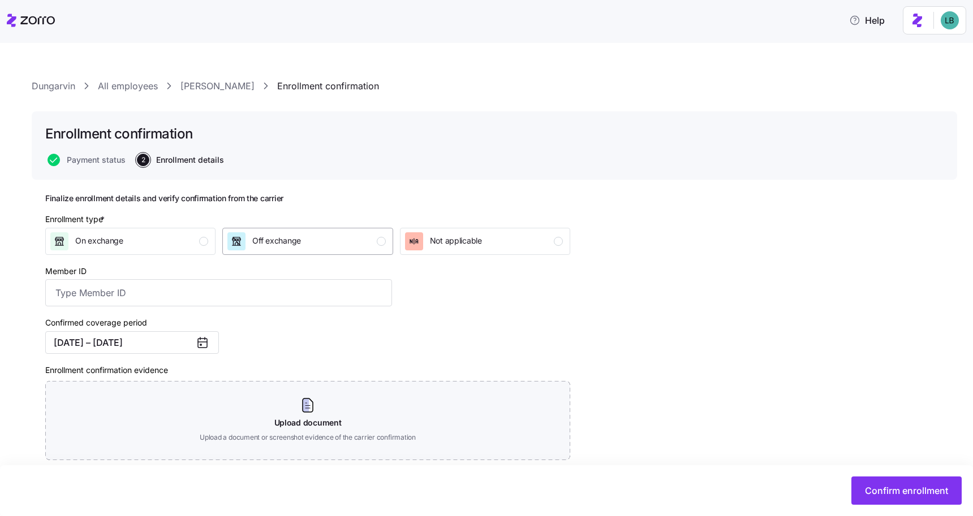
click at [365, 248] on div "Off exchange" at bounding box center [306, 241] width 158 height 18
click at [133, 297] on input "Member ID" at bounding box center [218, 292] width 347 height 27
paste input "112794932"
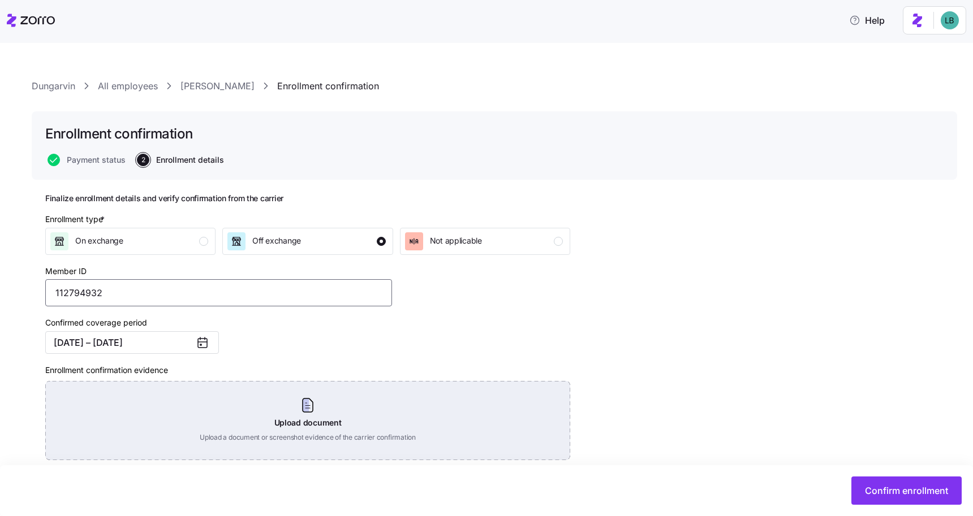
type input "112794932"
click at [292, 424] on div "Upload document Upload a document or screenshot evidence of the carrier confirm…" at bounding box center [307, 420] width 525 height 79
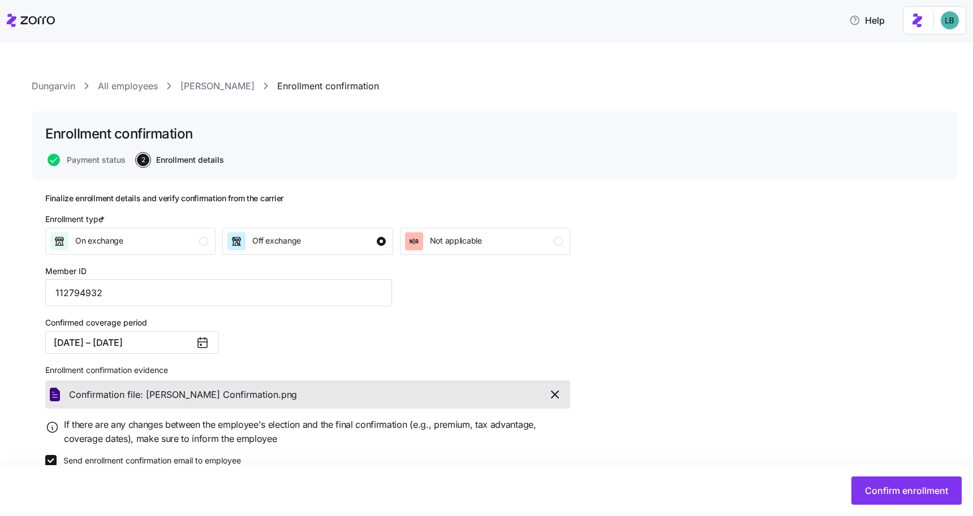
scroll to position [3, 0]
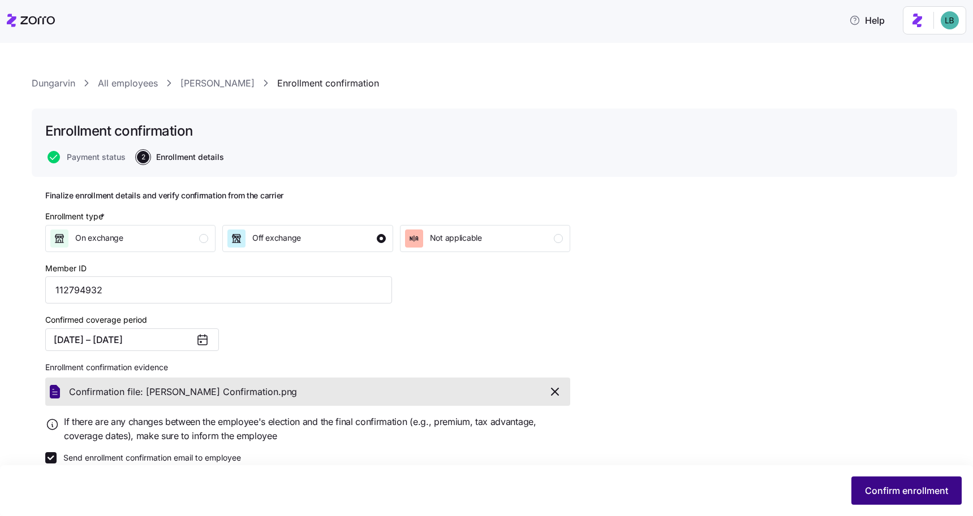
click at [887, 493] on span "Confirm enrollment" at bounding box center [906, 491] width 83 height 14
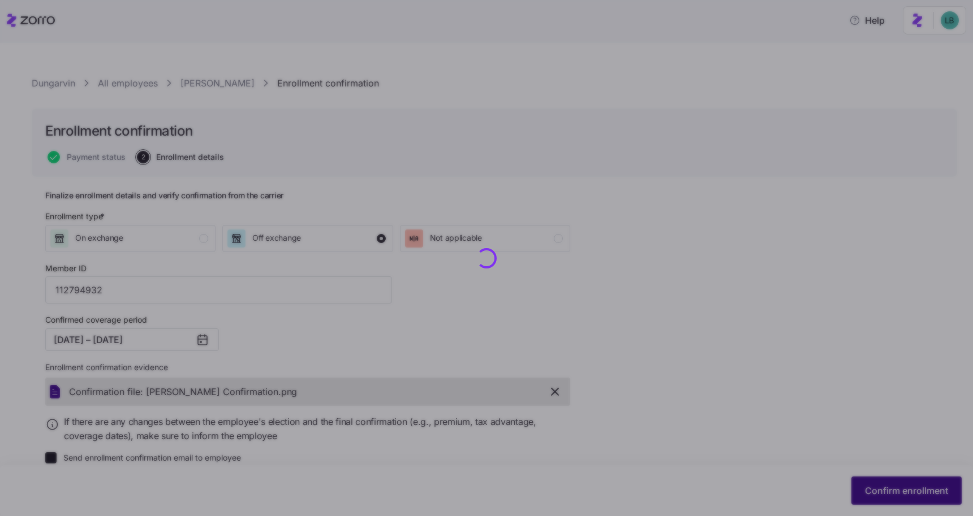
checkbox input "false"
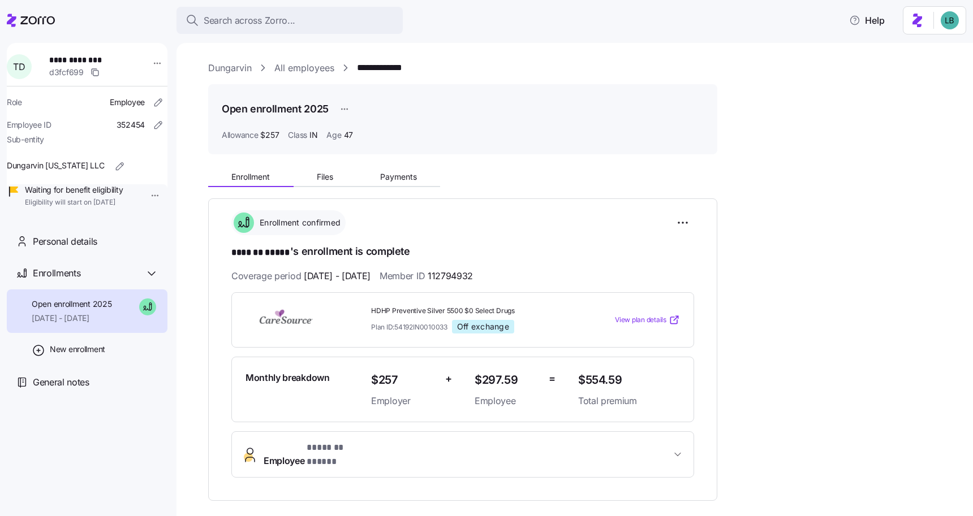
scroll to position [1, 0]
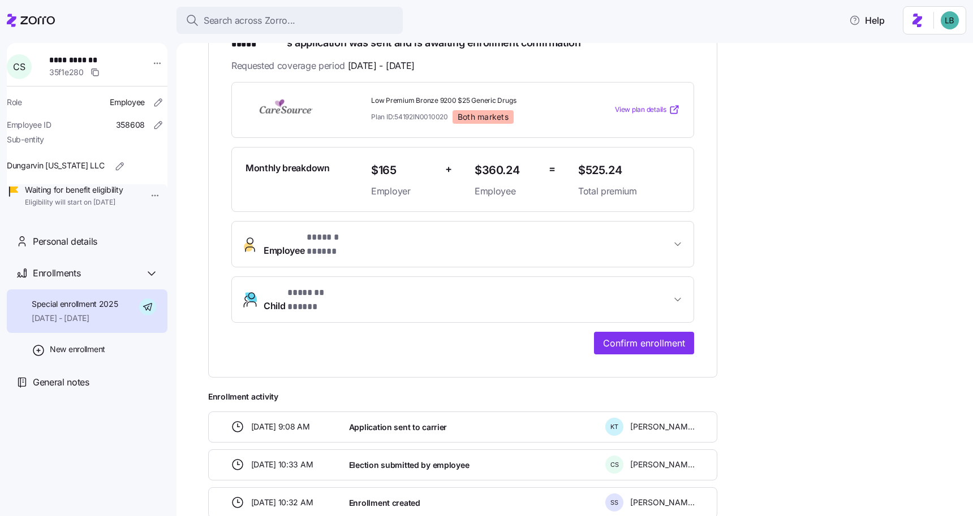
scroll to position [261, 0]
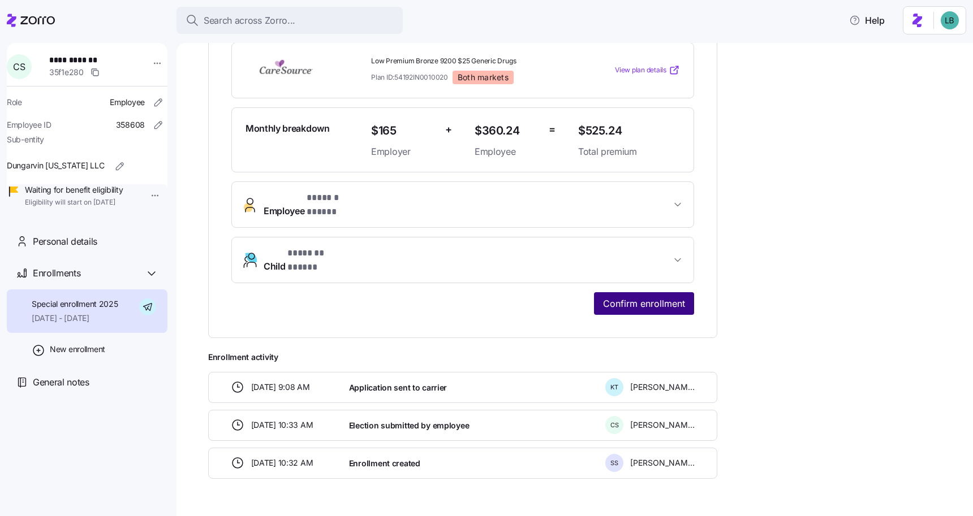
click at [624, 297] on span "Confirm enrollment" at bounding box center [644, 304] width 82 height 14
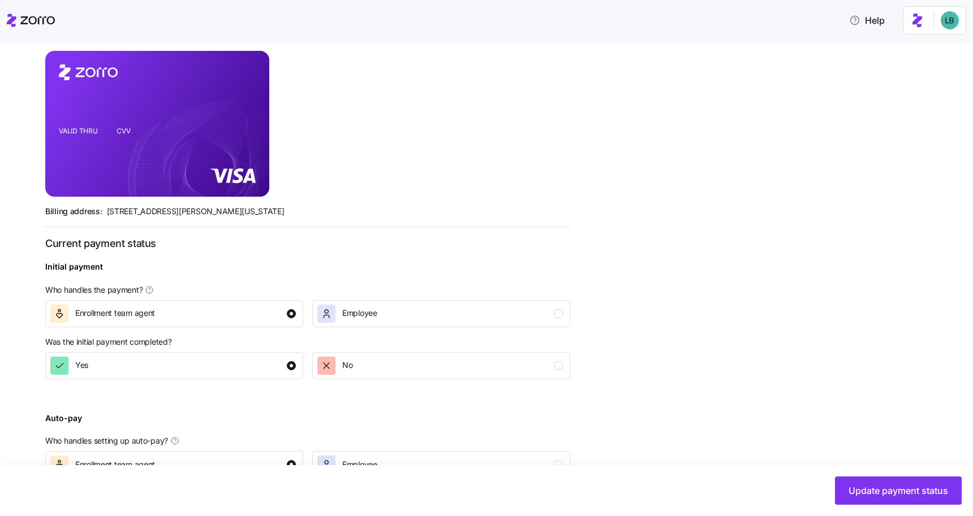
scroll to position [322, 0]
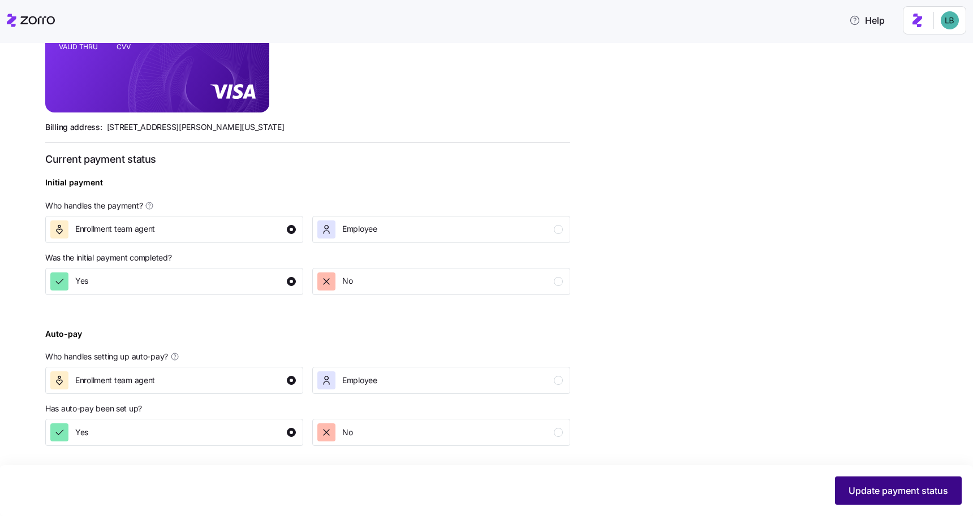
click at [895, 491] on span "Update payment status" at bounding box center [898, 491] width 100 height 14
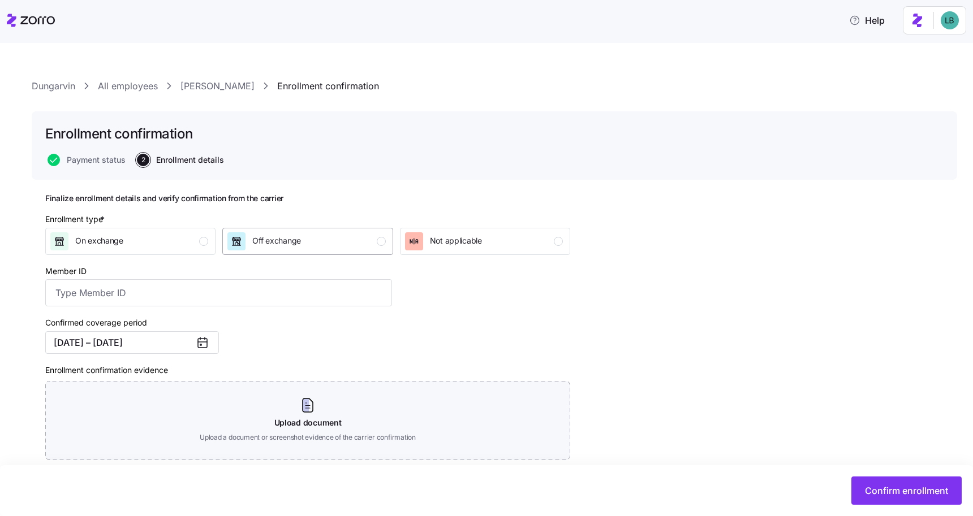
click at [363, 245] on div "Off exchange" at bounding box center [306, 241] width 158 height 18
click at [153, 296] on input "Member ID" at bounding box center [218, 292] width 347 height 27
paste input "112794928"
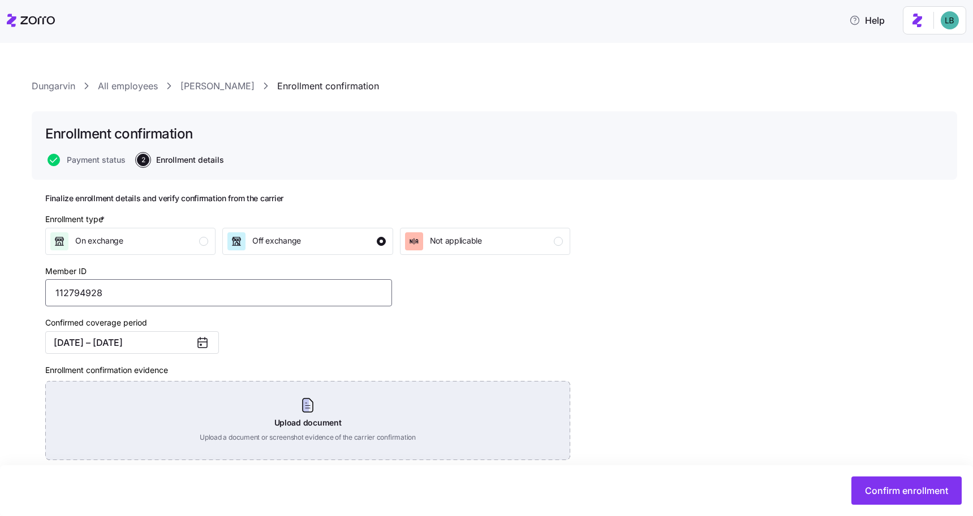
type input "112794928"
click at [312, 409] on div "Upload document Upload a document or screenshot evidence of the carrier confirm…" at bounding box center [307, 420] width 525 height 79
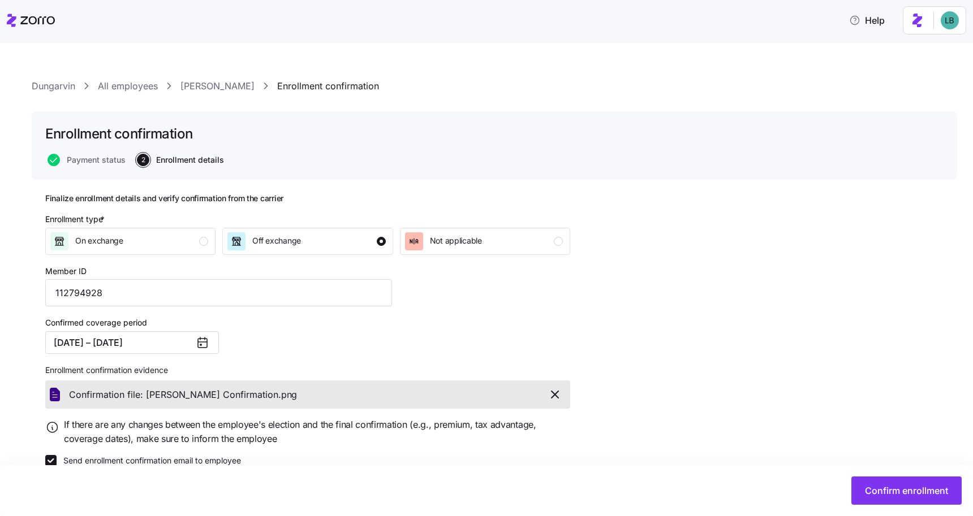
scroll to position [21, 0]
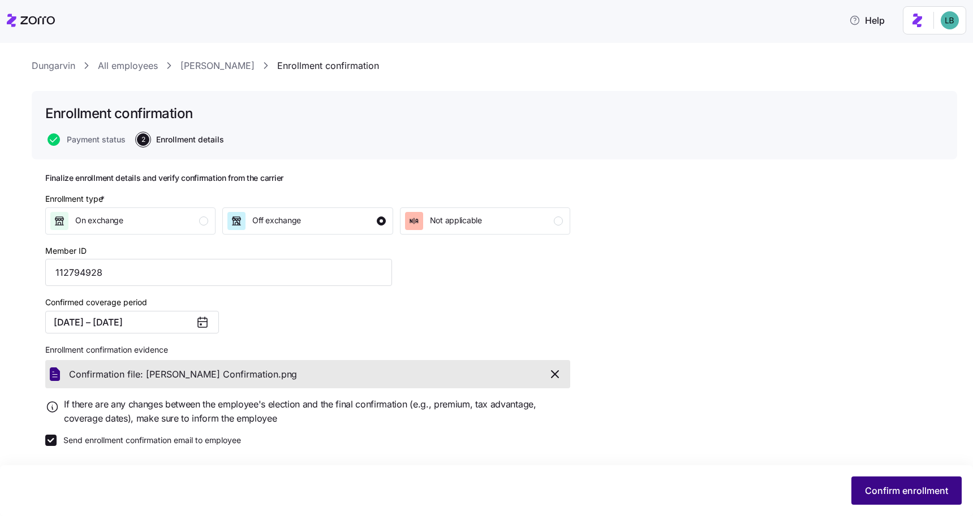
click at [893, 486] on span "Confirm enrollment" at bounding box center [906, 491] width 83 height 14
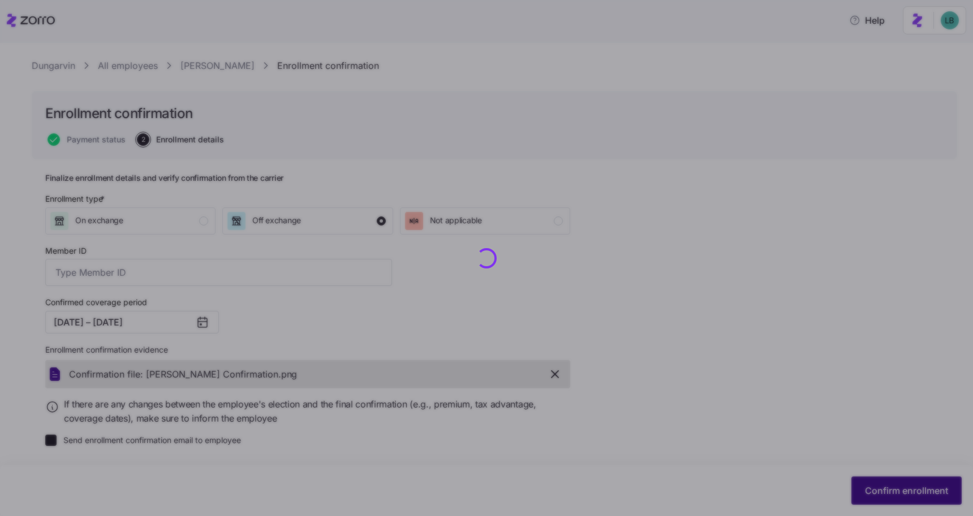
type input "112794928"
checkbox input "false"
